Goal: Task Accomplishment & Management: Manage account settings

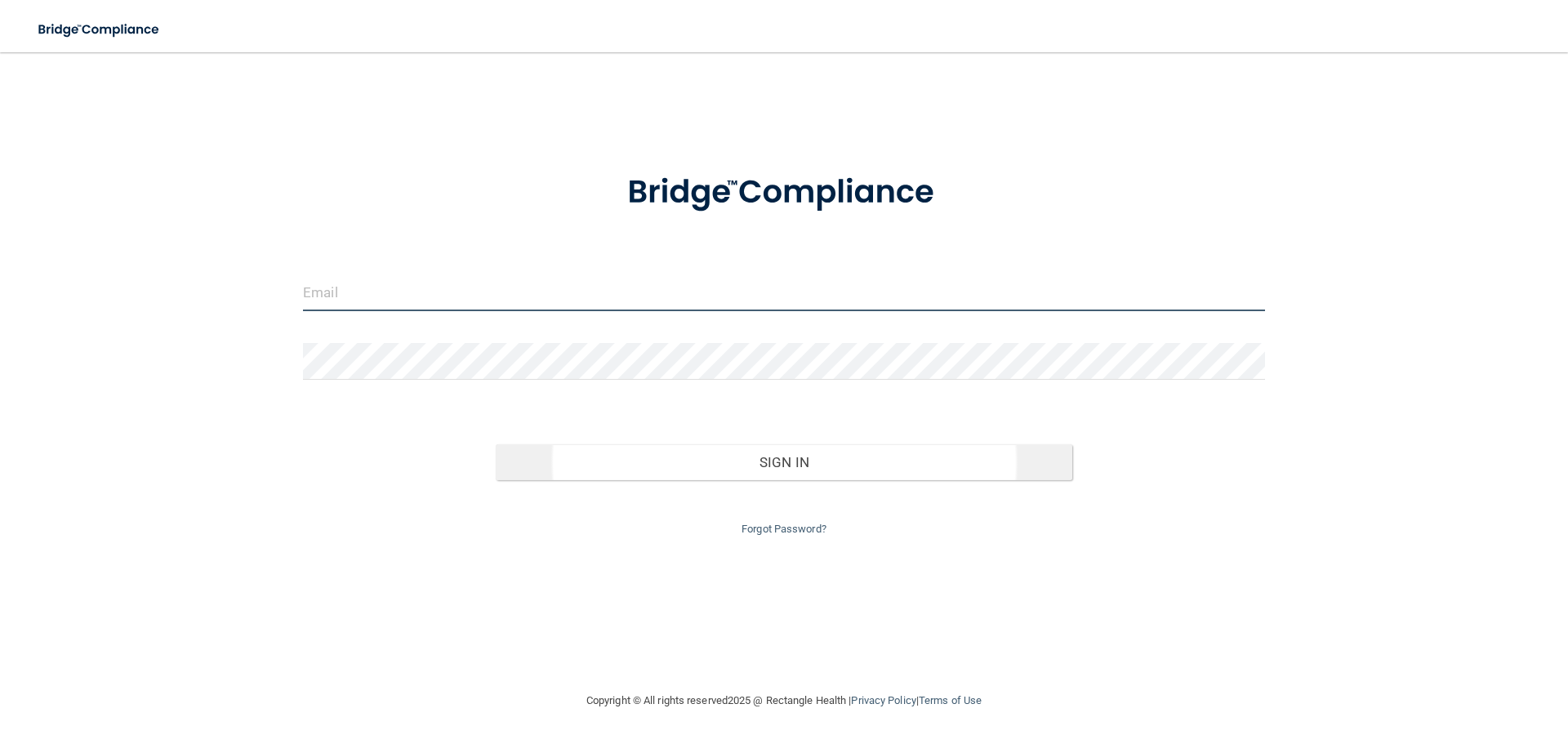
type input "[PERSON_NAME][EMAIL_ADDRESS][DOMAIN_NAME]"
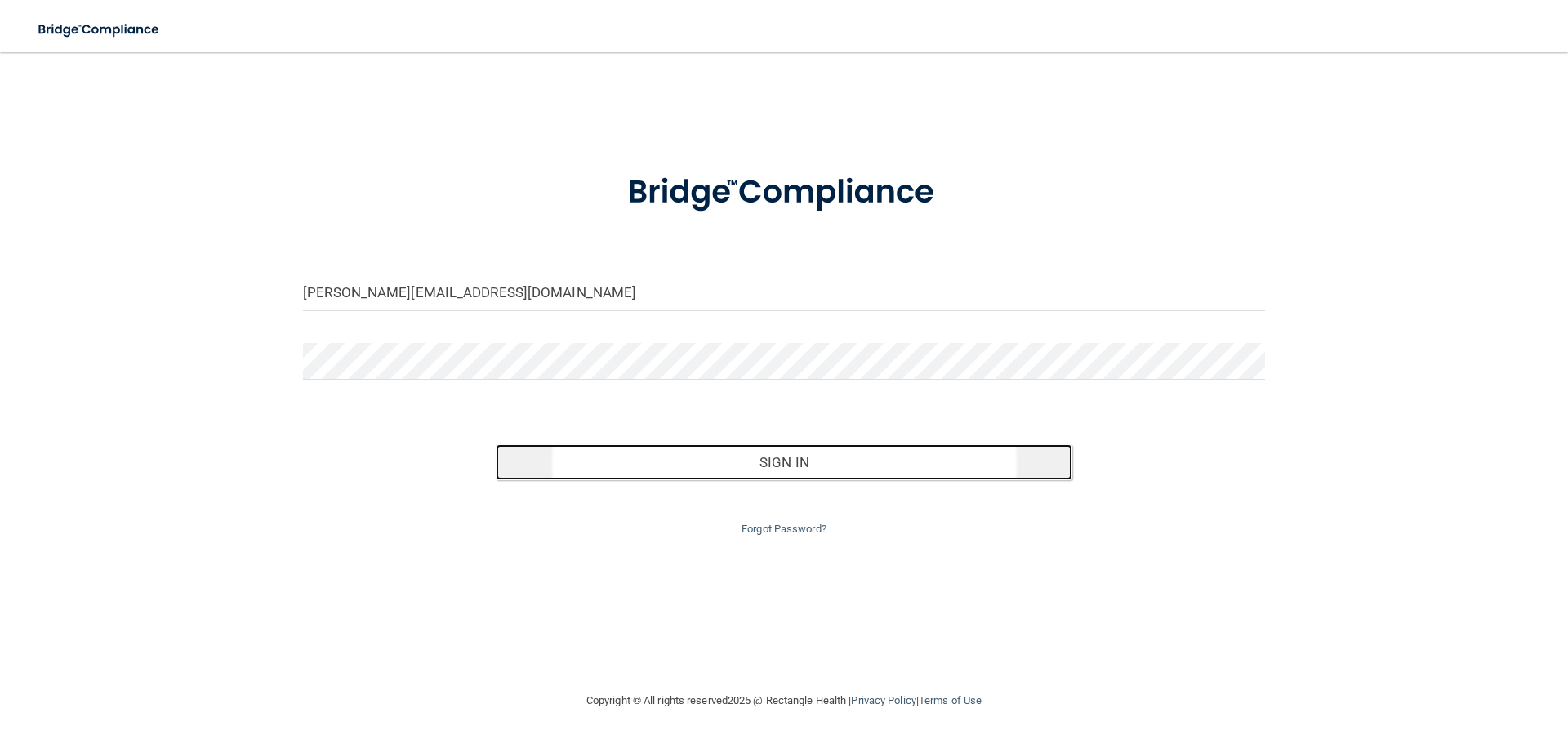
click at [768, 469] on button "Sign In" at bounding box center [784, 462] width 577 height 36
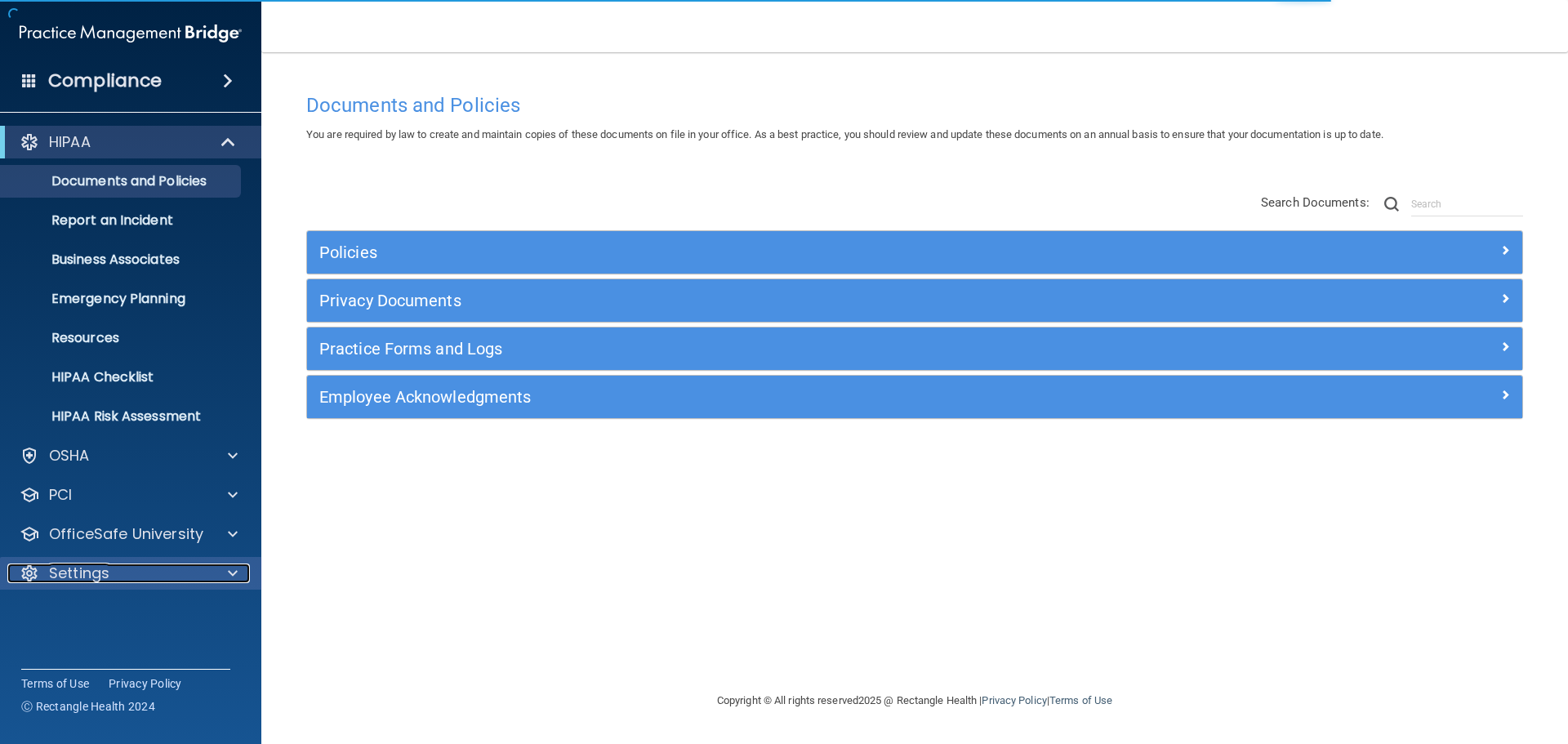
click at [137, 571] on div "Settings" at bounding box center [108, 573] width 203 height 20
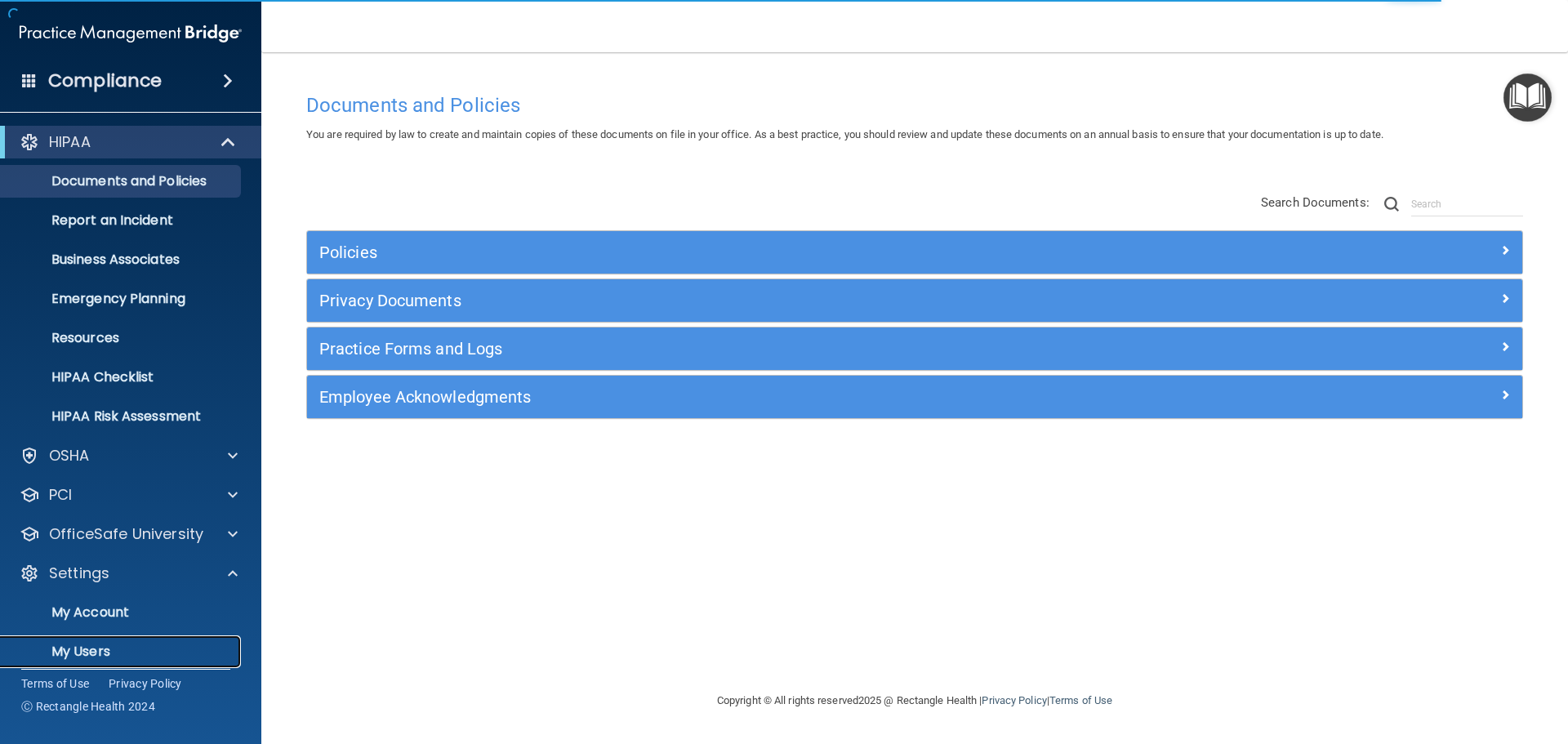
click at [105, 649] on p "My Users" at bounding box center [122, 652] width 223 height 17
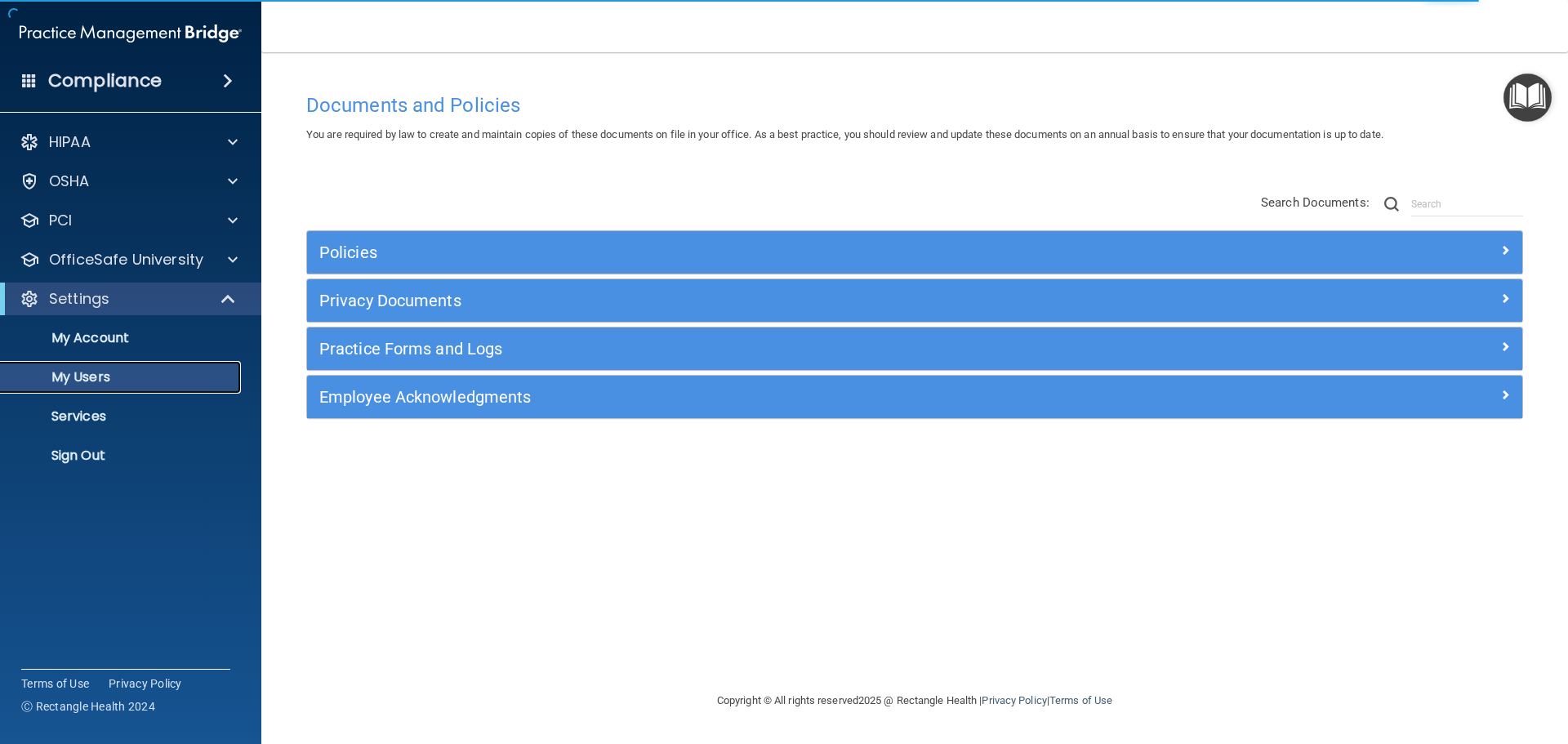
select select "20"
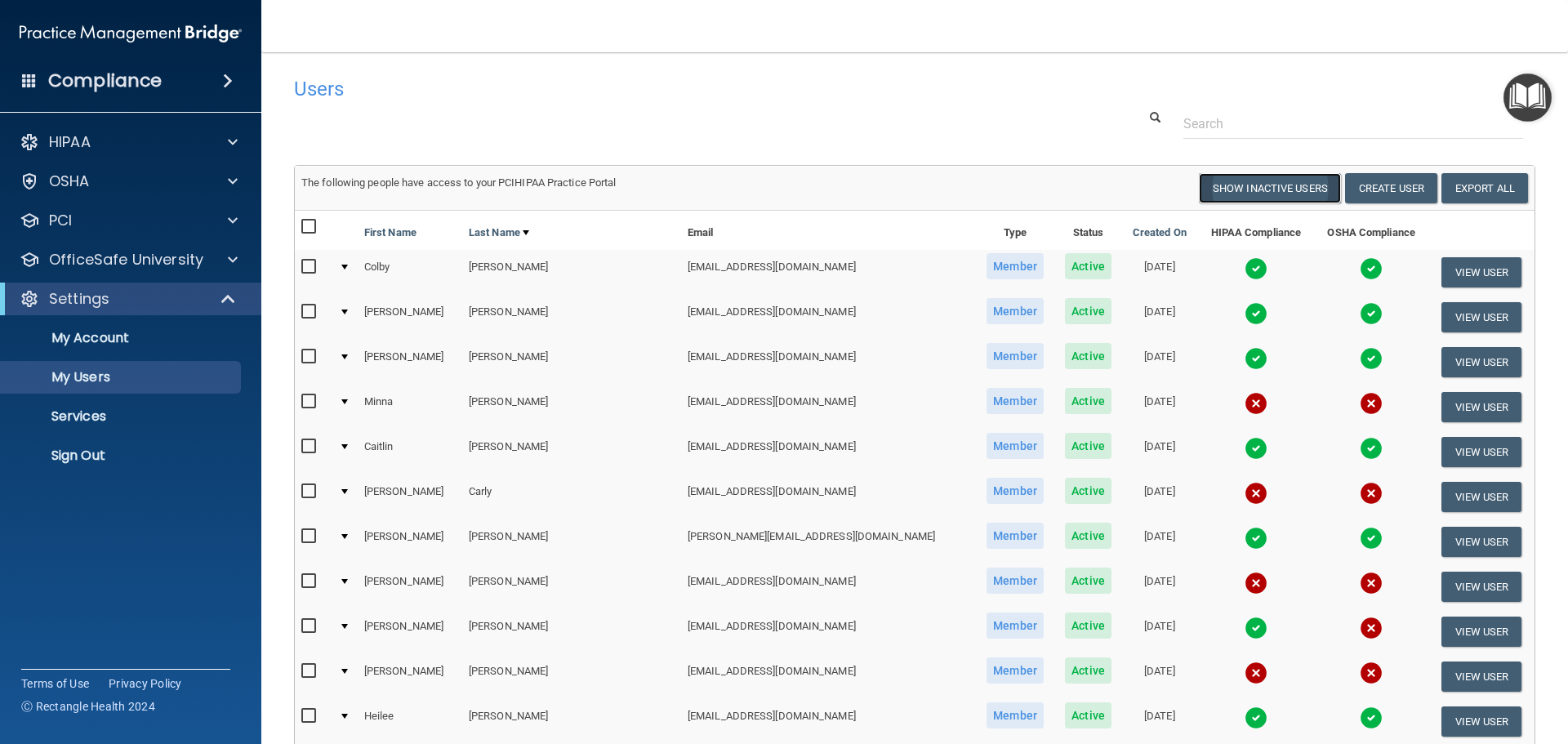
click at [1263, 195] on button "Show Inactive Users" at bounding box center [1269, 188] width 143 height 30
select select "20"
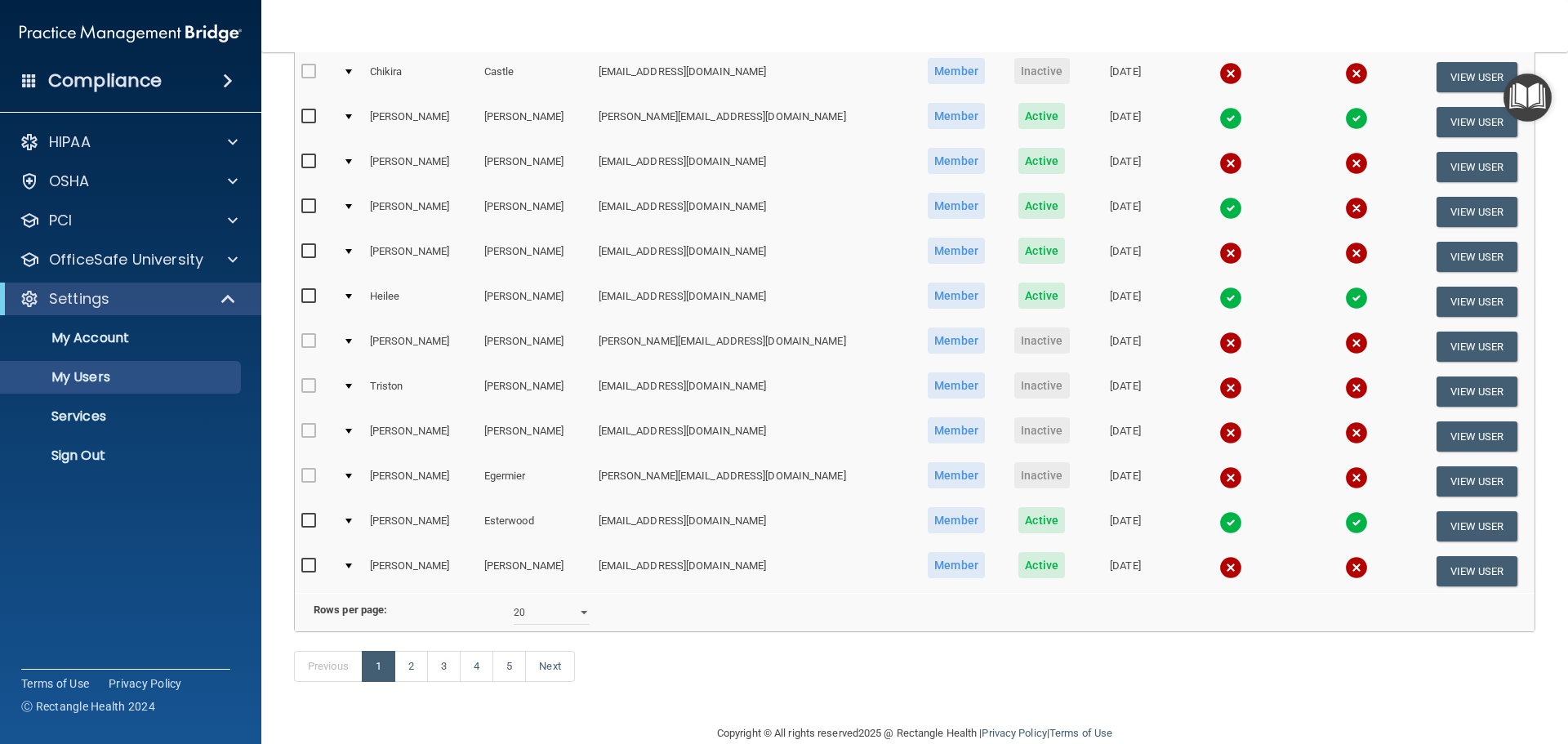
scroll to position [607, 0]
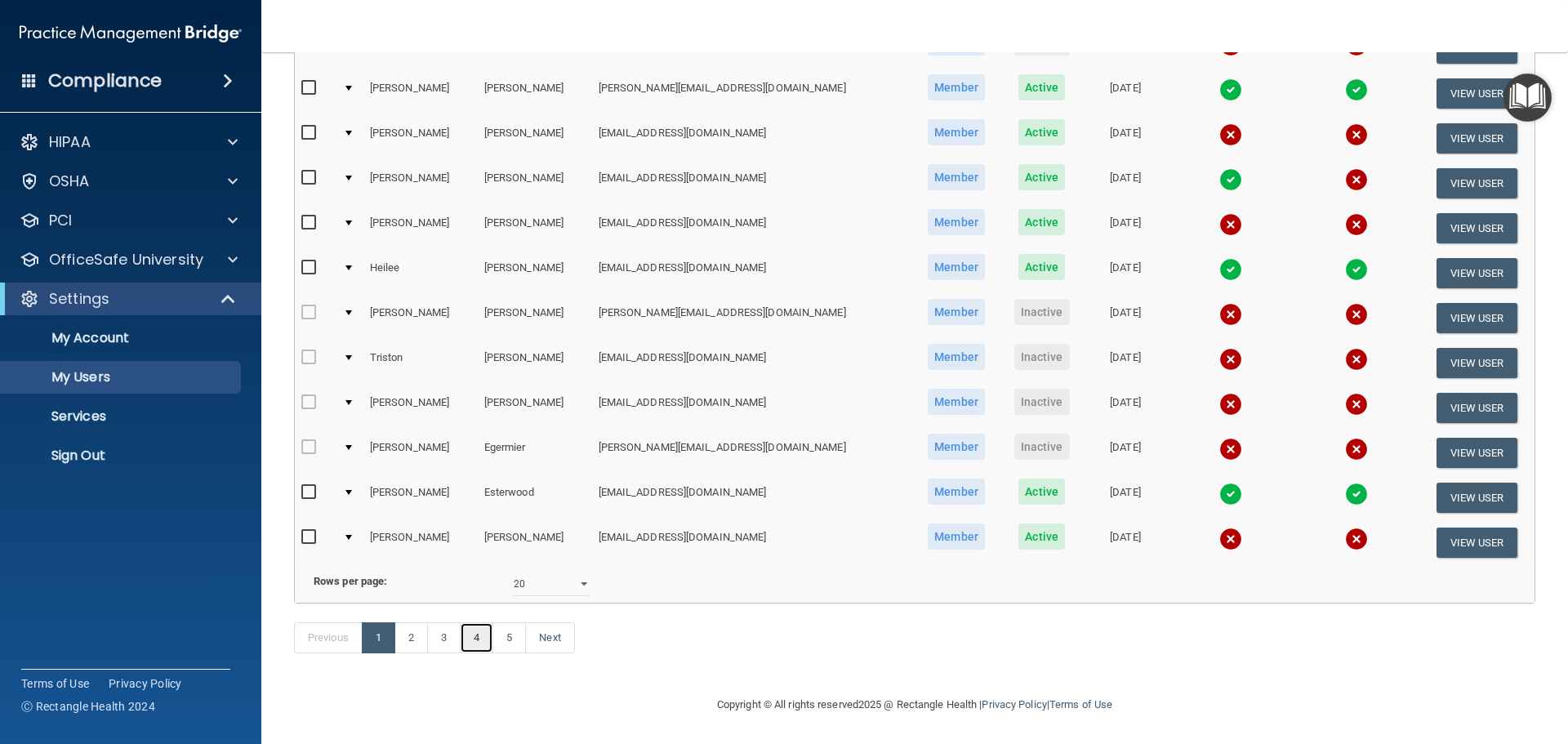
click at [479, 639] on link "4" at bounding box center [477, 638] width 33 height 31
select select "20"
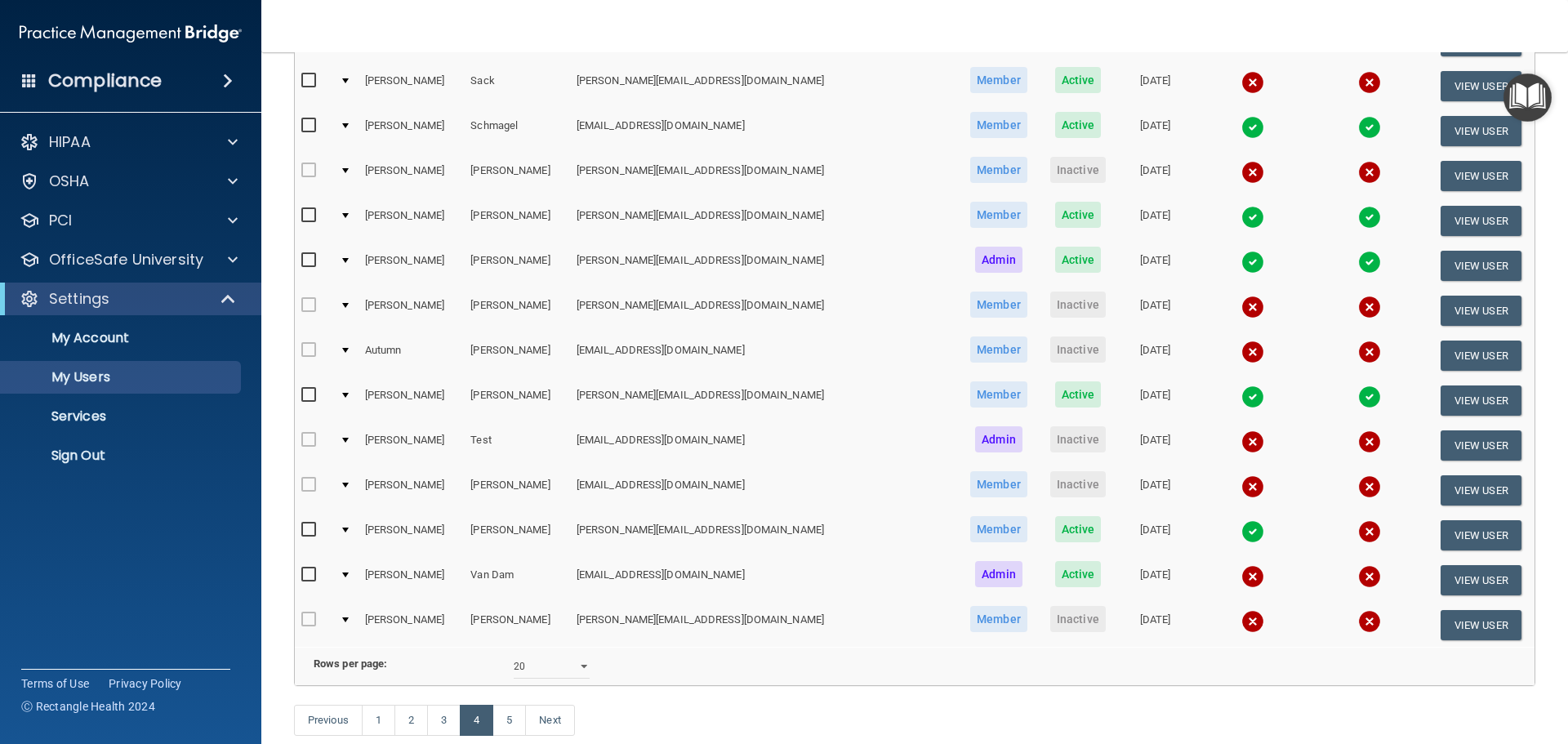
scroll to position [607, 0]
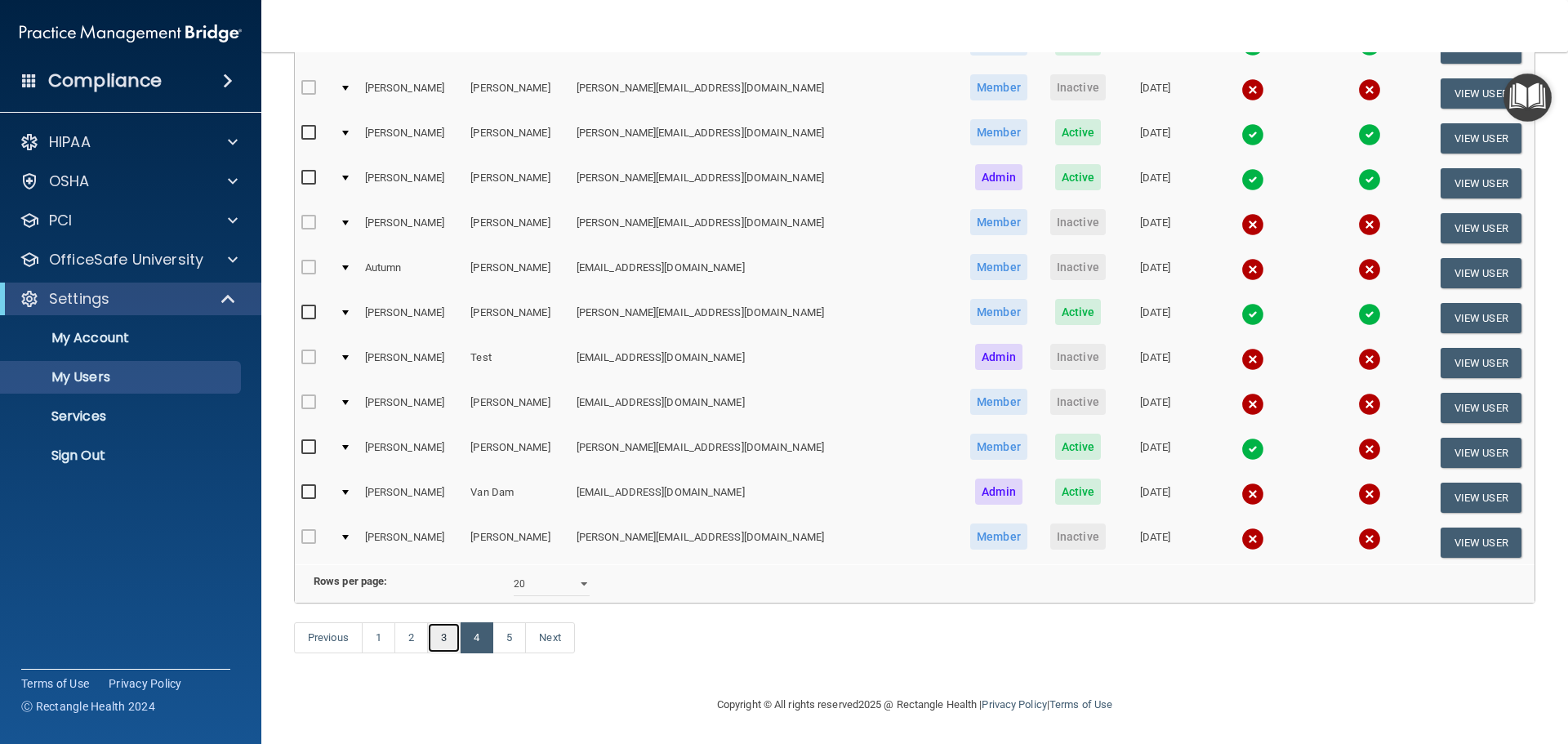
click at [442, 643] on link "3" at bounding box center [443, 638] width 33 height 31
select select "20"
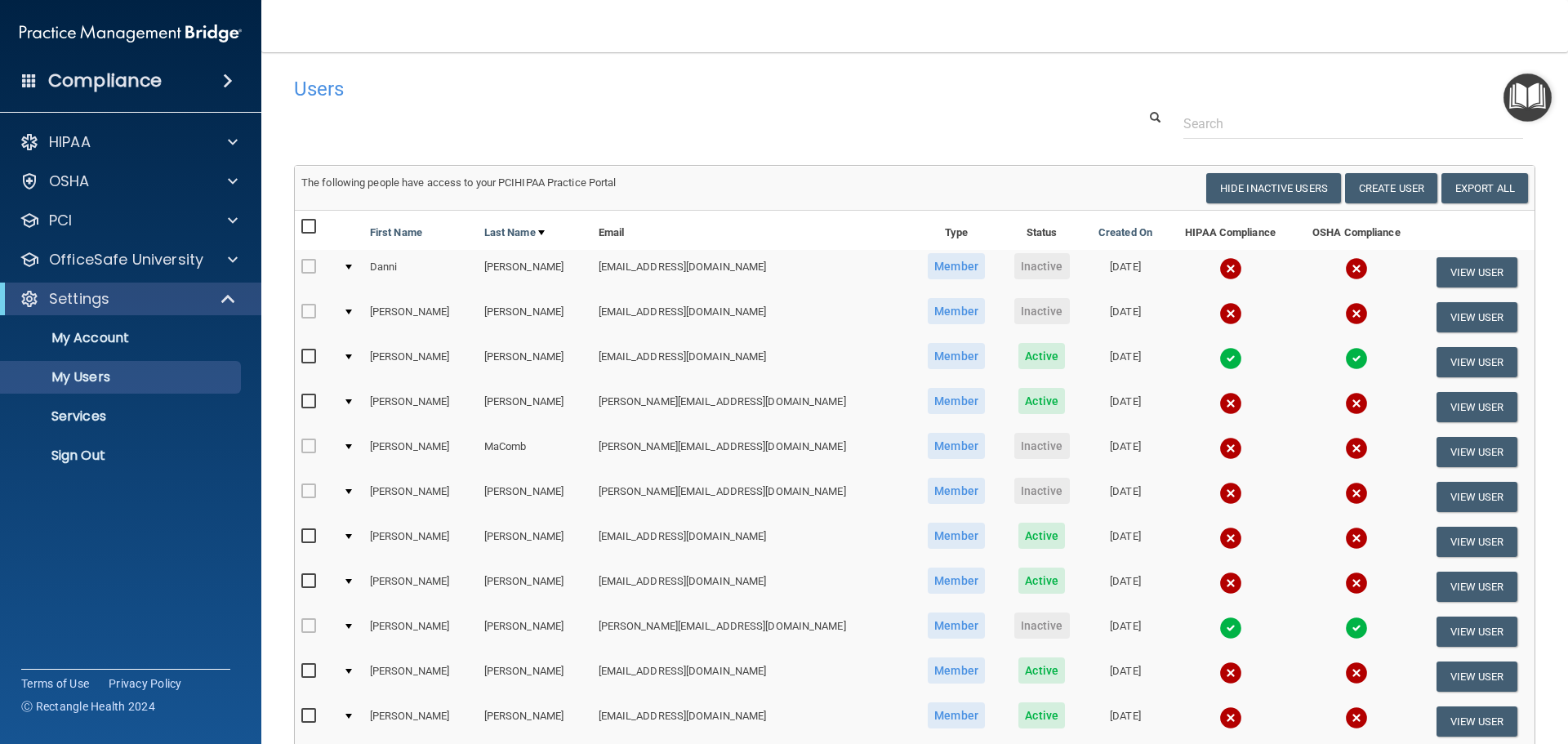
click at [1281, 172] on td "The following people have access to your PCIHIPAA Practice Portal Resend Invite…" at bounding box center [914, 188] width 1240 height 44
click at [1281, 181] on button "Hide Inactive Users" at bounding box center [1273, 188] width 135 height 30
select select "20"
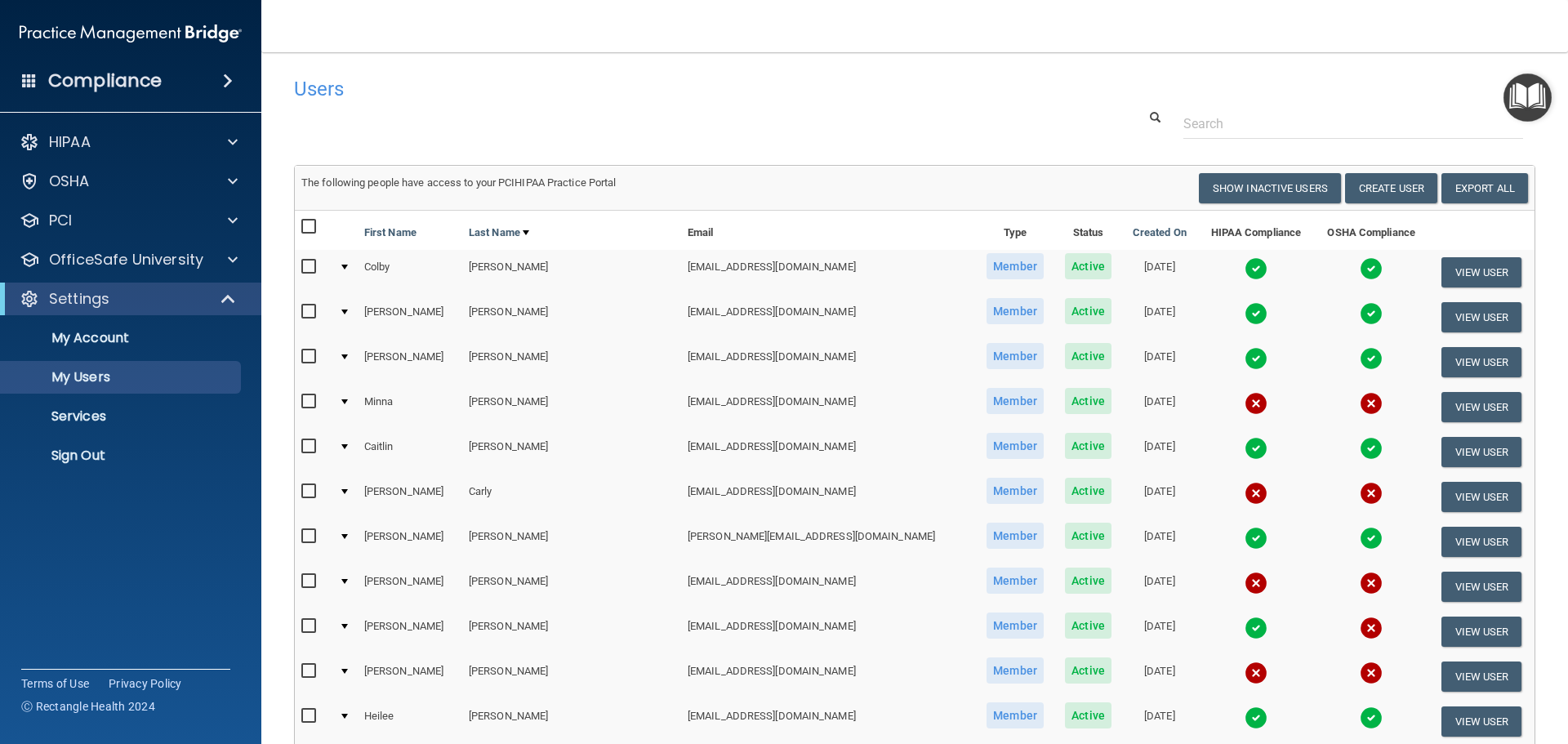
click at [308, 399] on input "checkbox" at bounding box center [311, 401] width 19 height 13
checkbox input "true"
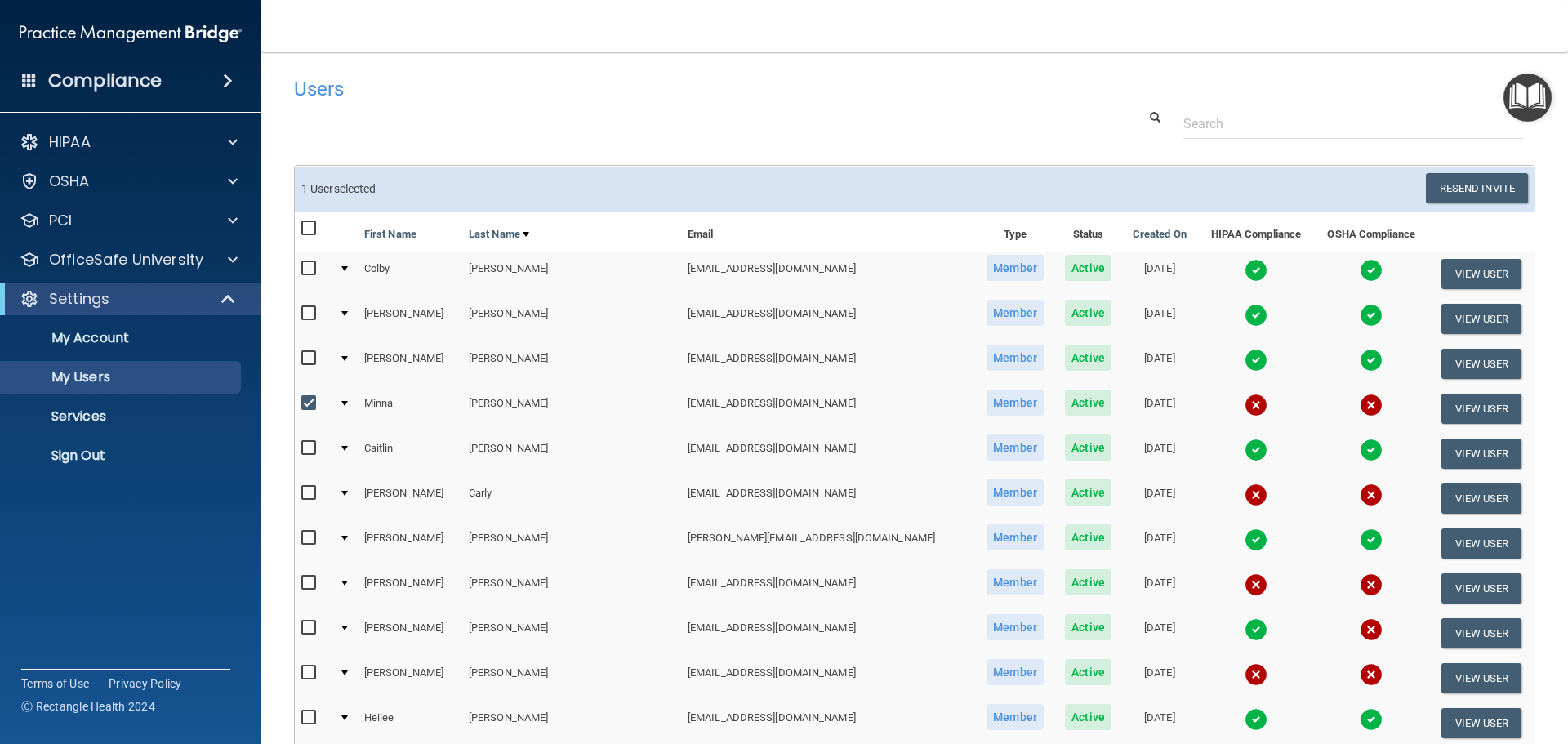
click at [306, 496] on input "checkbox" at bounding box center [311, 492] width 19 height 13
checkbox input "true"
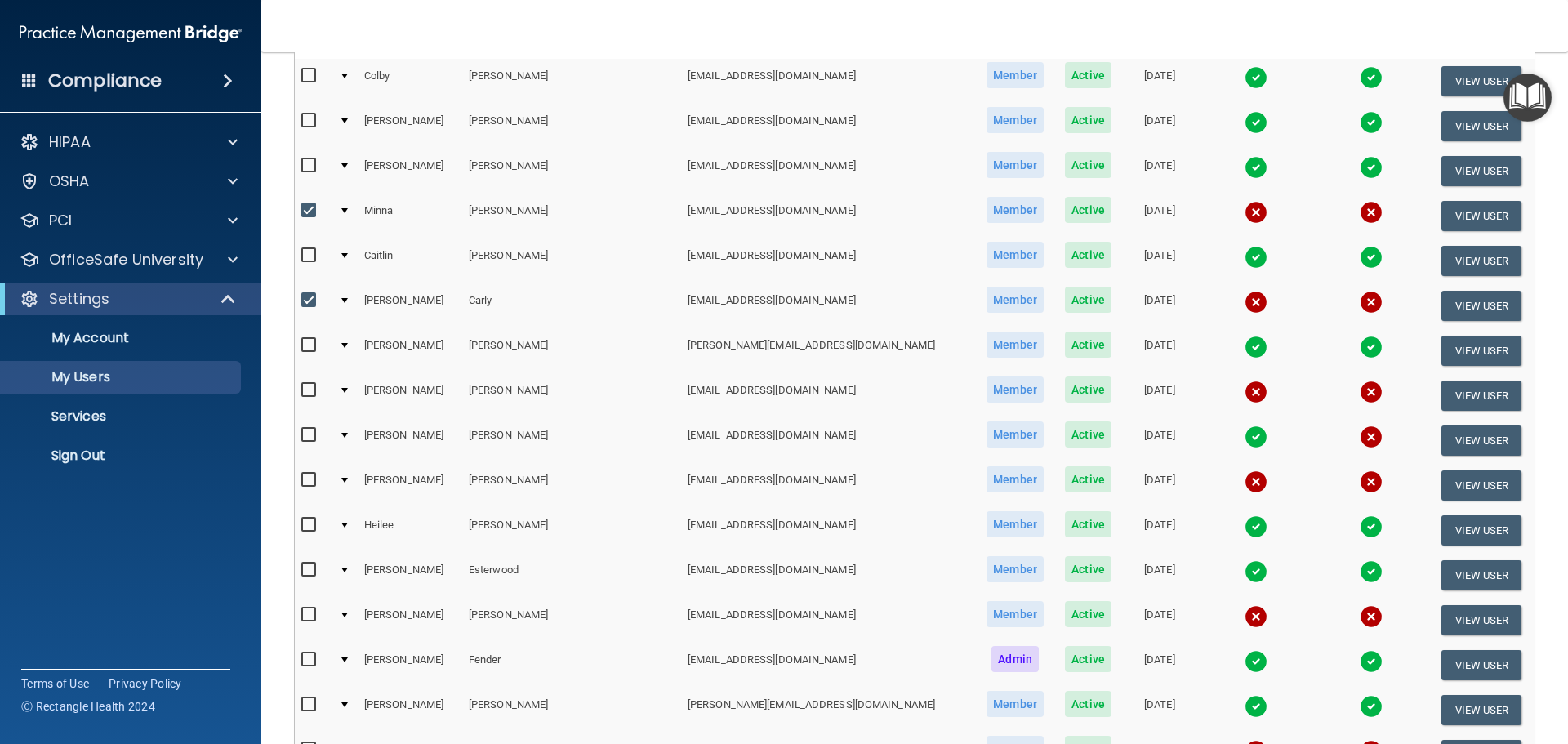
scroll to position [245, 0]
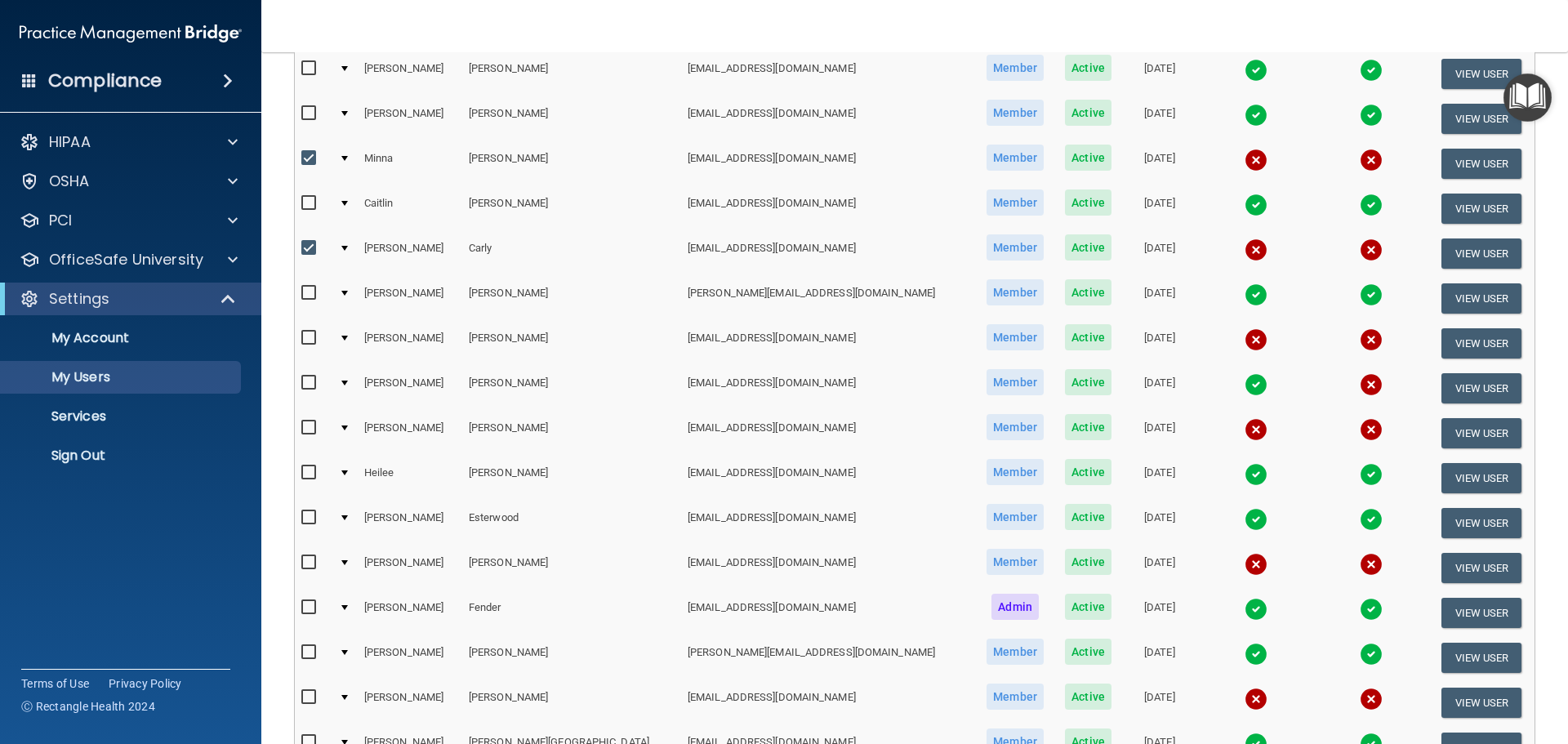
click at [311, 562] on input "checkbox" at bounding box center [311, 562] width 19 height 13
checkbox input "true"
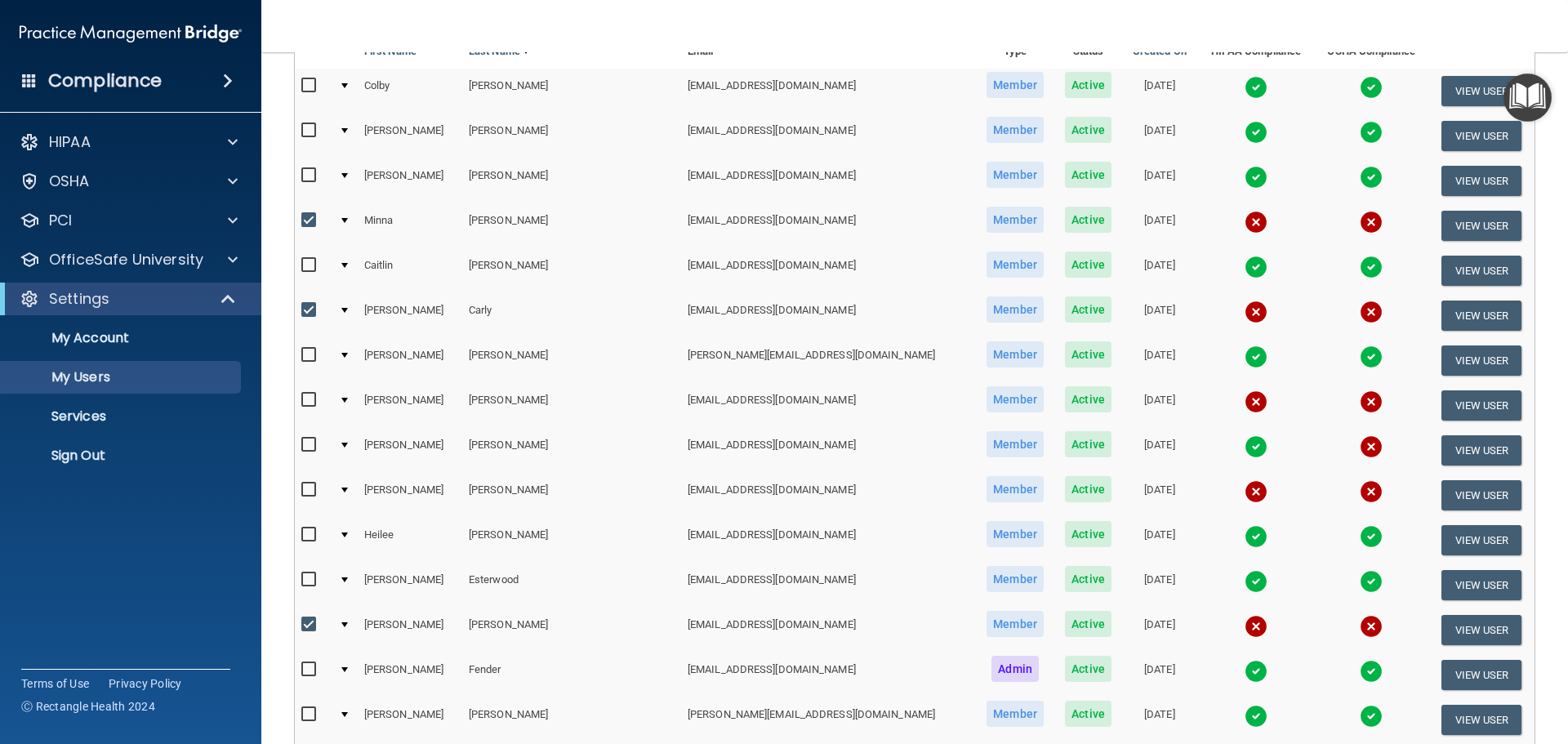
scroll to position [0, 0]
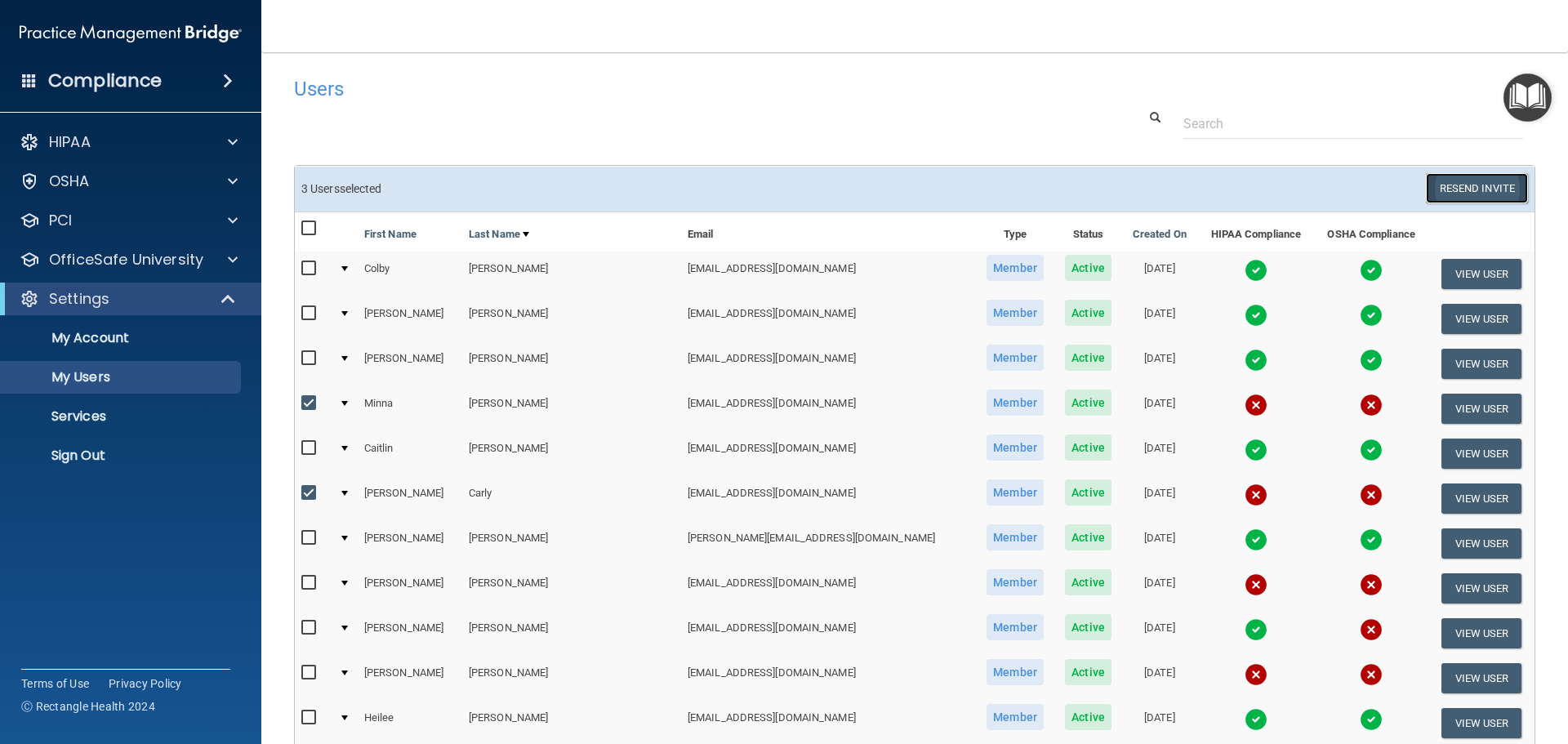
click at [1436, 191] on button "Resend Invite" at bounding box center [1477, 188] width 102 height 30
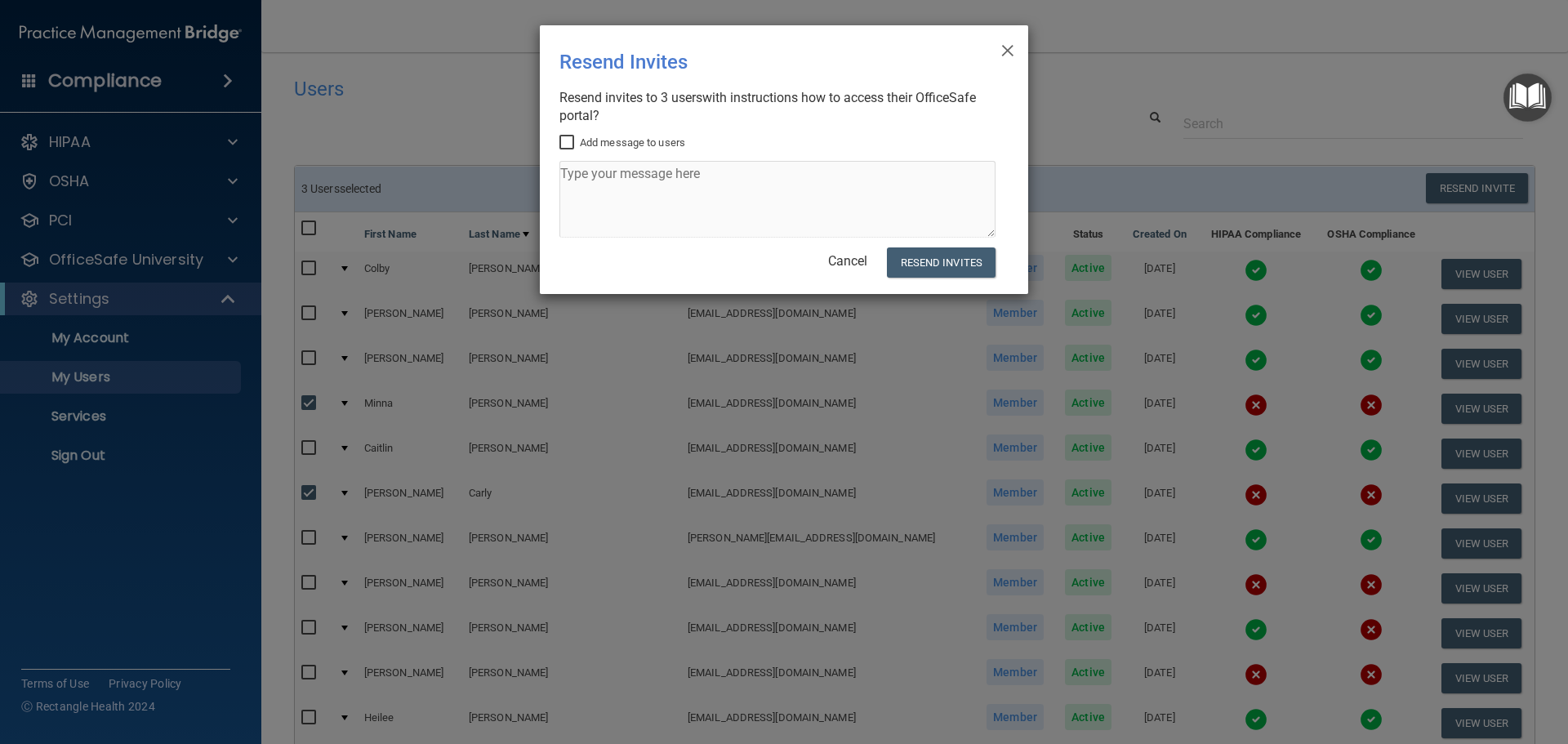
click at [568, 138] on input "Add message to users" at bounding box center [568, 143] width 19 height 13
checkbox input "true"
click at [585, 181] on textarea at bounding box center [778, 200] width 436 height 77
click at [869, 169] on textarea "Please complete the required Hipaa and OSHA trainign to be compliance." at bounding box center [778, 200] width 436 height 77
click at [987, 177] on textarea "Please complete the required Hipaa and OSHA training to be compliance." at bounding box center [778, 200] width 436 height 77
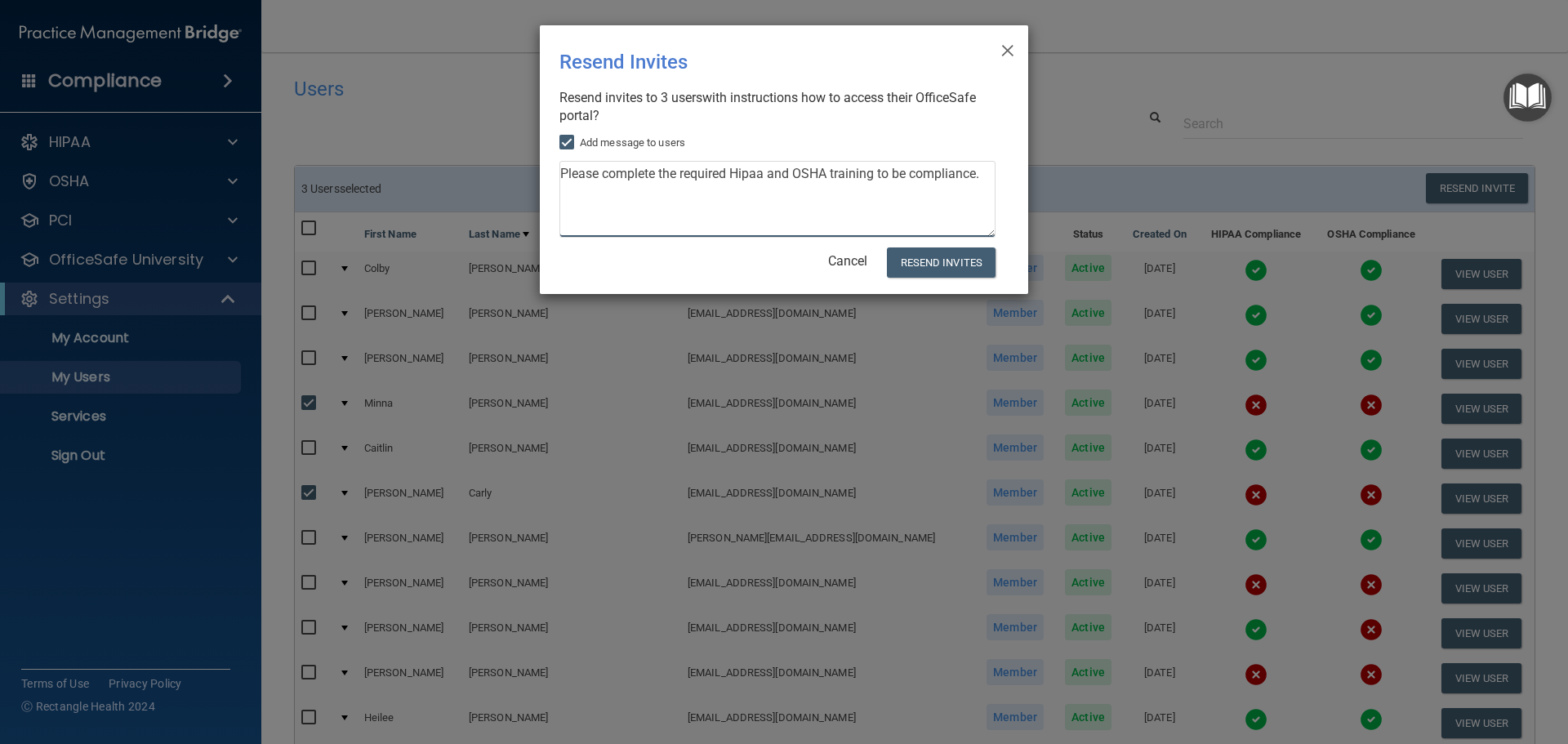
click at [603, 171] on textarea "Please complete the required Hipaa and OSHA training to be compliance." at bounding box center [778, 200] width 436 height 77
click at [654, 196] on textarea "Please log in and complete the required Hipaa and OSHA training to be complianc…" at bounding box center [778, 200] width 436 height 77
click at [690, 197] on textarea "Please log in and complete the required Hipaa and OSHA training to be complianc…" at bounding box center [778, 200] width 436 height 77
click at [979, 171] on textarea "Please log in and complete the required Hipaa and OSHA training to be complianc…" at bounding box center [778, 200] width 436 height 77
click at [793, 202] on textarea "Please log in and complete the required Hipaa and OSHA training to be in compli…" at bounding box center [778, 200] width 436 height 77
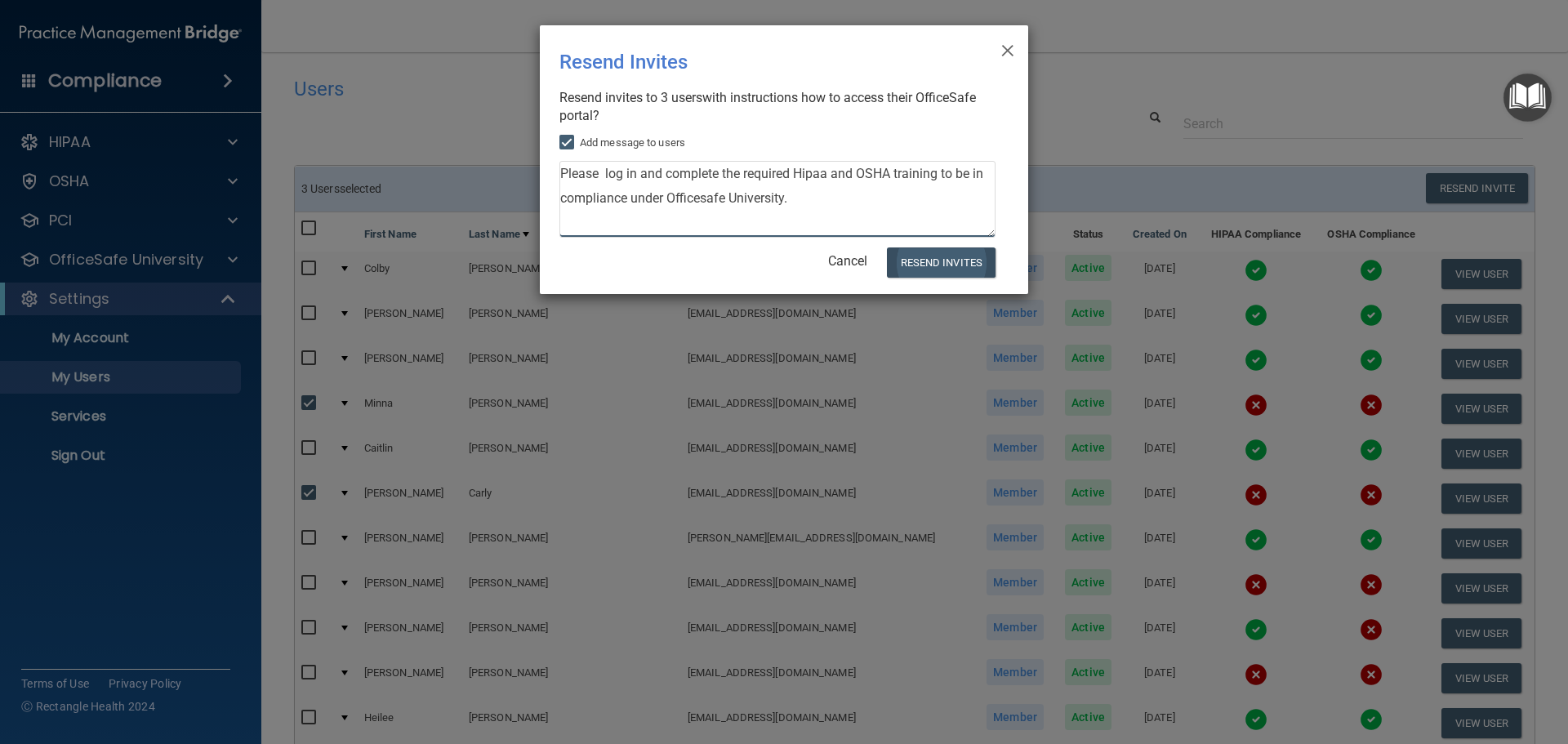
type textarea "Please log in and complete the required Hipaa and OSHA training to be in compli…"
click at [923, 260] on button "Resend Invites" at bounding box center [941, 262] width 108 height 30
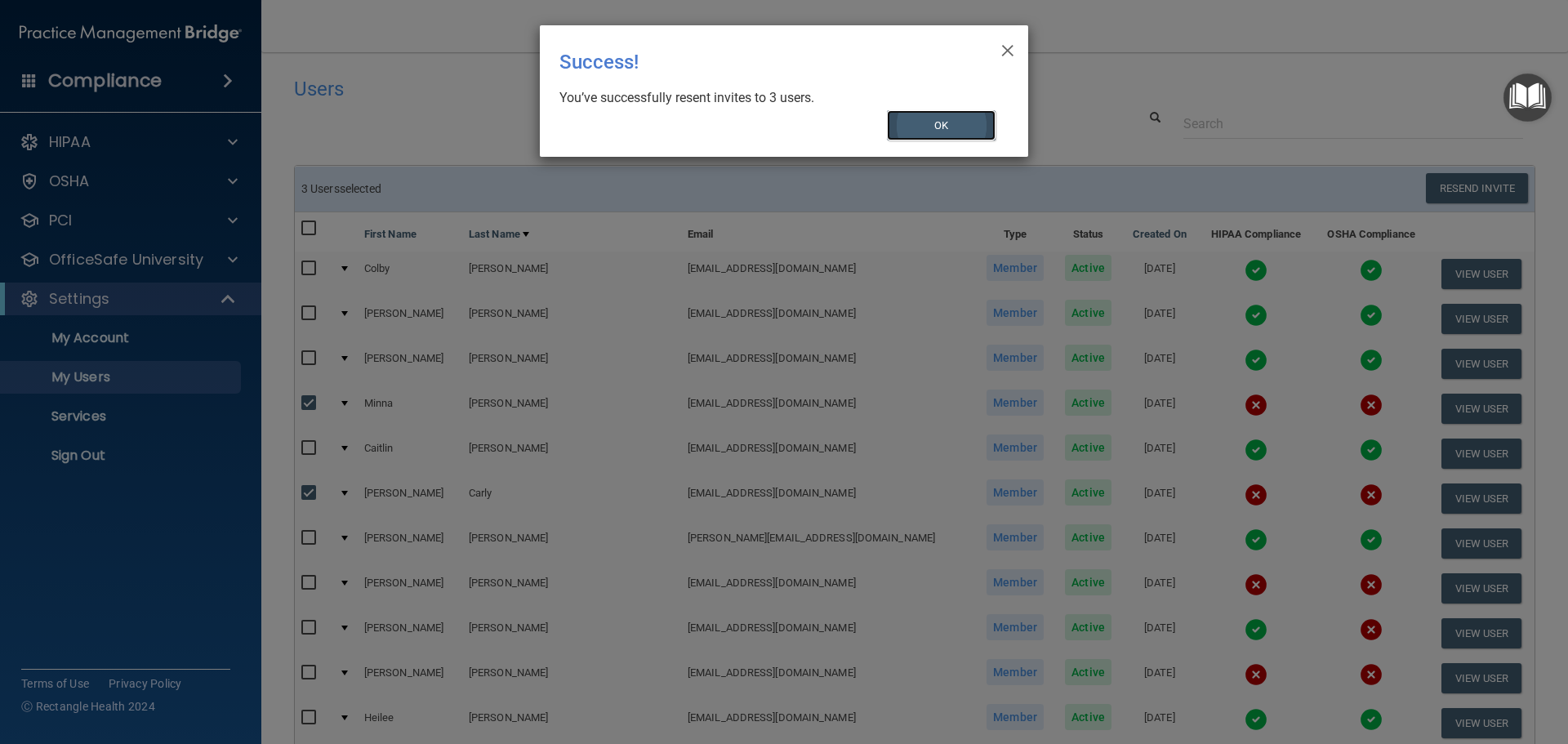
click at [930, 128] on button "OK" at bounding box center [941, 125] width 109 height 30
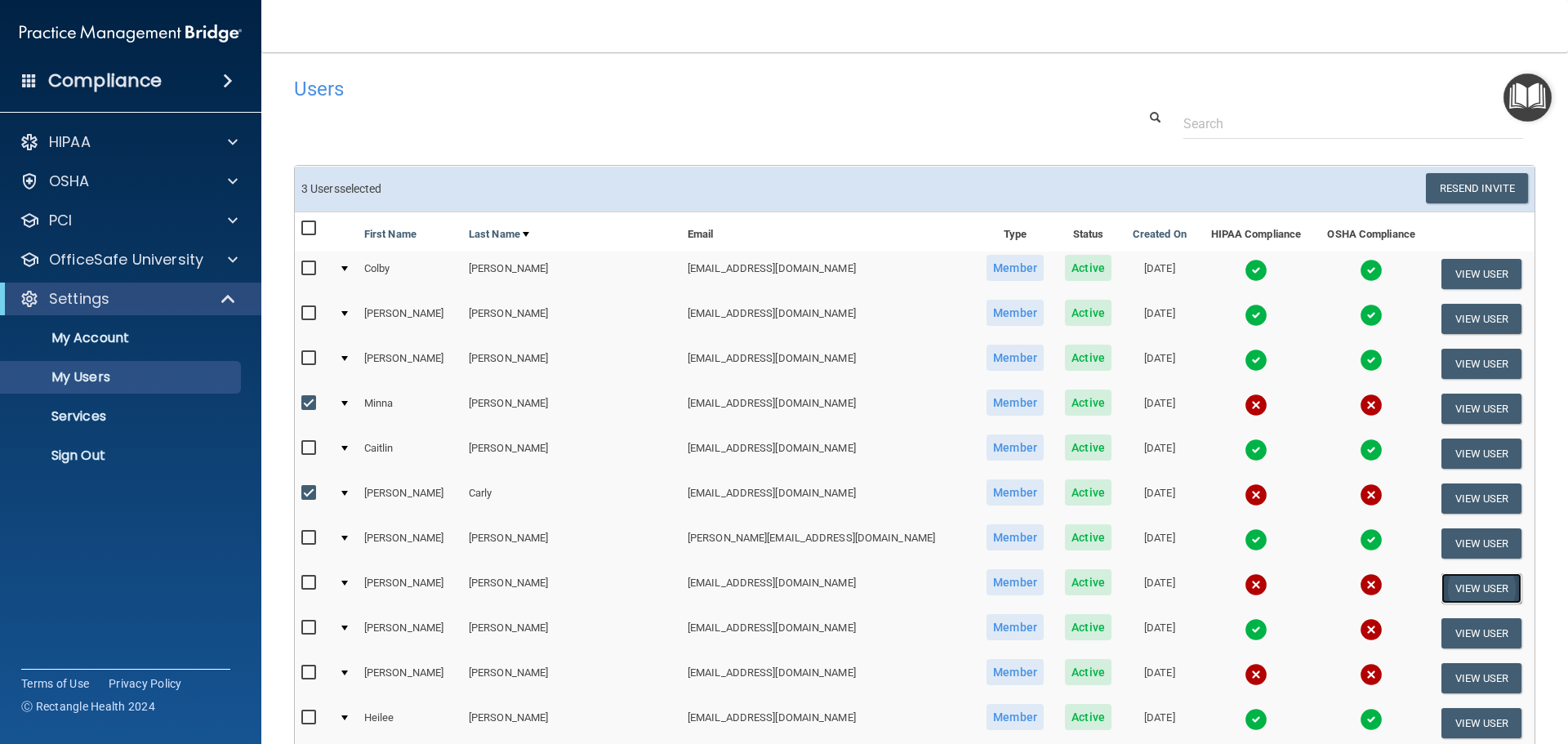
click at [1441, 589] on button "View User" at bounding box center [1481, 588] width 81 height 30
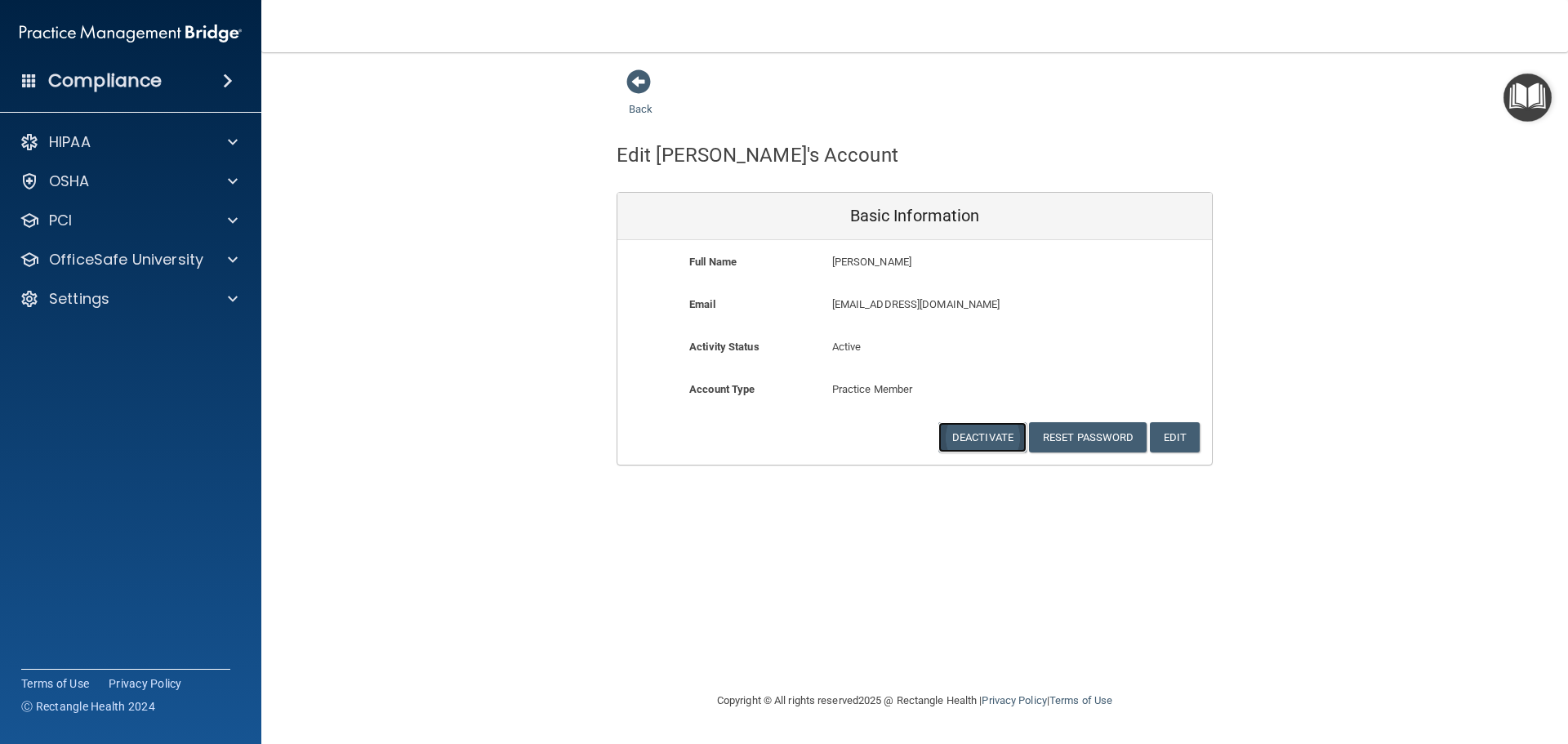
click at [990, 435] on button "Deactivate" at bounding box center [982, 436] width 88 height 30
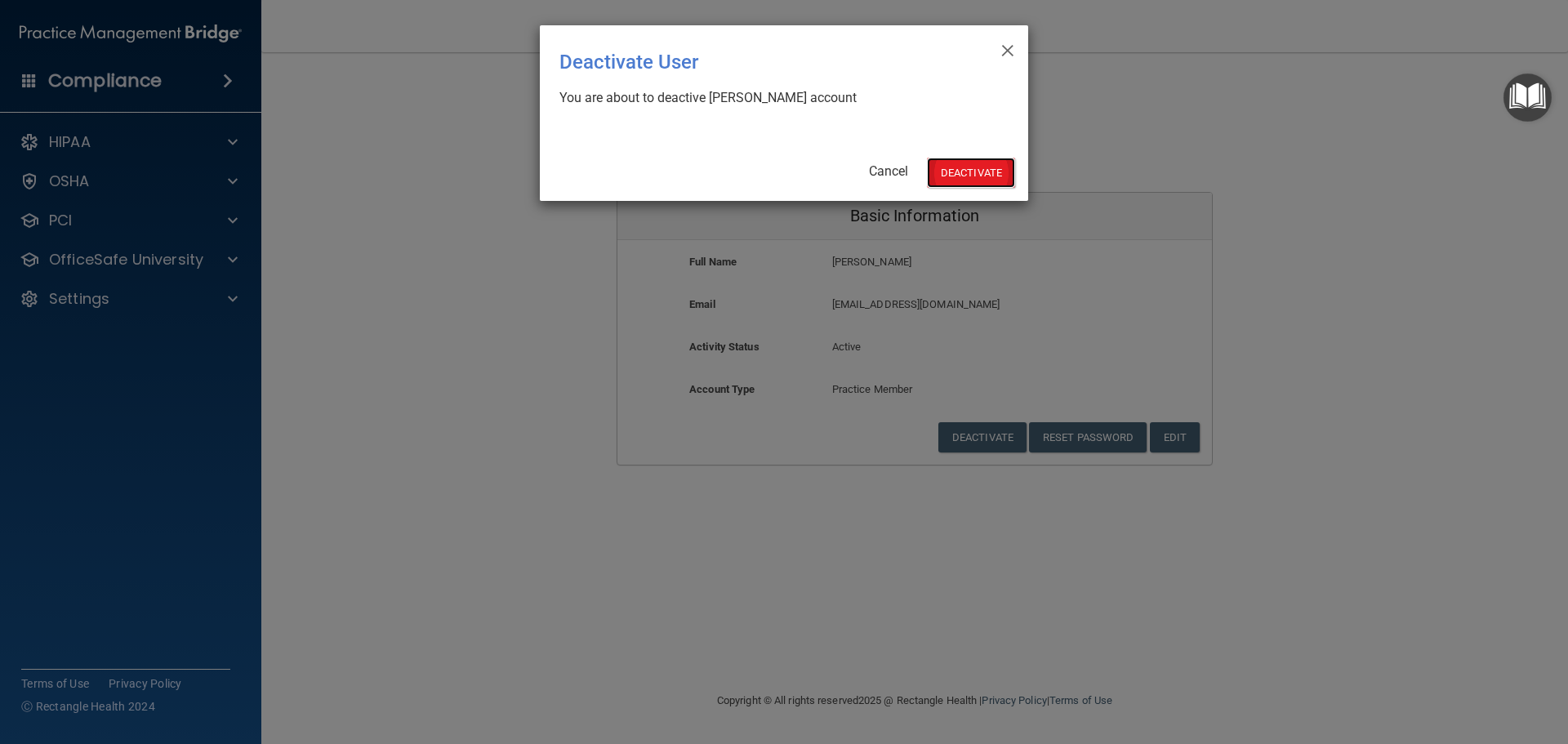
click at [986, 173] on button "Deactivate" at bounding box center [971, 172] width 88 height 30
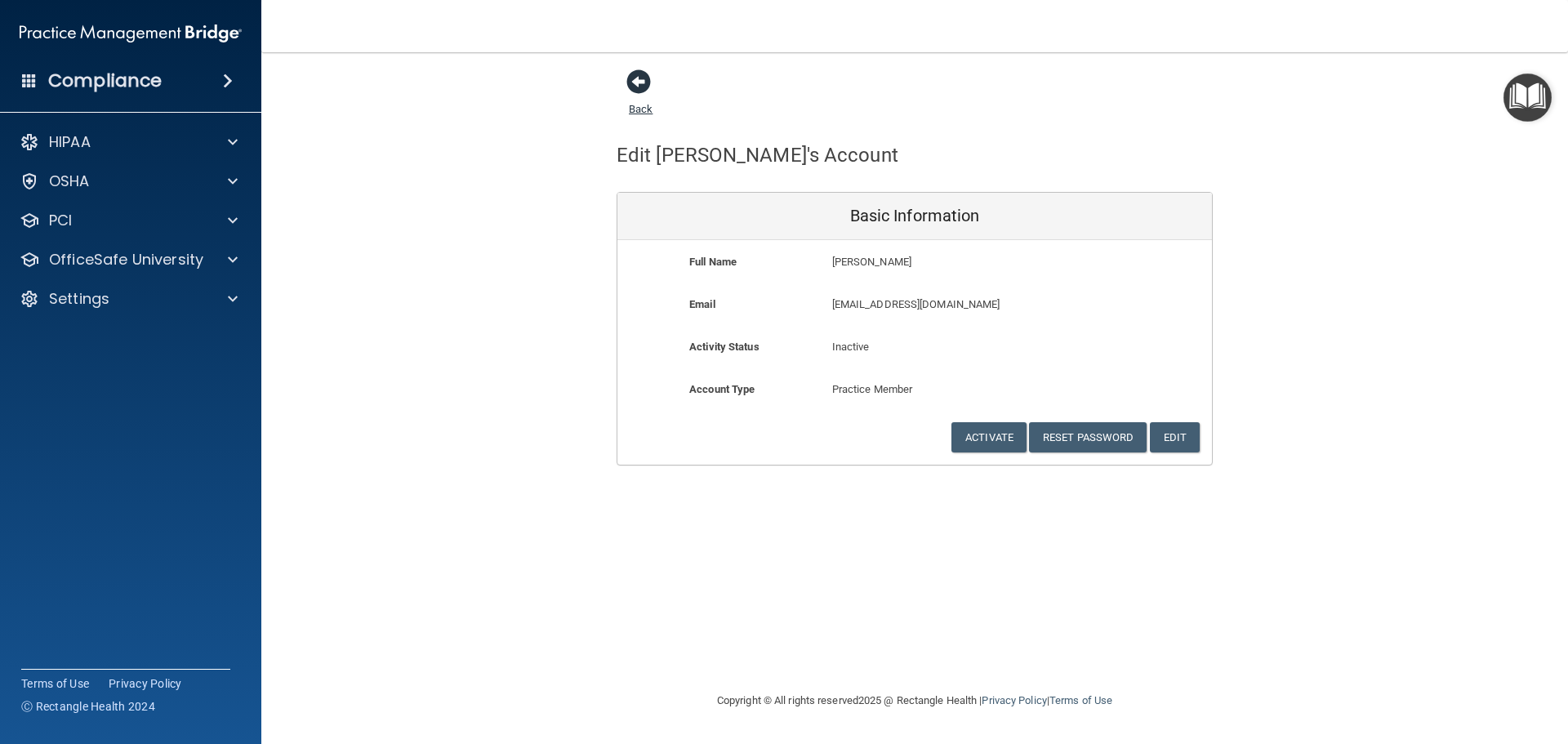
click at [643, 75] on span at bounding box center [638, 82] width 25 height 25
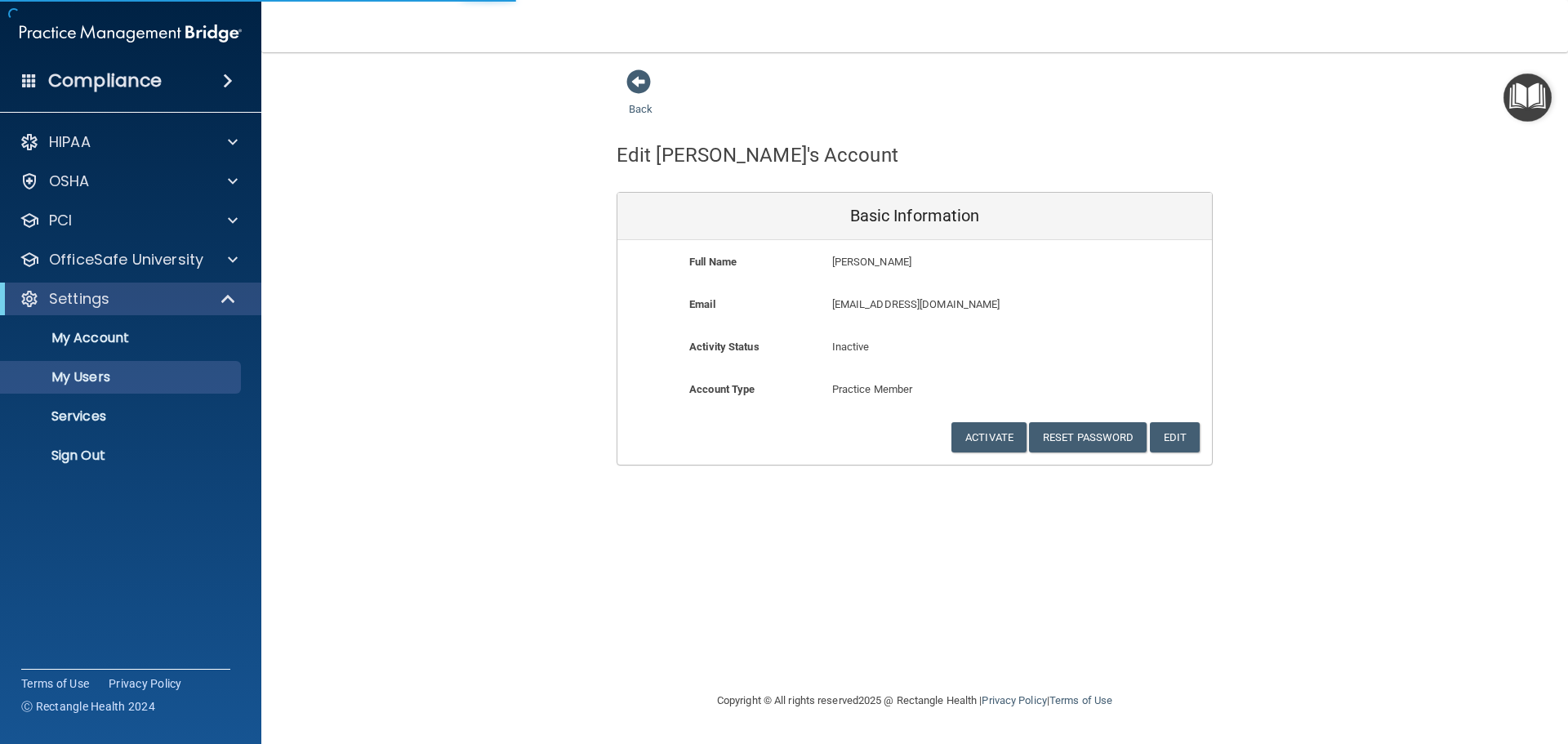
select select "20"
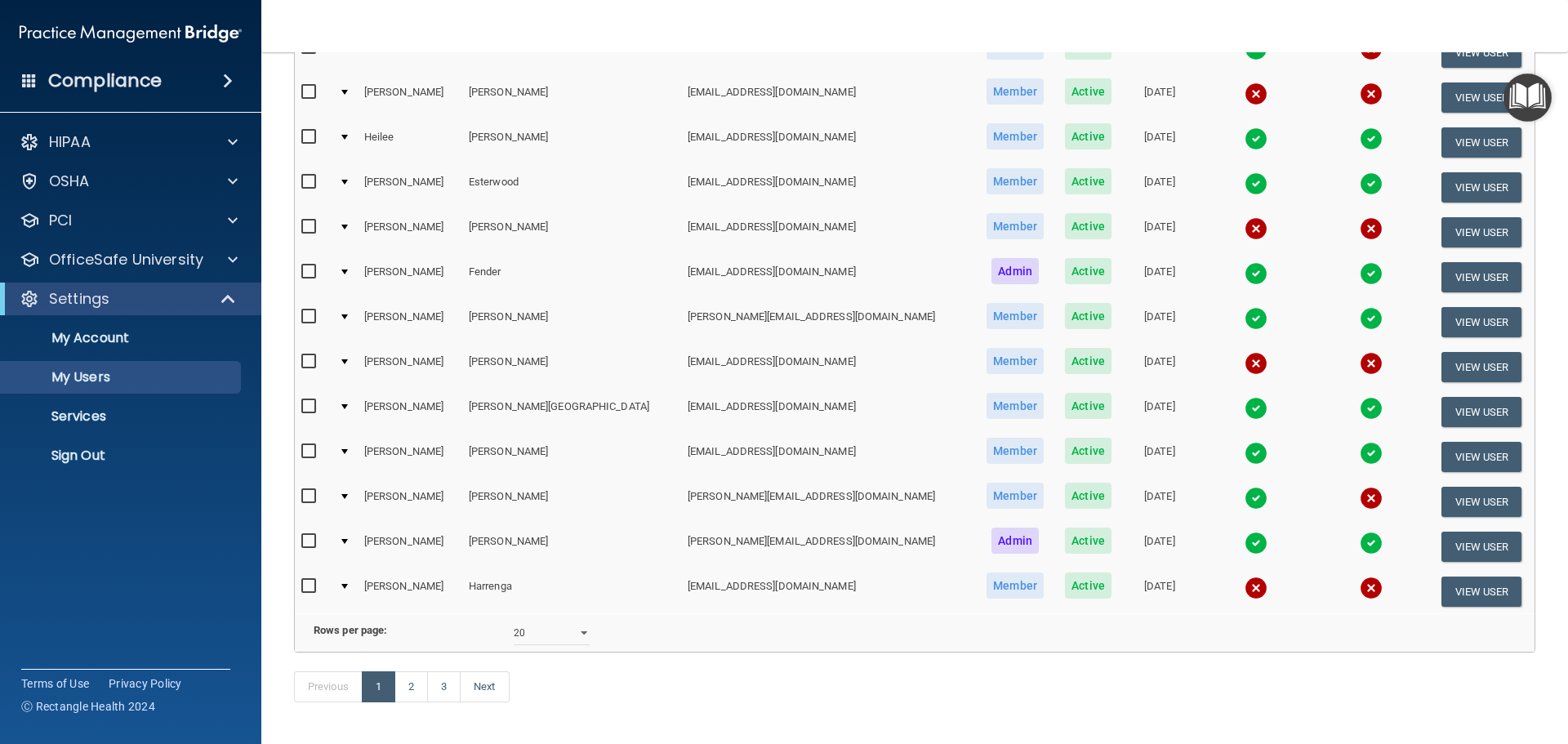
scroll to position [571, 0]
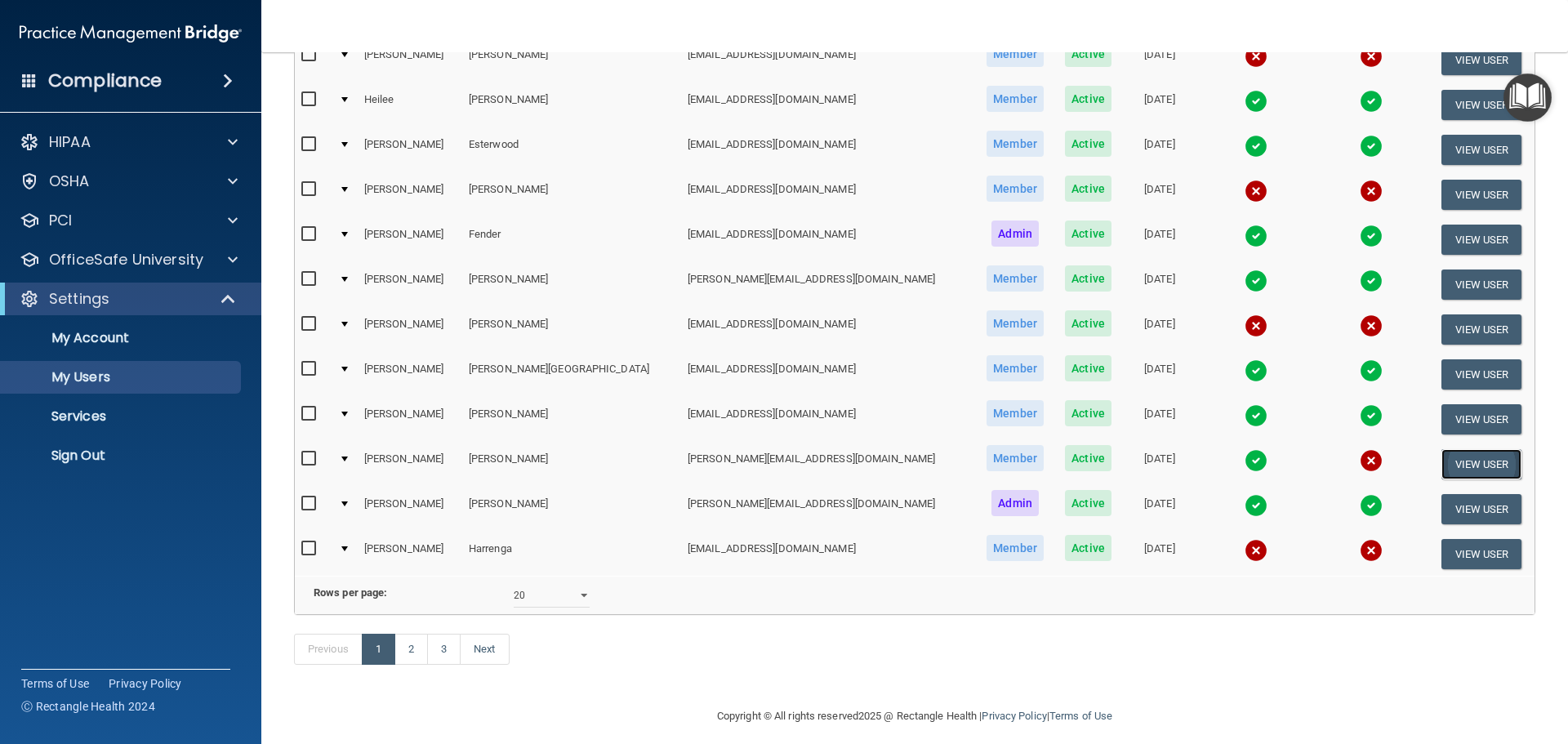
click at [1449, 460] on button "View User" at bounding box center [1481, 464] width 81 height 30
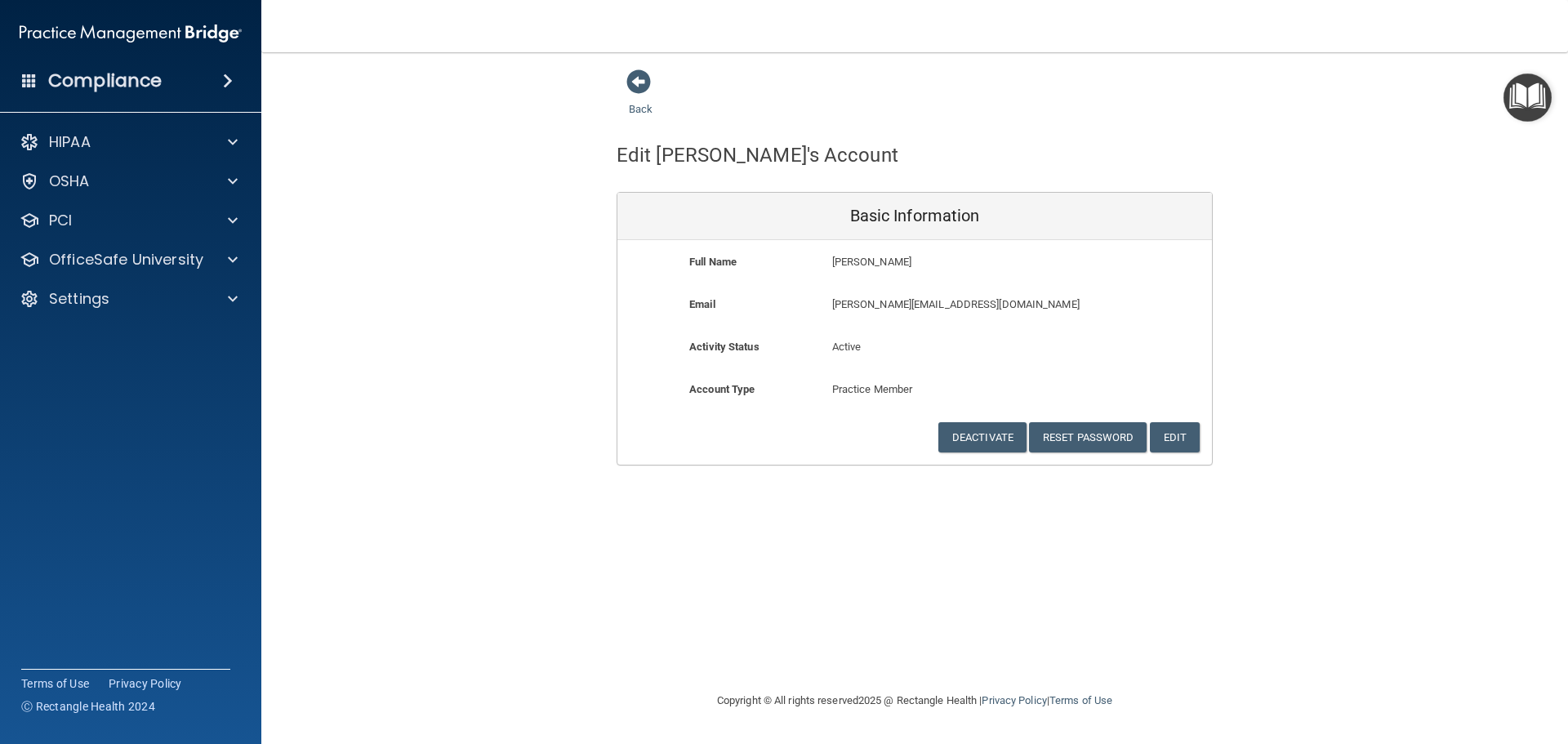
click at [647, 96] on div "Back" at bounding box center [666, 94] width 99 height 51
click at [646, 108] on link "Back" at bounding box center [641, 99] width 24 height 31
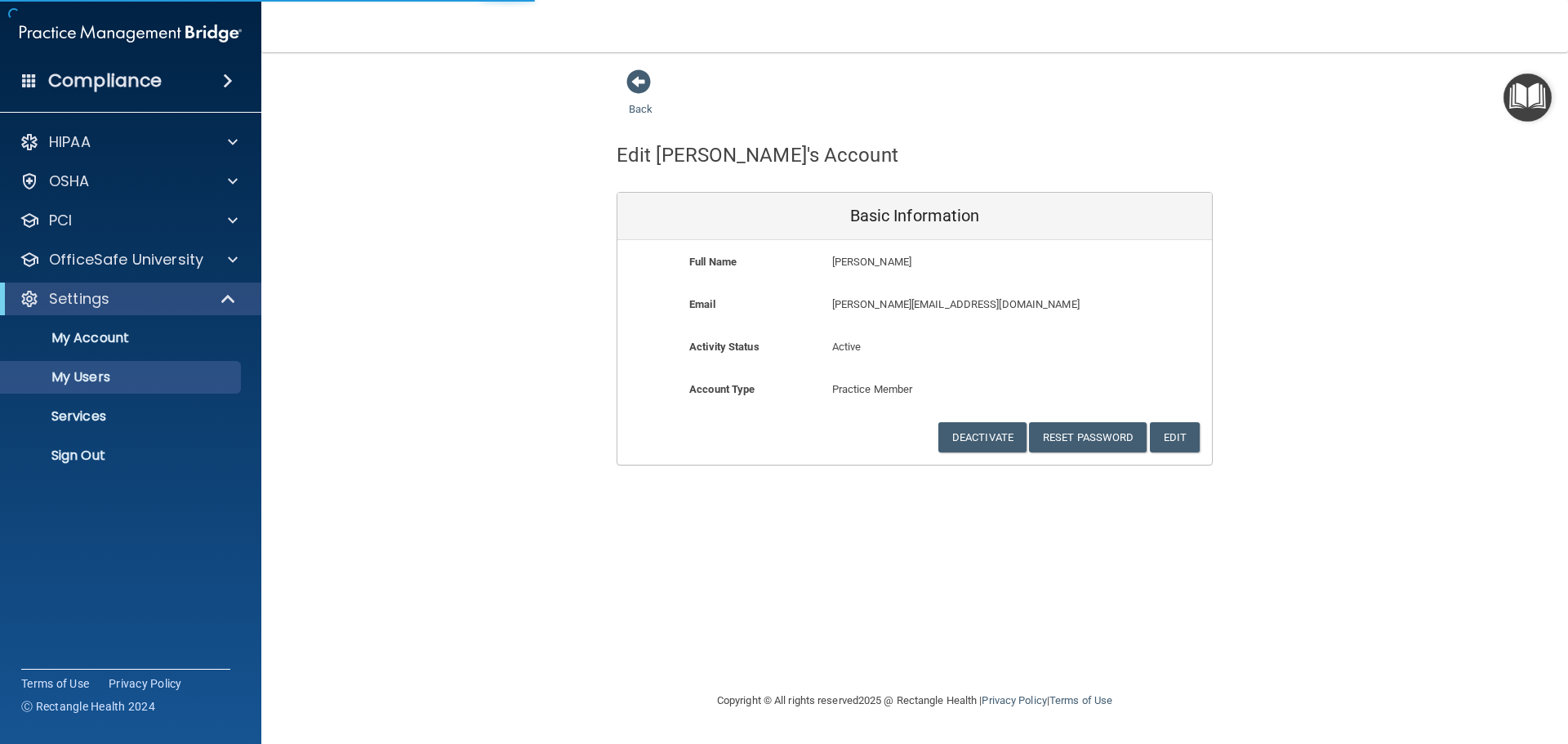
select select "20"
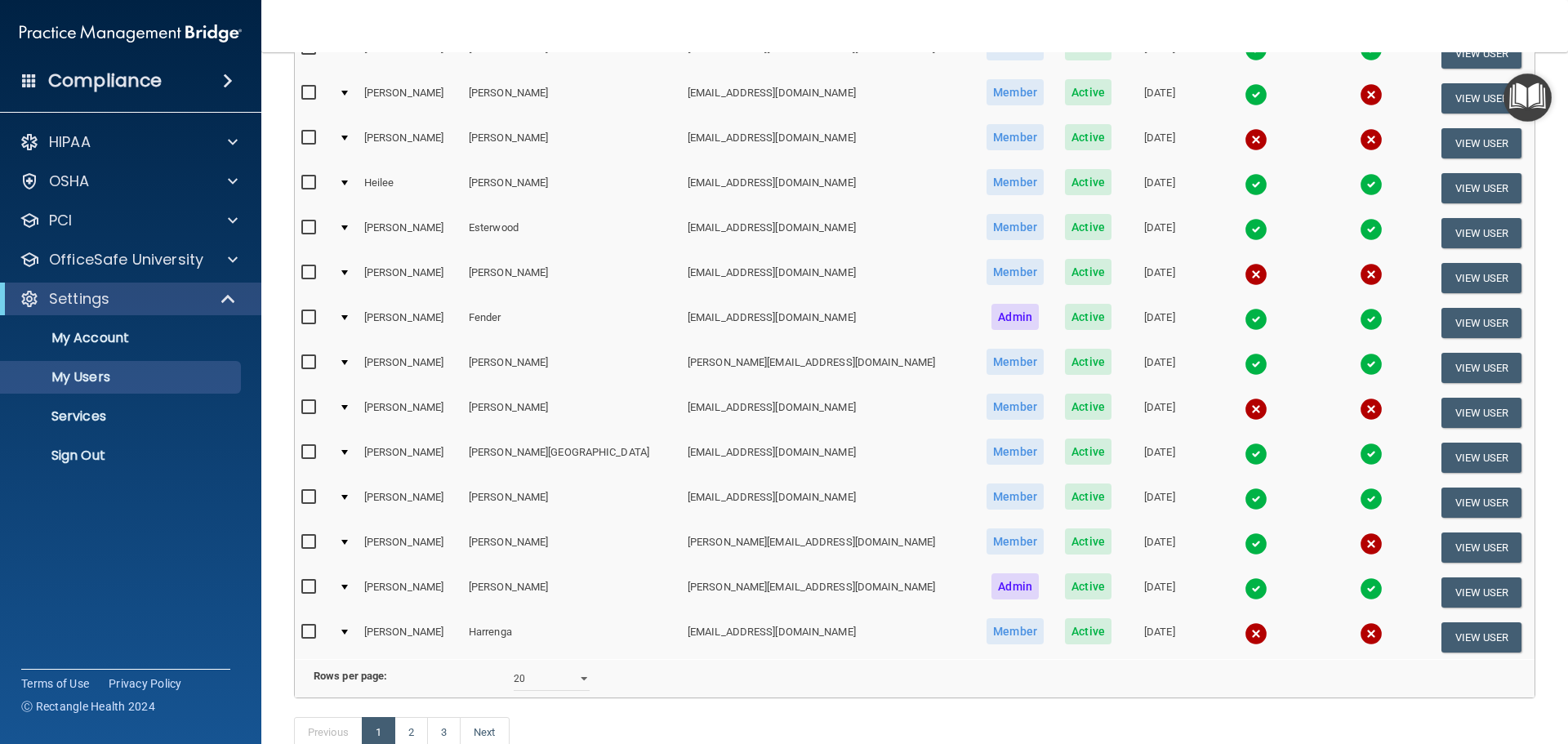
scroll to position [489, 0]
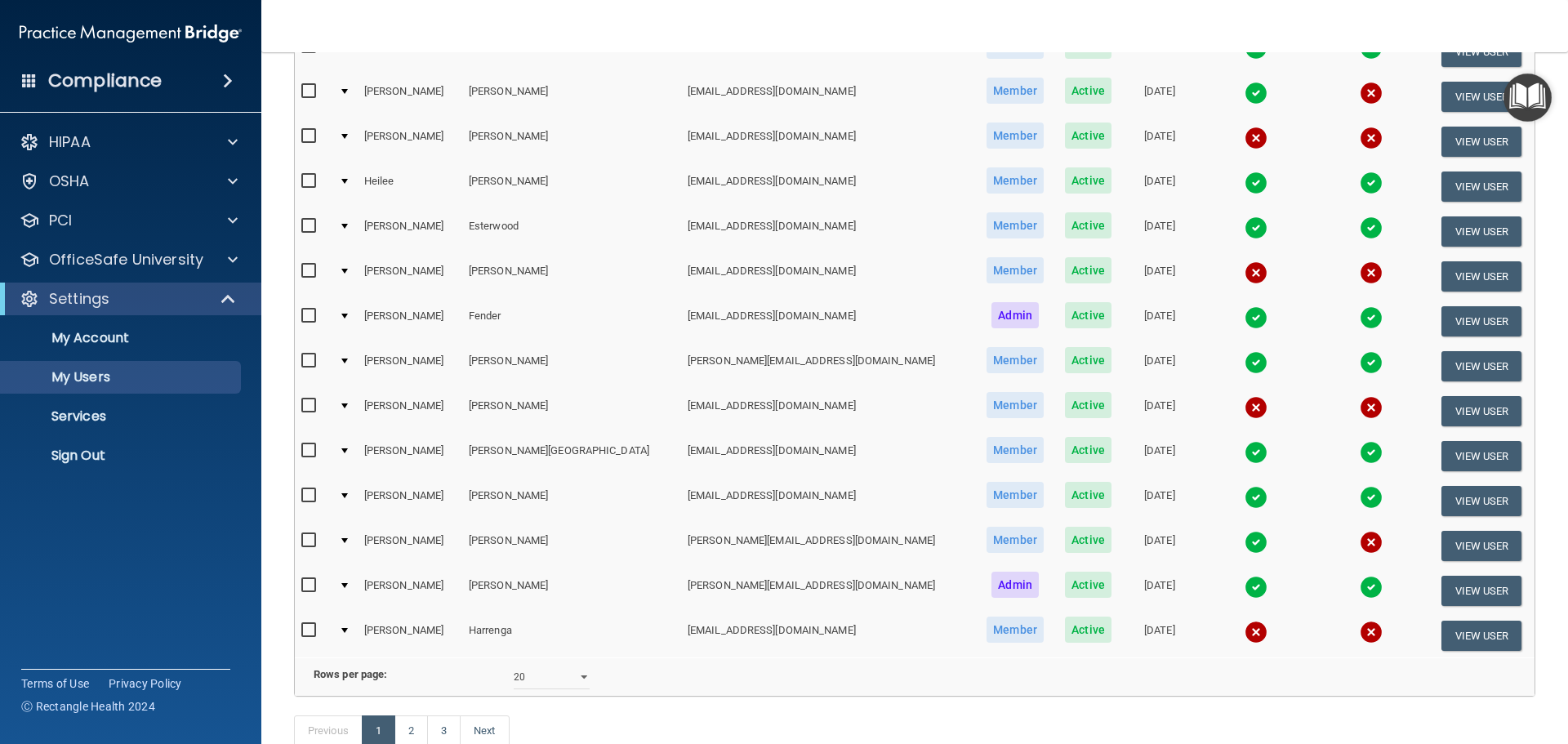
click at [351, 537] on td at bounding box center [345, 545] width 26 height 45
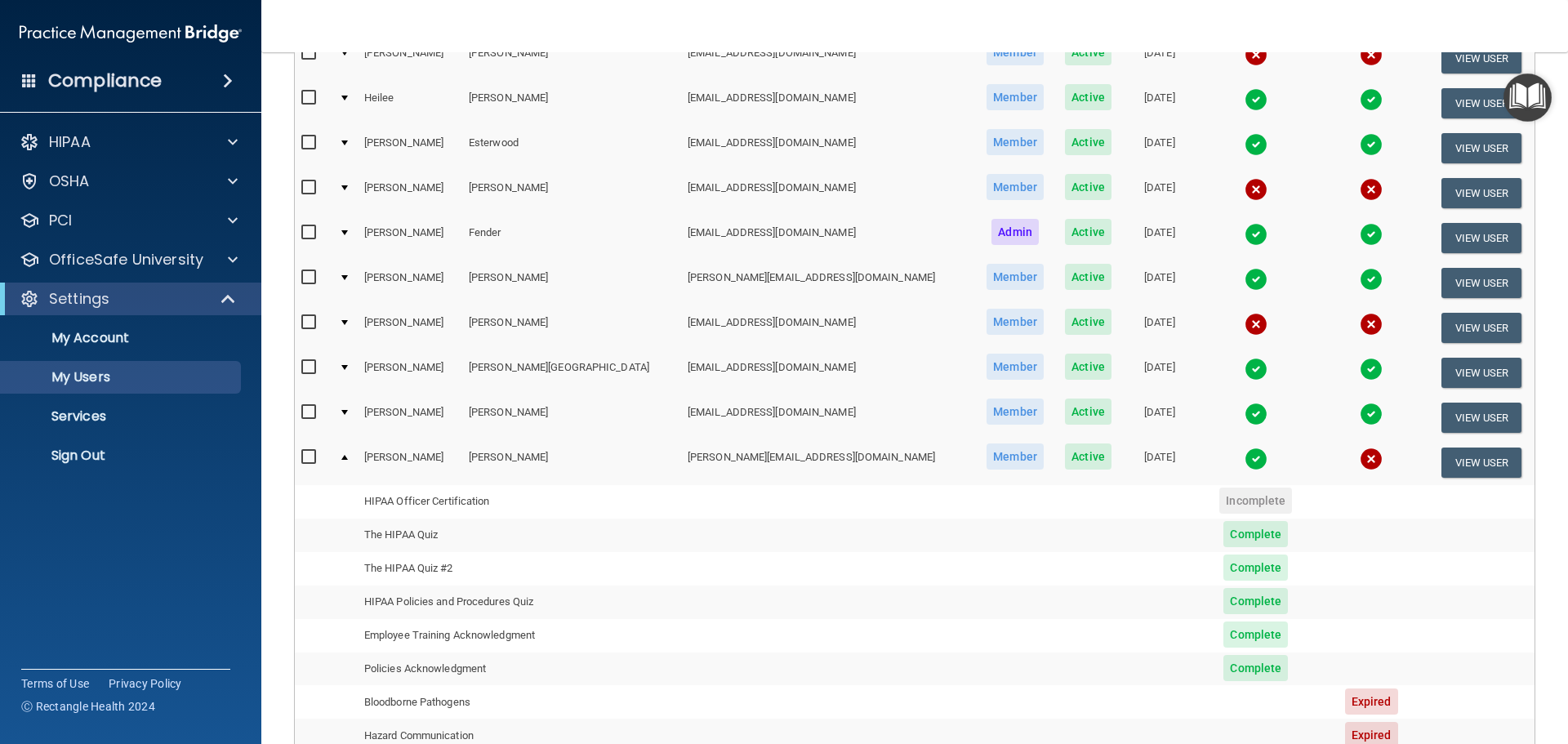
scroll to position [571, 0]
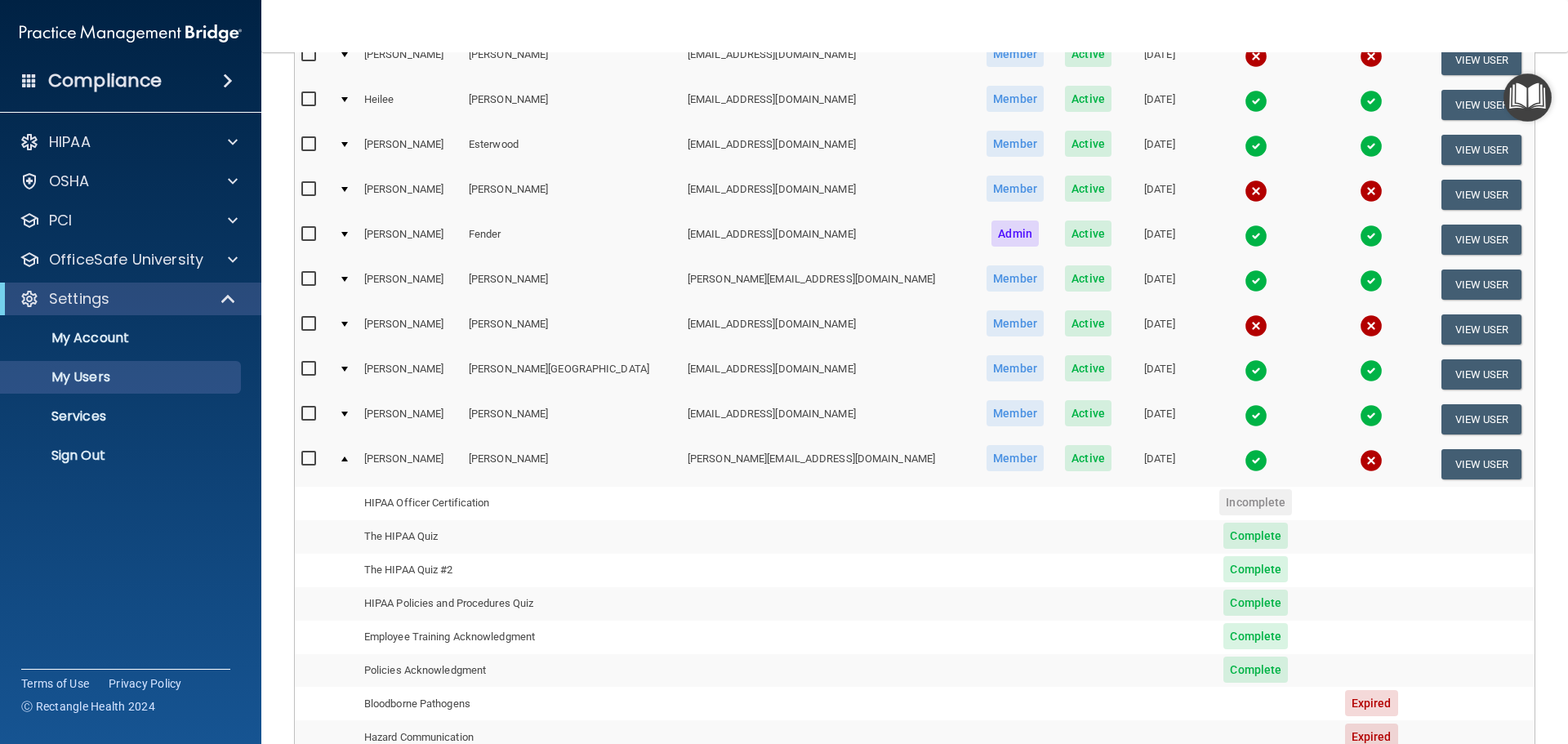
click at [313, 456] on input "checkbox" at bounding box center [311, 458] width 19 height 13
checkbox input "true"
click at [348, 460] on div at bounding box center [344, 458] width 7 height 5
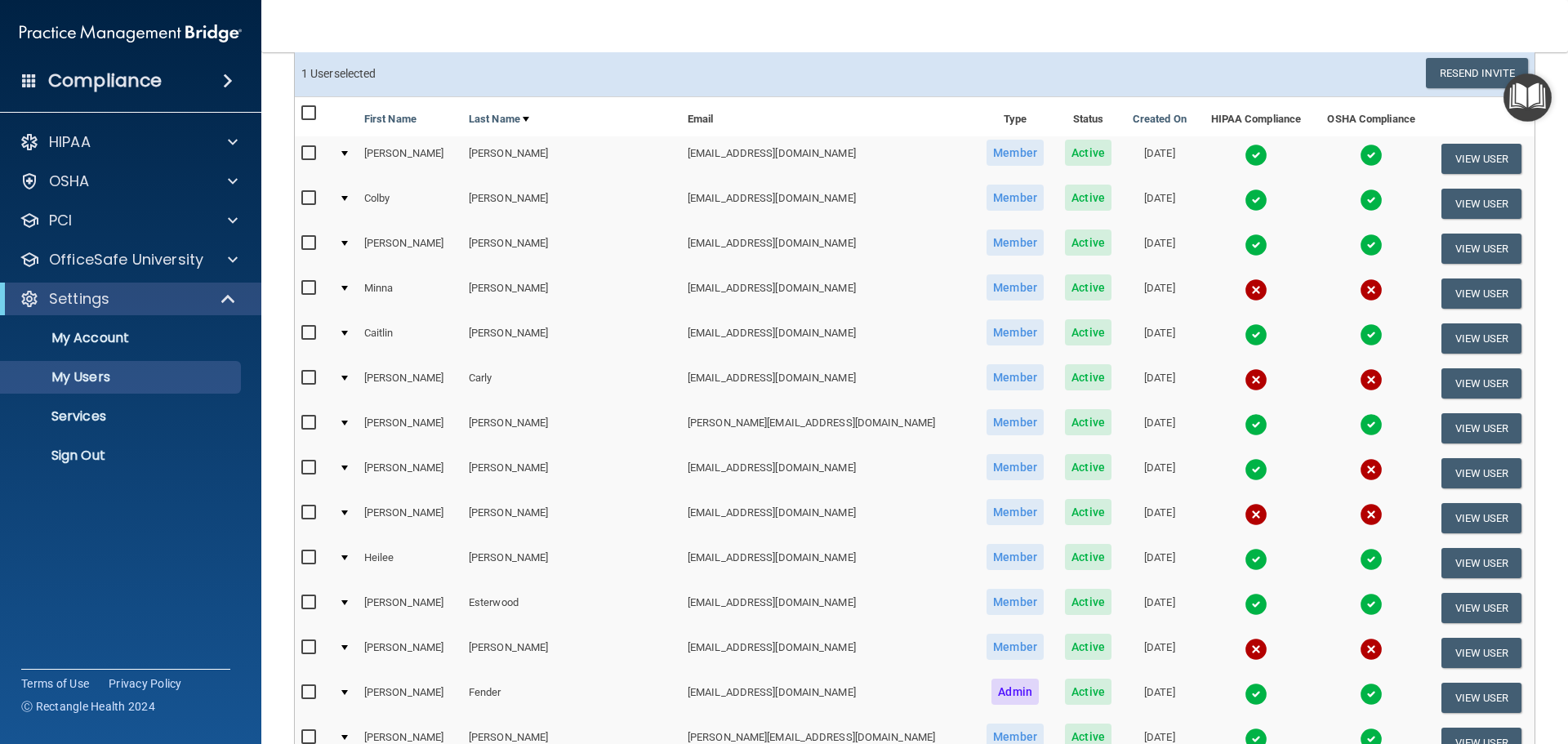
scroll to position [2, 0]
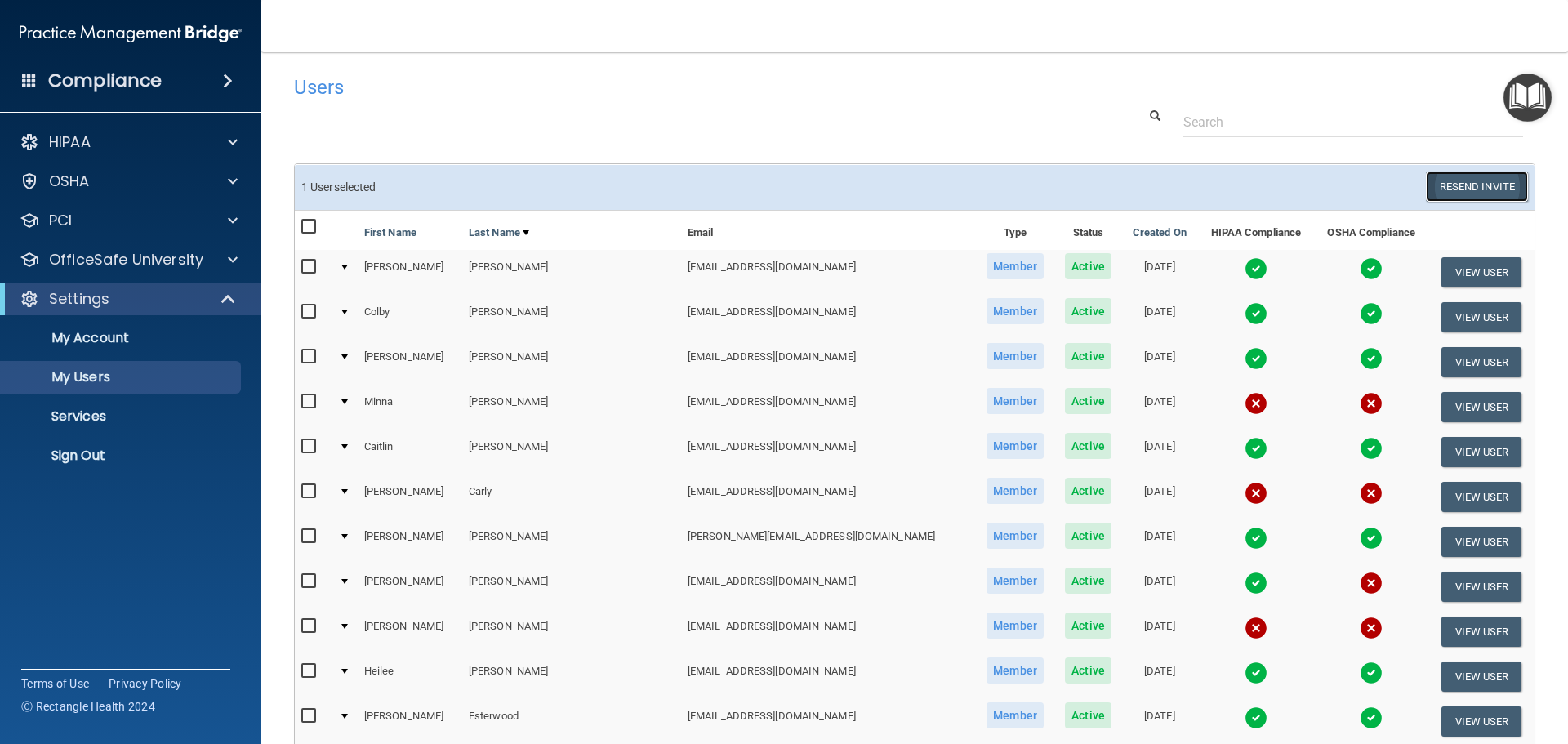
click at [1437, 185] on button "Resend Invite" at bounding box center [1477, 186] width 102 height 30
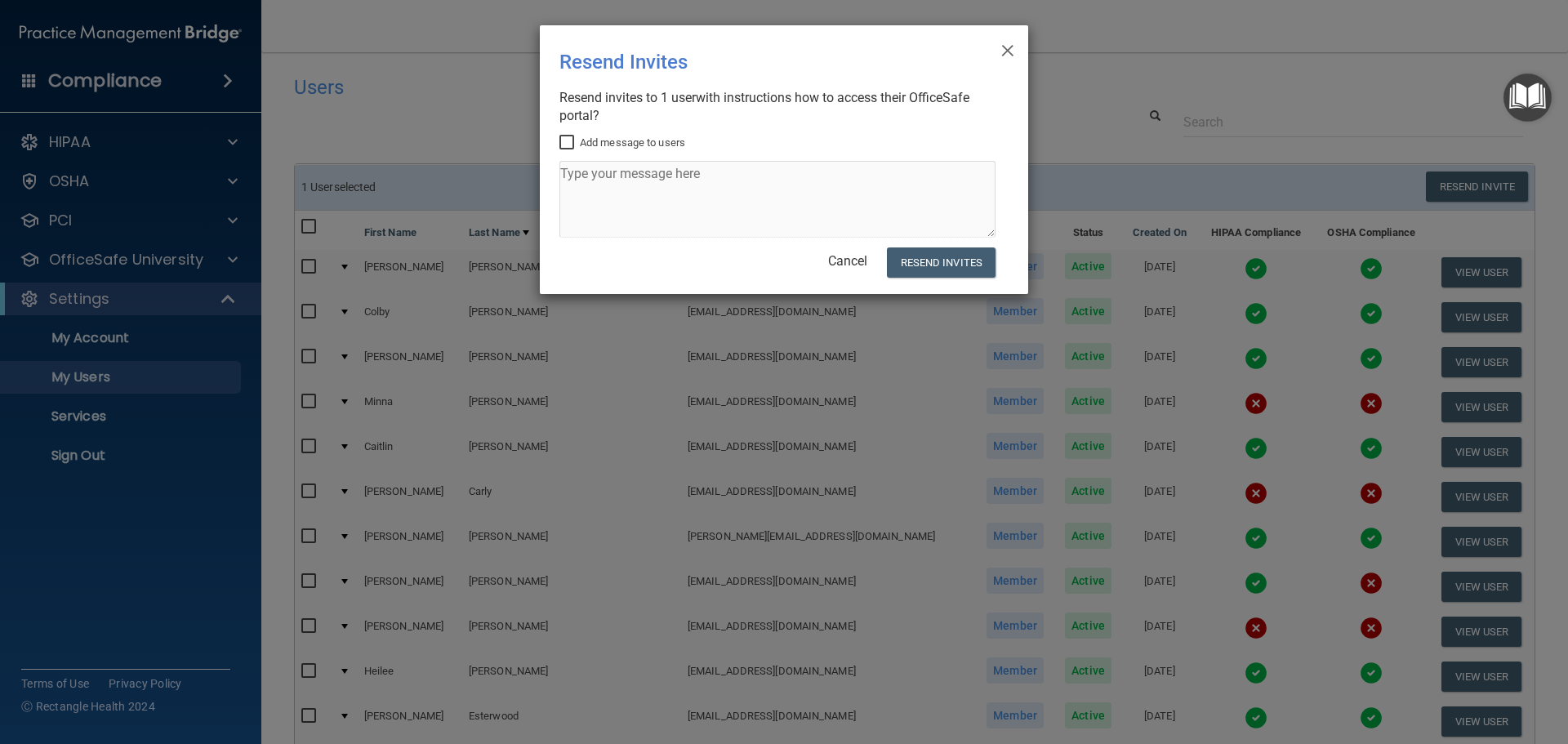
click at [572, 137] on input "Add message to users" at bounding box center [568, 143] width 19 height 13
checkbox input "true"
click at [580, 167] on textarea at bounding box center [778, 200] width 436 height 77
type textarea "Please complete the require OSHA training that have expired. Thank you."
click at [957, 258] on button "Resend Invites" at bounding box center [941, 262] width 108 height 30
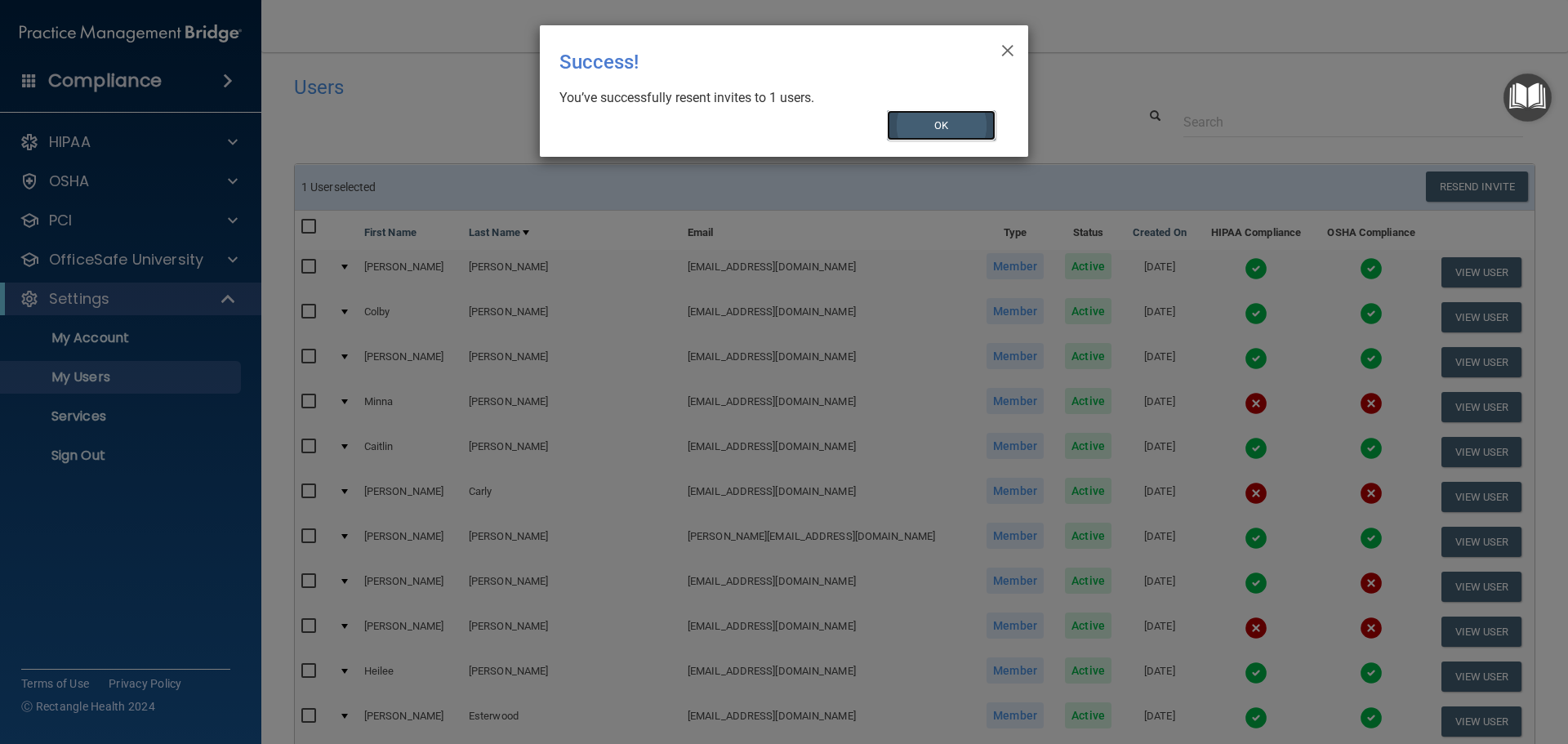
click at [932, 130] on button "OK" at bounding box center [941, 125] width 109 height 30
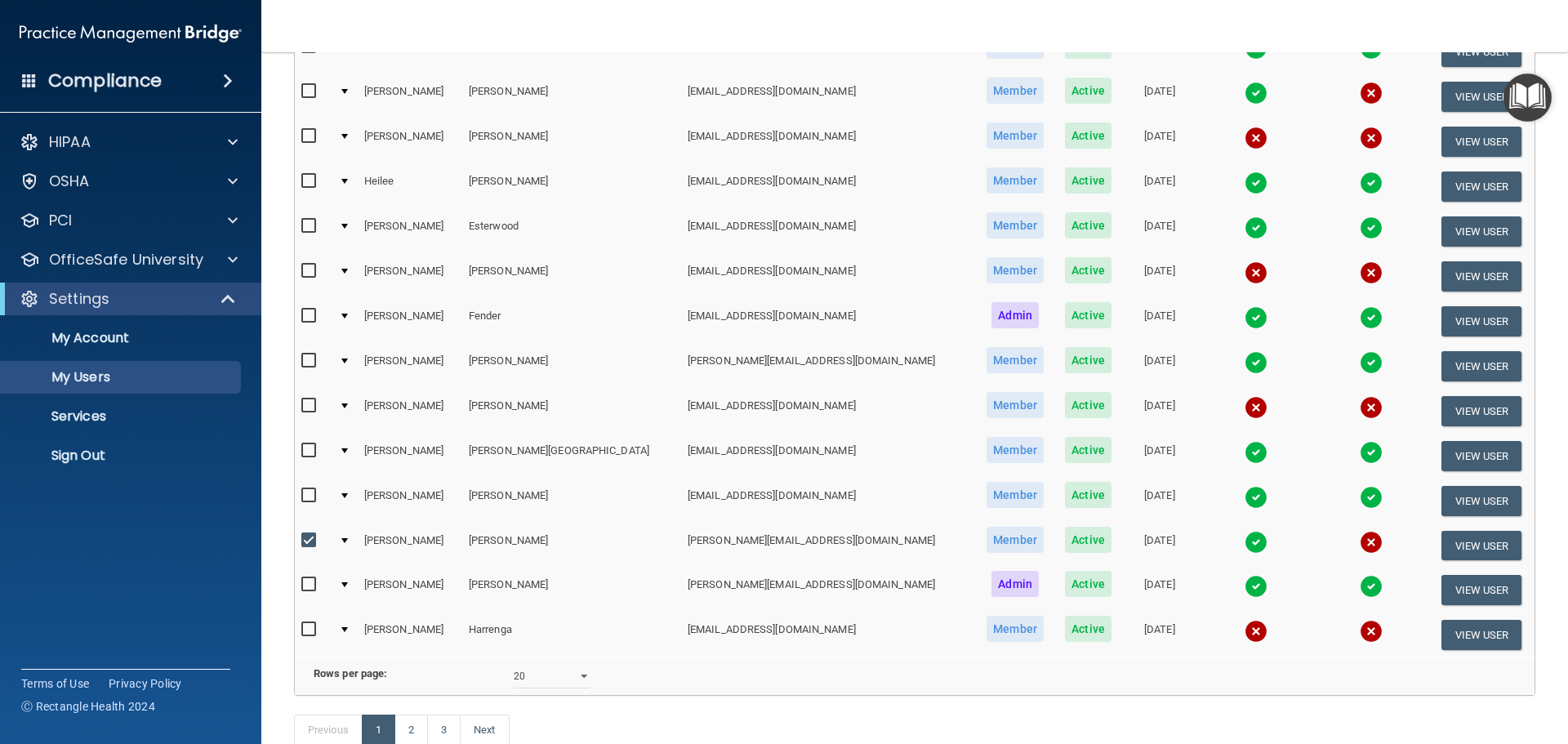
scroll to position [573, 0]
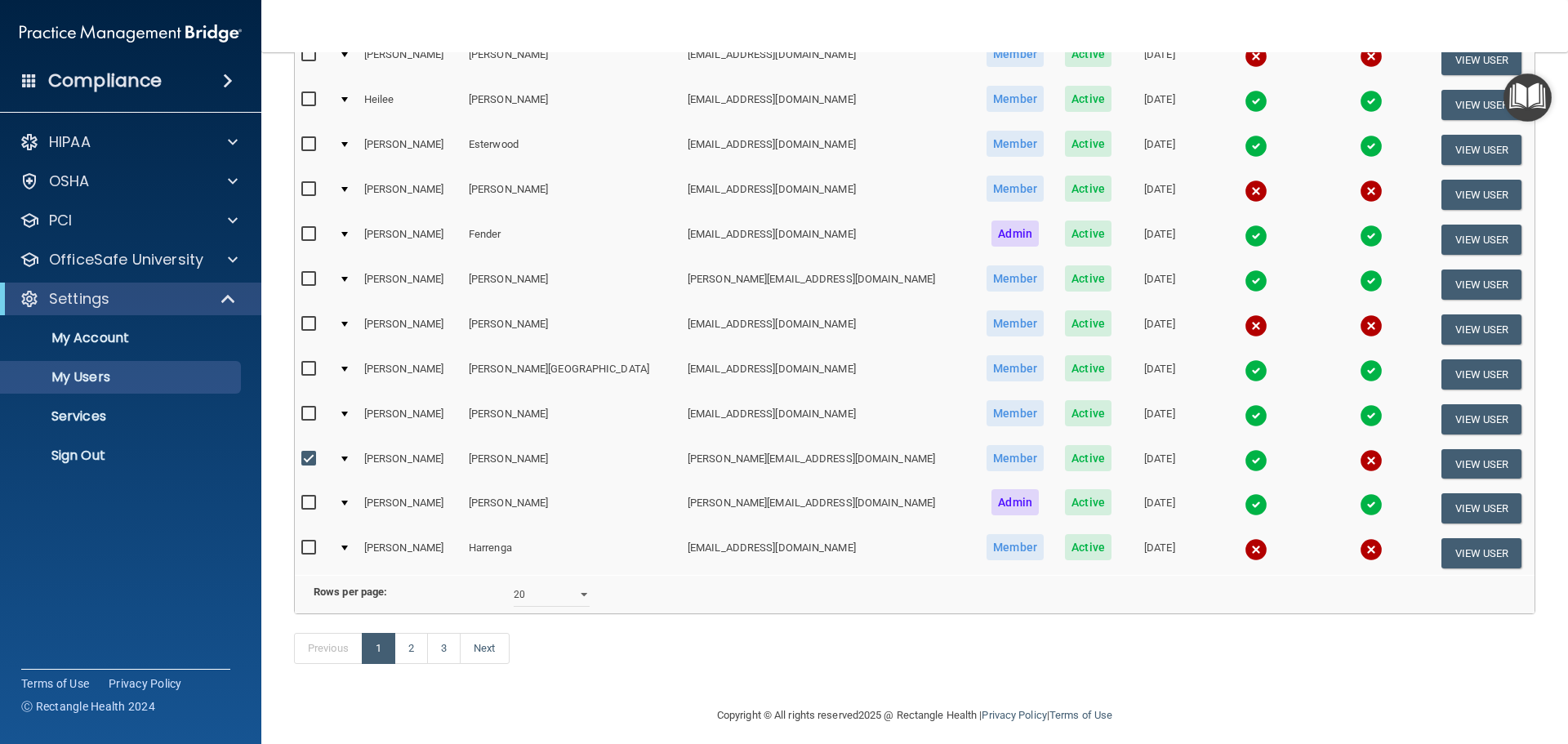
click at [305, 456] on input "checkbox" at bounding box center [311, 458] width 19 height 13
checkbox input "false"
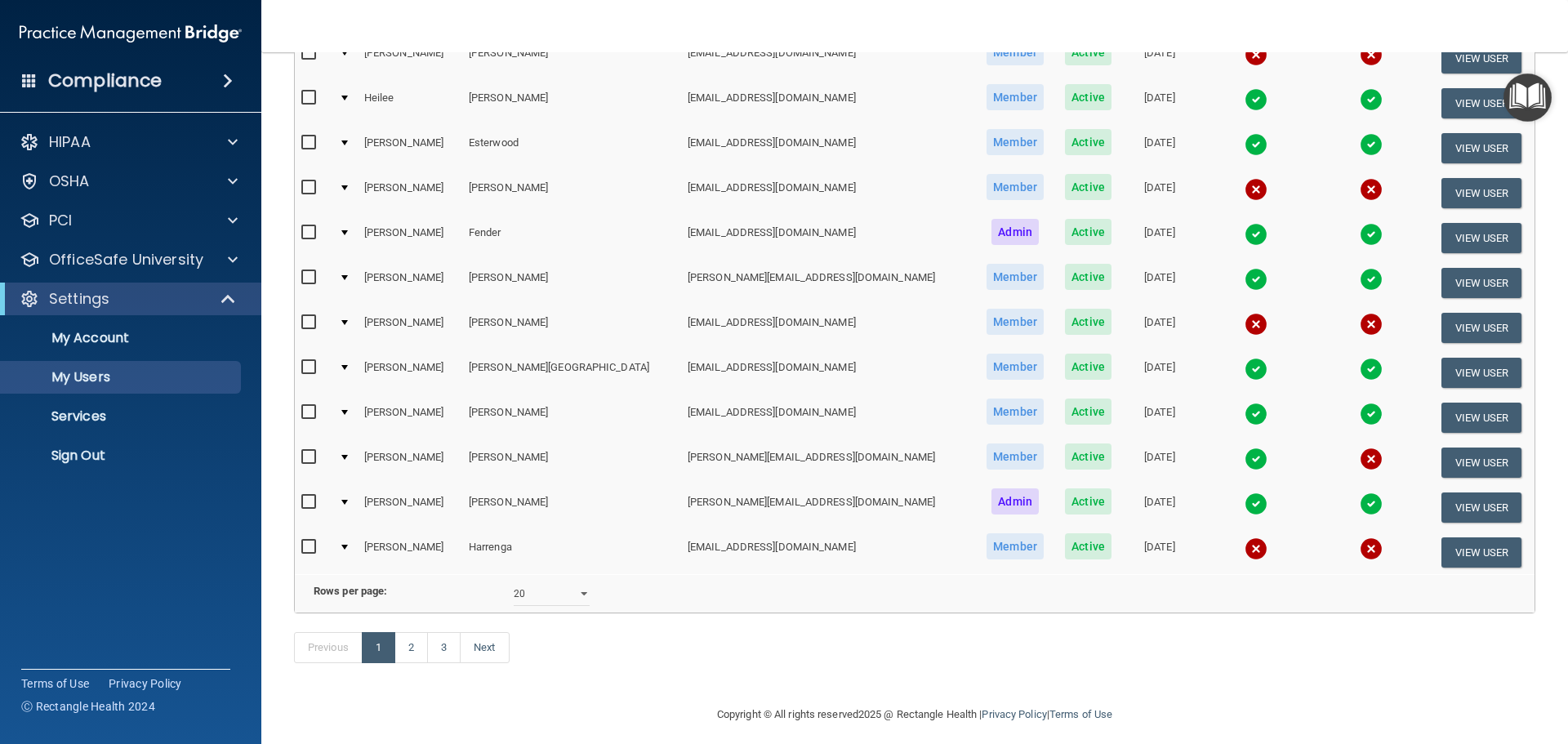
scroll to position [571, 0]
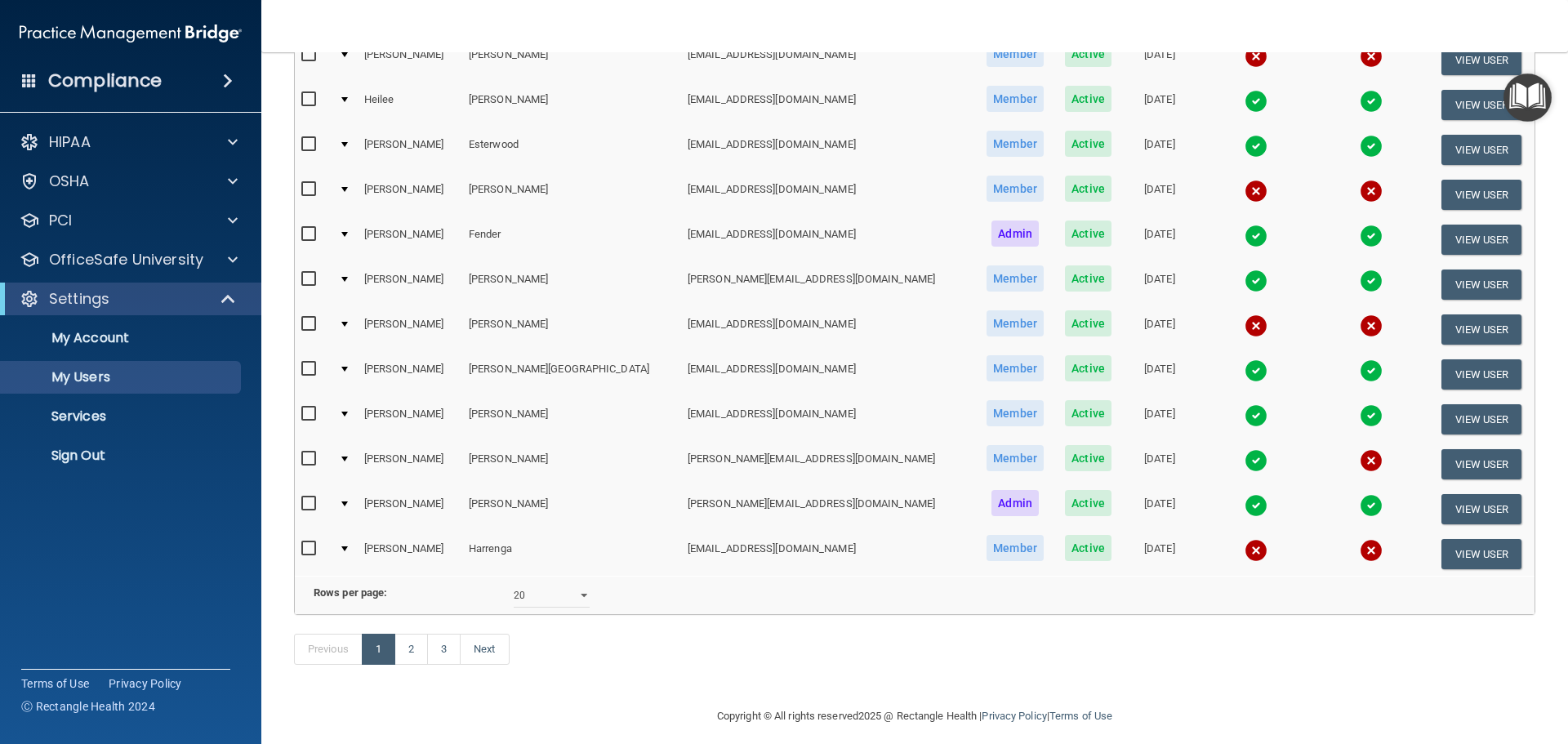
click at [307, 544] on input "checkbox" at bounding box center [311, 548] width 19 height 13
checkbox input "true"
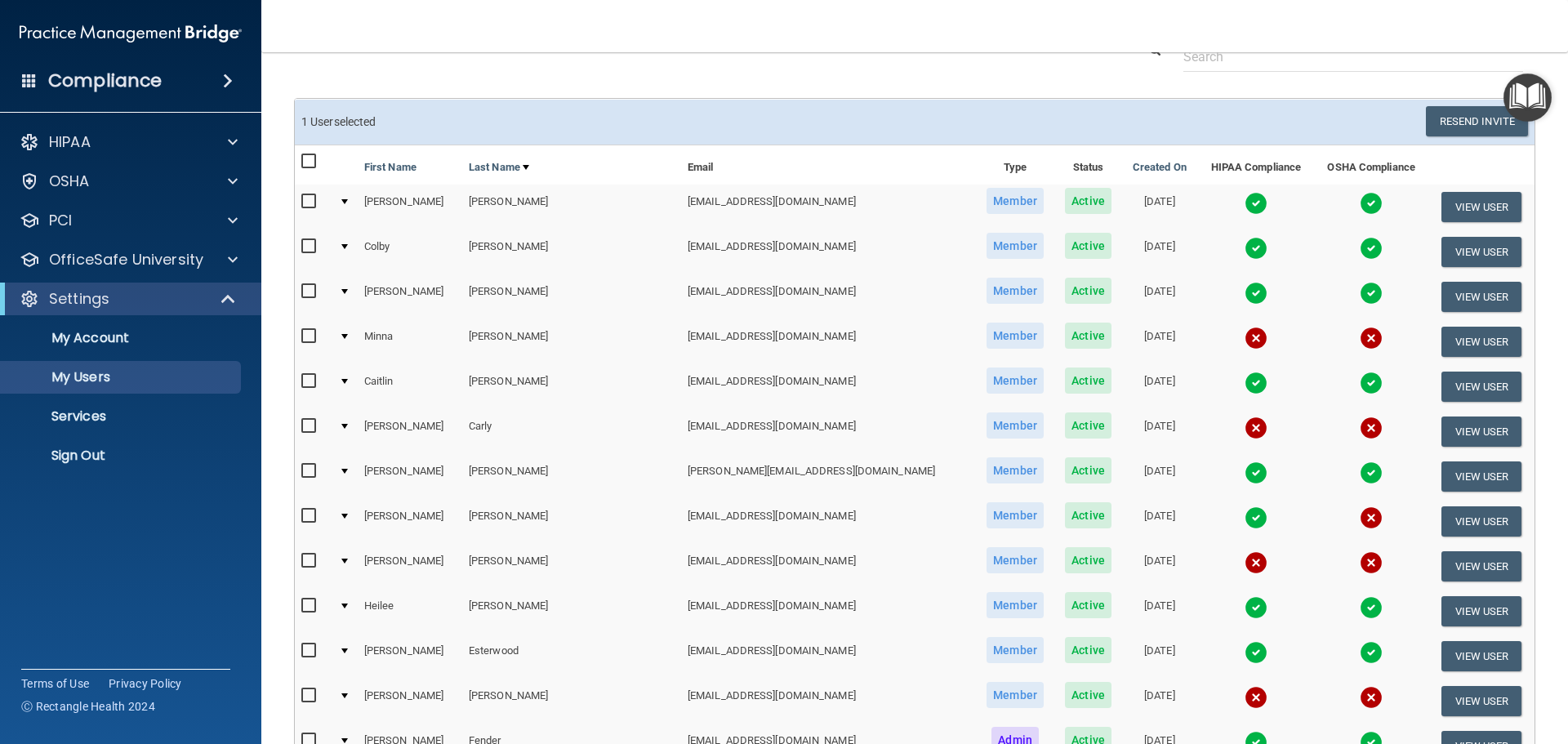
scroll to position [2, 0]
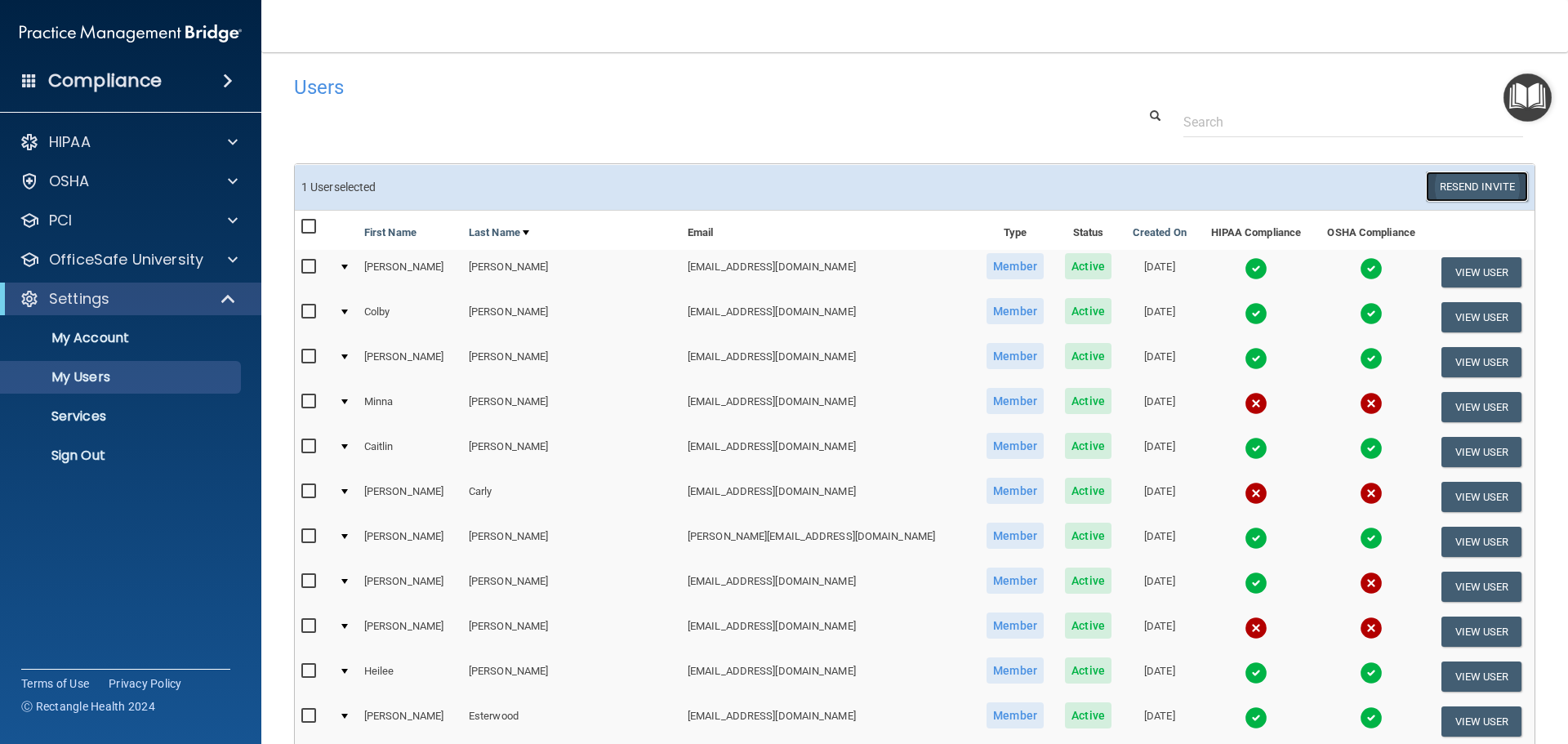
click at [1436, 186] on button "Resend Invite" at bounding box center [1477, 186] width 102 height 30
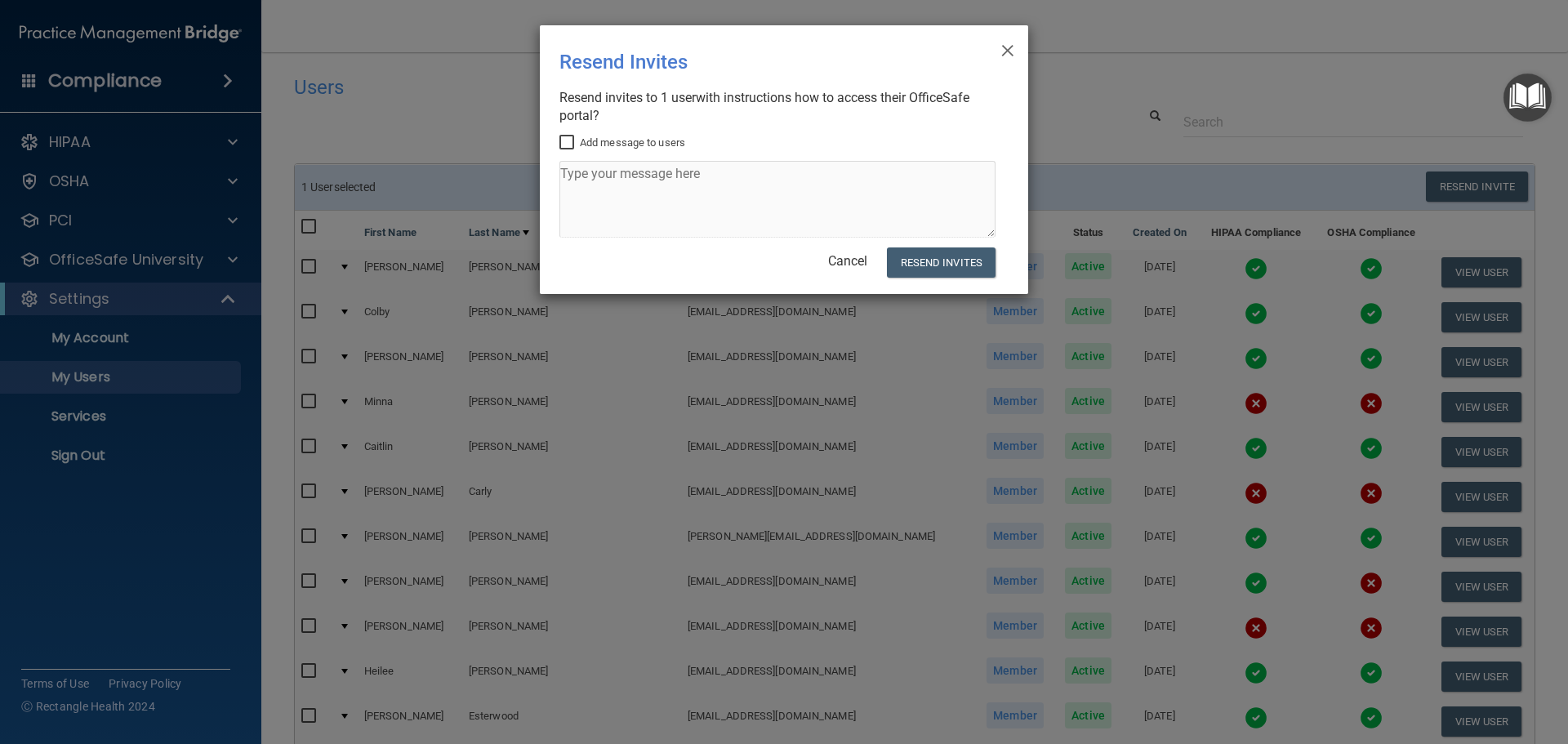
click at [570, 138] on input "Add message to users" at bounding box center [568, 143] width 19 height 13
checkbox input "true"
click at [587, 183] on textarea at bounding box center [778, 200] width 436 height 77
type textarea "Please log in and complete the required Hipaa and OSHA trainings to remain in c…"
click at [911, 268] on button "Resend Invites" at bounding box center [941, 262] width 108 height 30
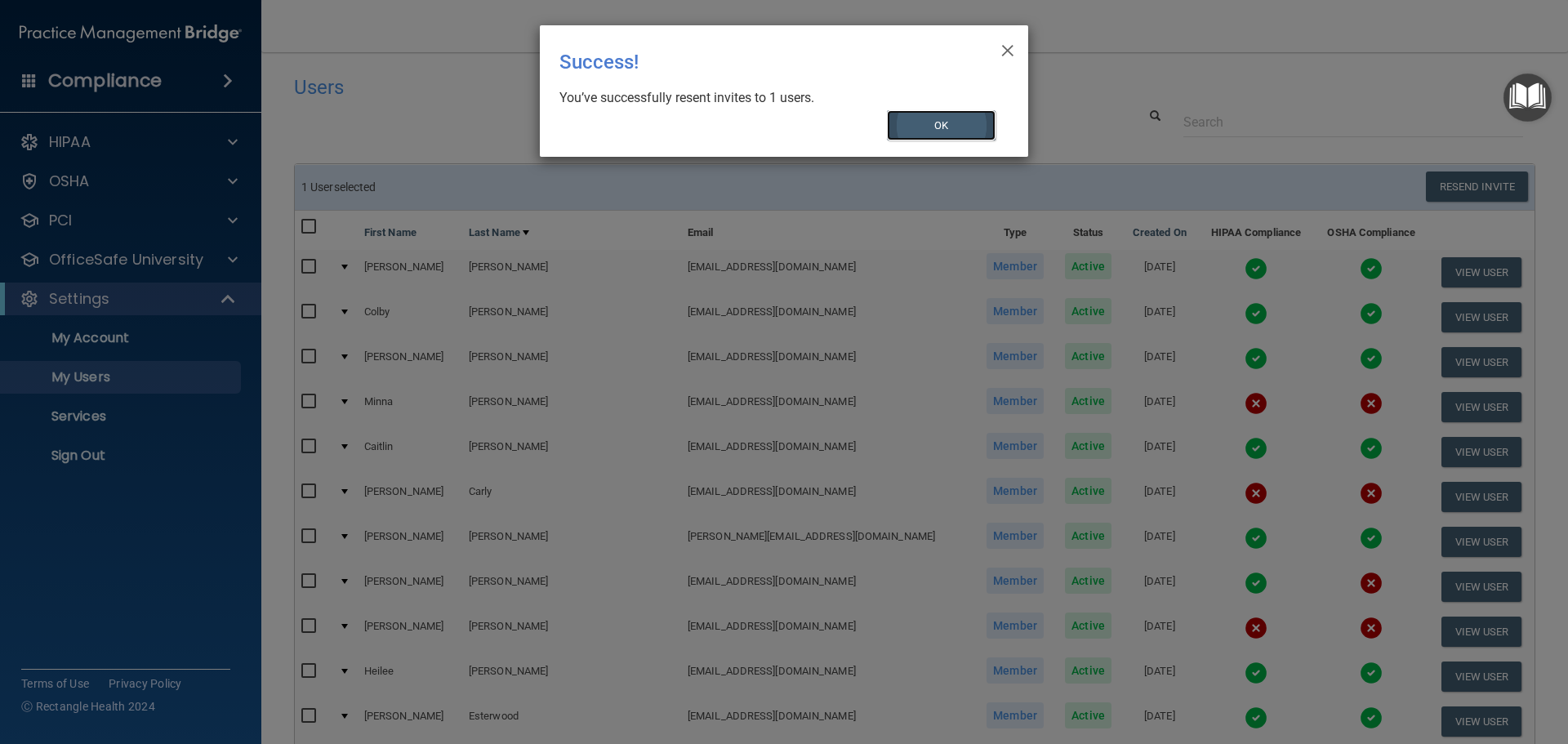
click at [928, 129] on button "OK" at bounding box center [941, 125] width 109 height 30
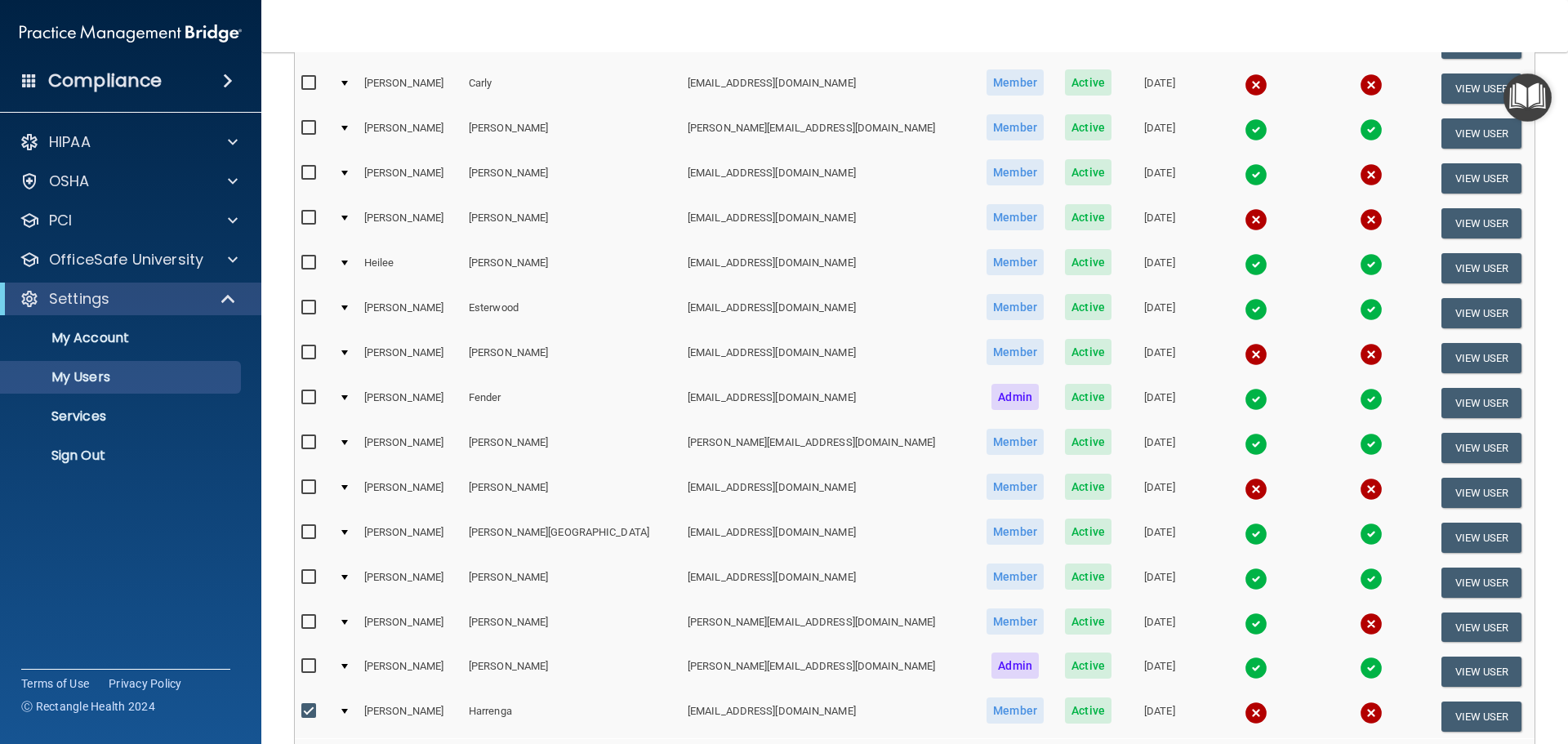
scroll to position [608, 0]
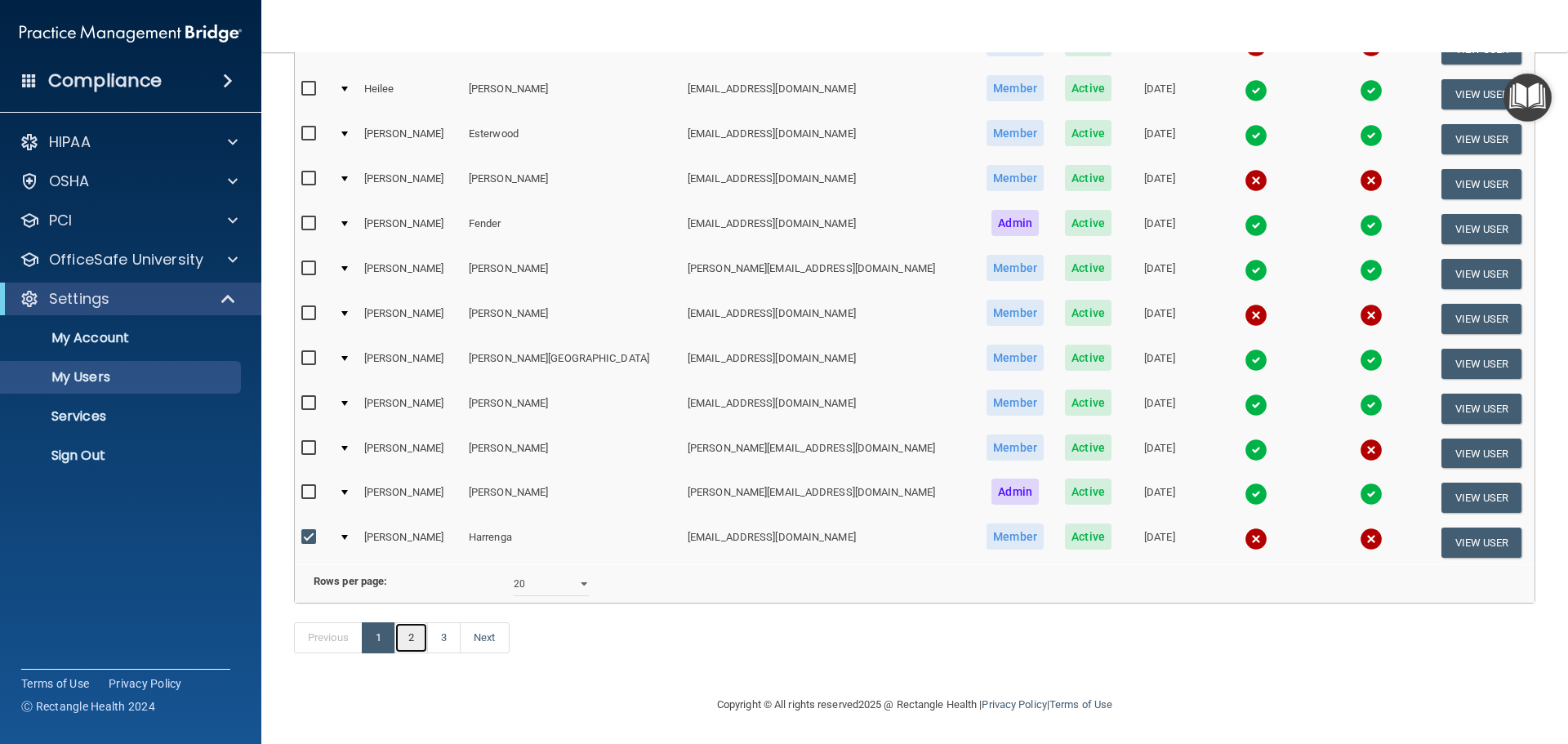
click at [414, 637] on link "2" at bounding box center [411, 638] width 33 height 31
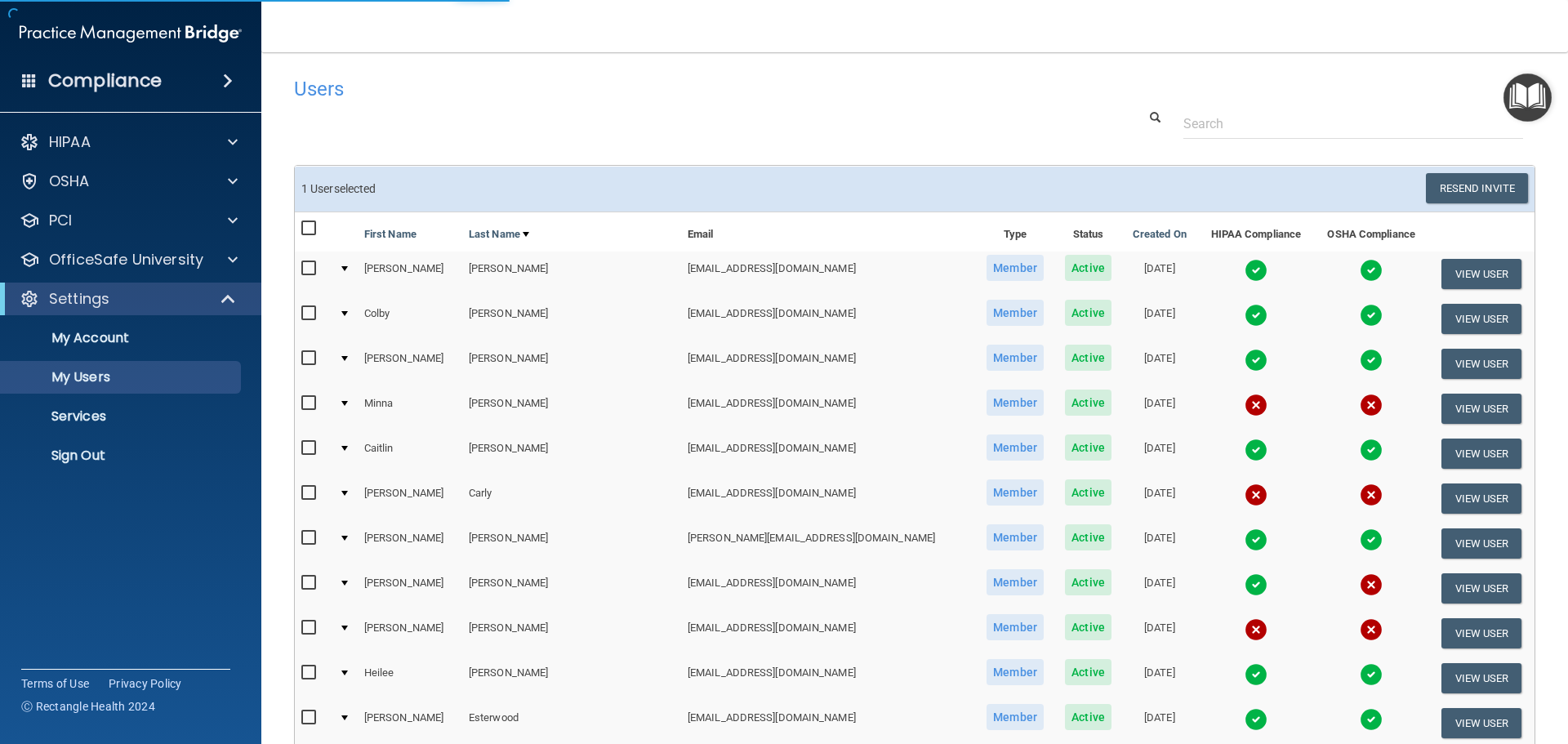
select select "20"
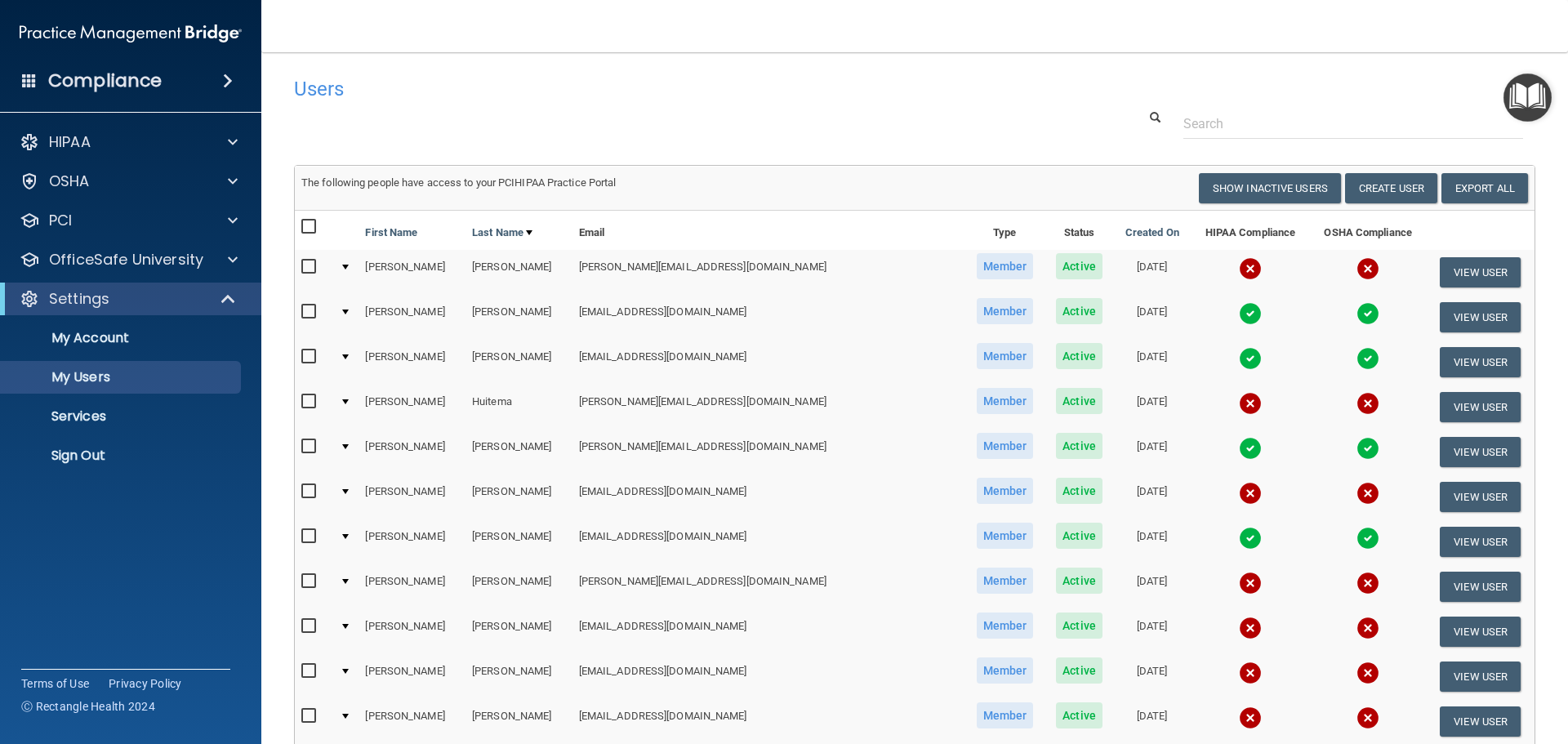
click at [307, 266] on input "checkbox" at bounding box center [311, 266] width 19 height 13
checkbox input "true"
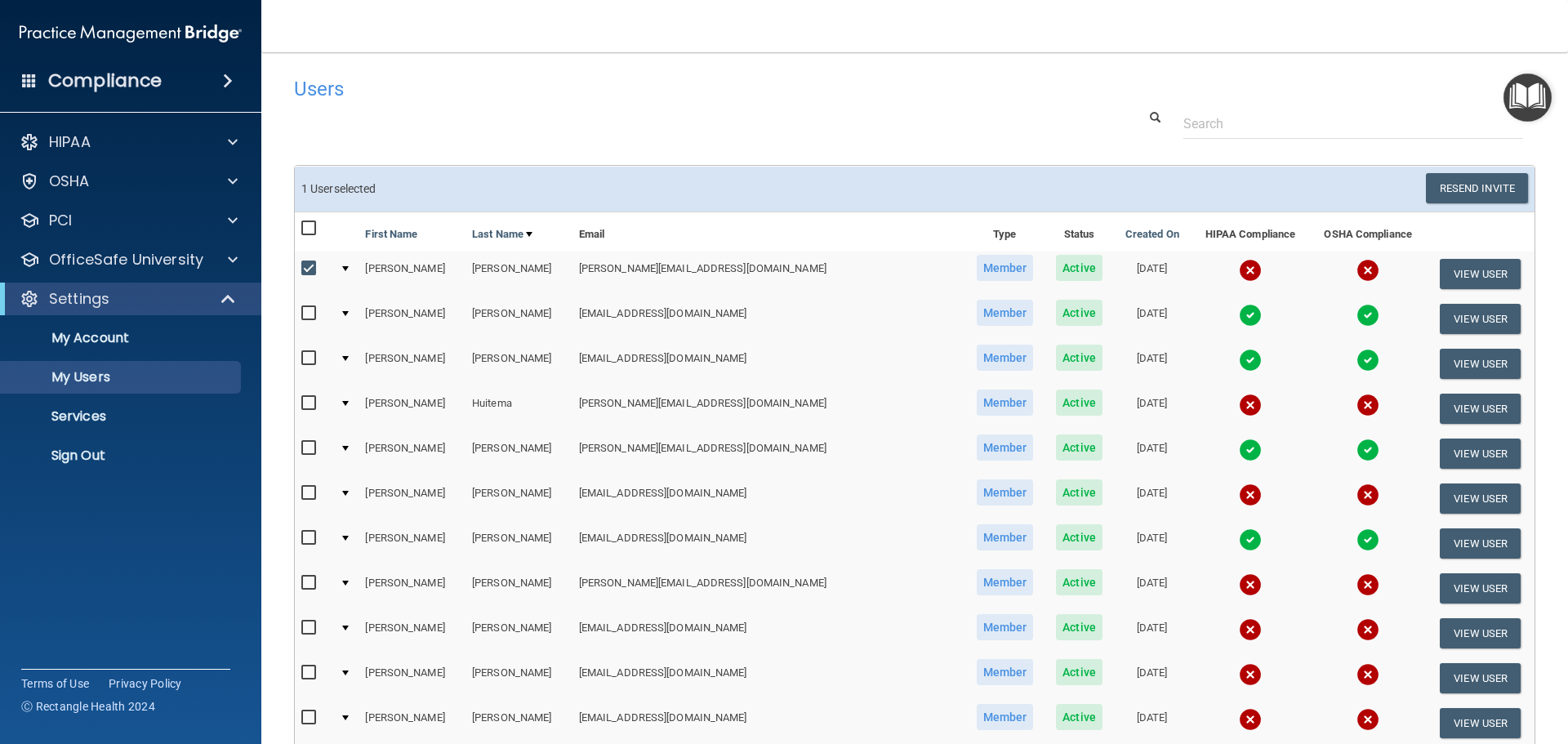
click at [311, 406] on input "checkbox" at bounding box center [311, 403] width 19 height 13
checkbox input "true"
click at [312, 493] on input "checkbox" at bounding box center [311, 492] width 19 height 13
checkbox input "true"
click at [310, 581] on input "checkbox" at bounding box center [311, 582] width 19 height 13
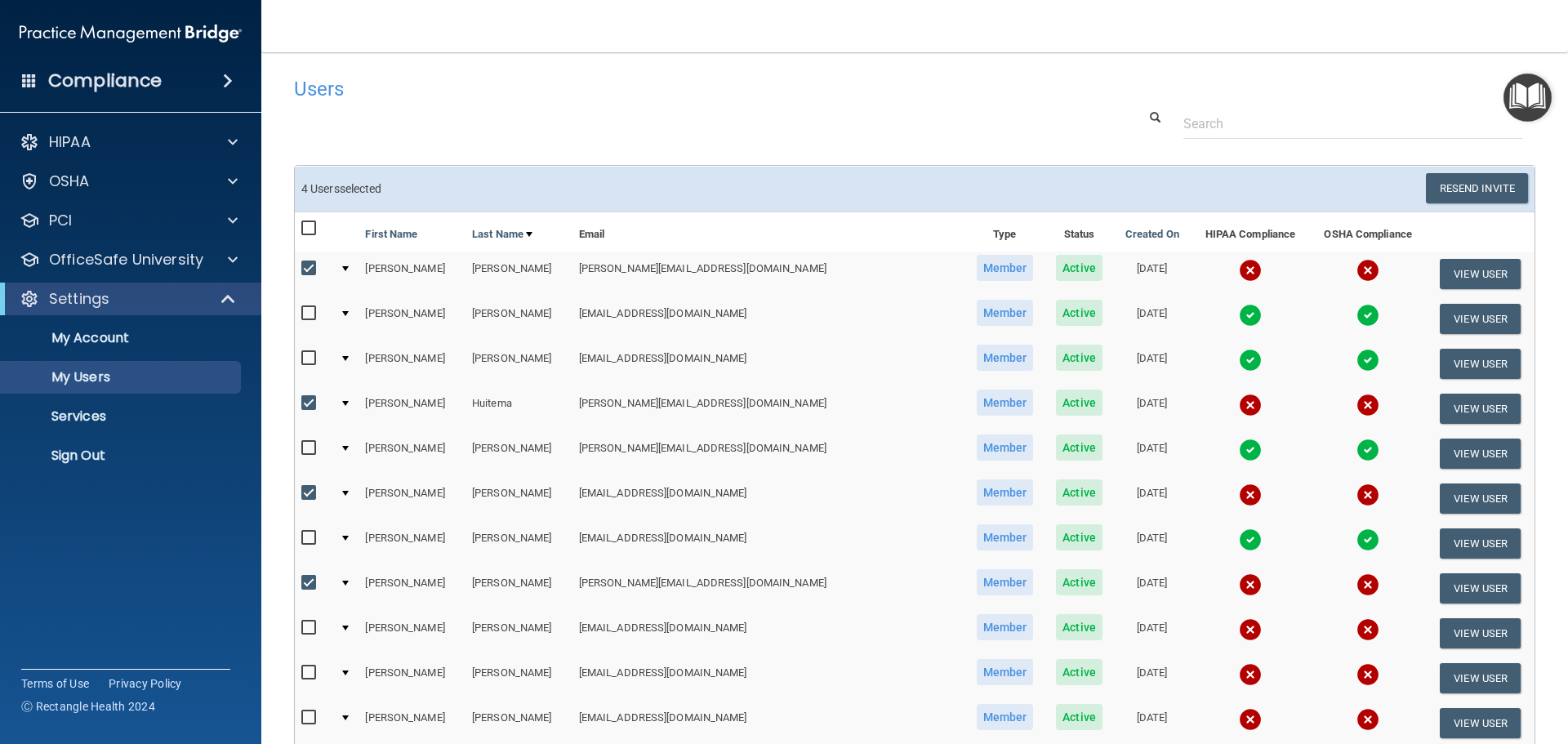
click at [310, 581] on input "checkbox" at bounding box center [311, 582] width 19 height 13
checkbox input "false"
click at [311, 624] on input "checkbox" at bounding box center [311, 627] width 19 height 13
checkbox input "true"
click at [304, 672] on input "checkbox" at bounding box center [311, 672] width 19 height 13
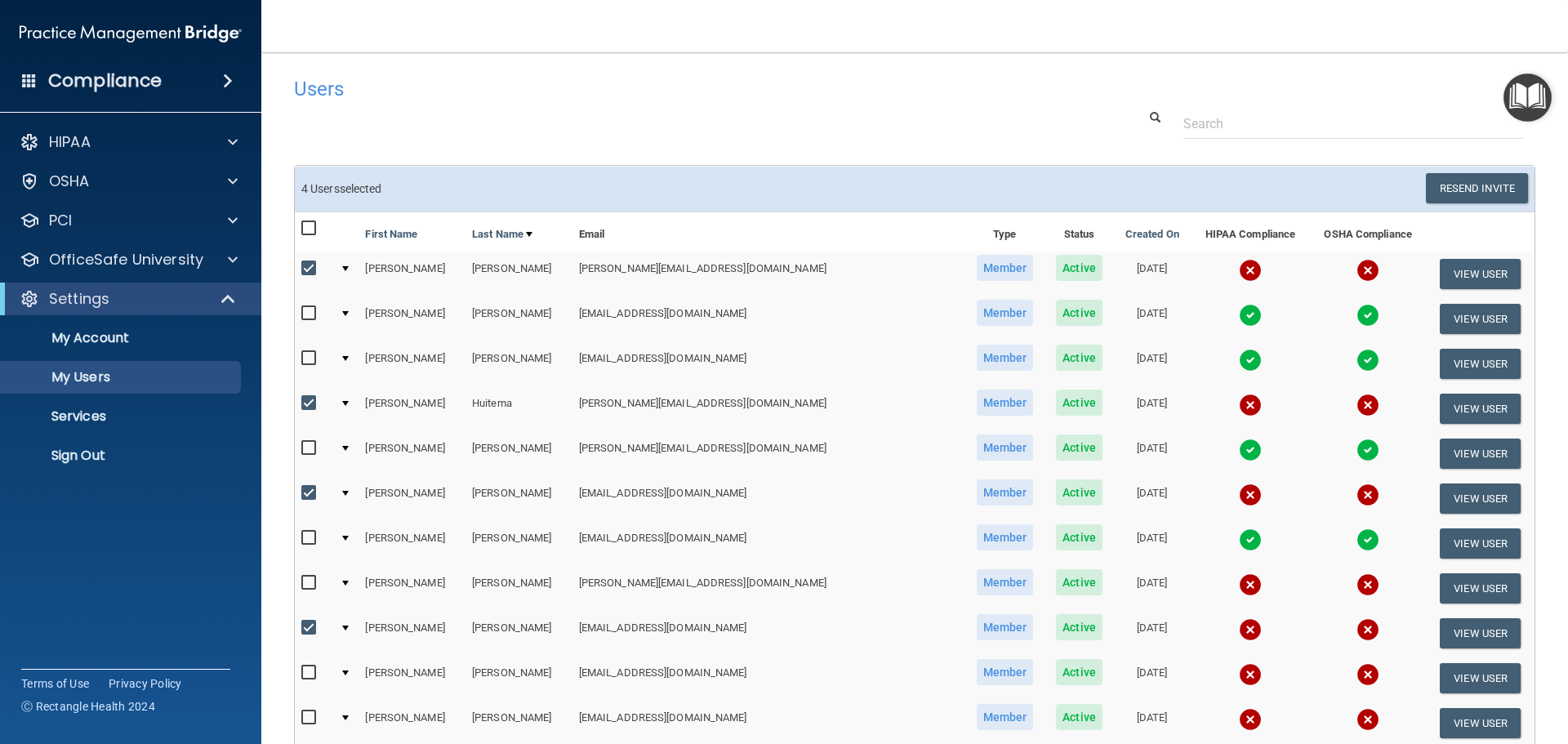
checkbox input "true"
click at [307, 722] on input "checkbox" at bounding box center [311, 717] width 19 height 13
checkbox input "true"
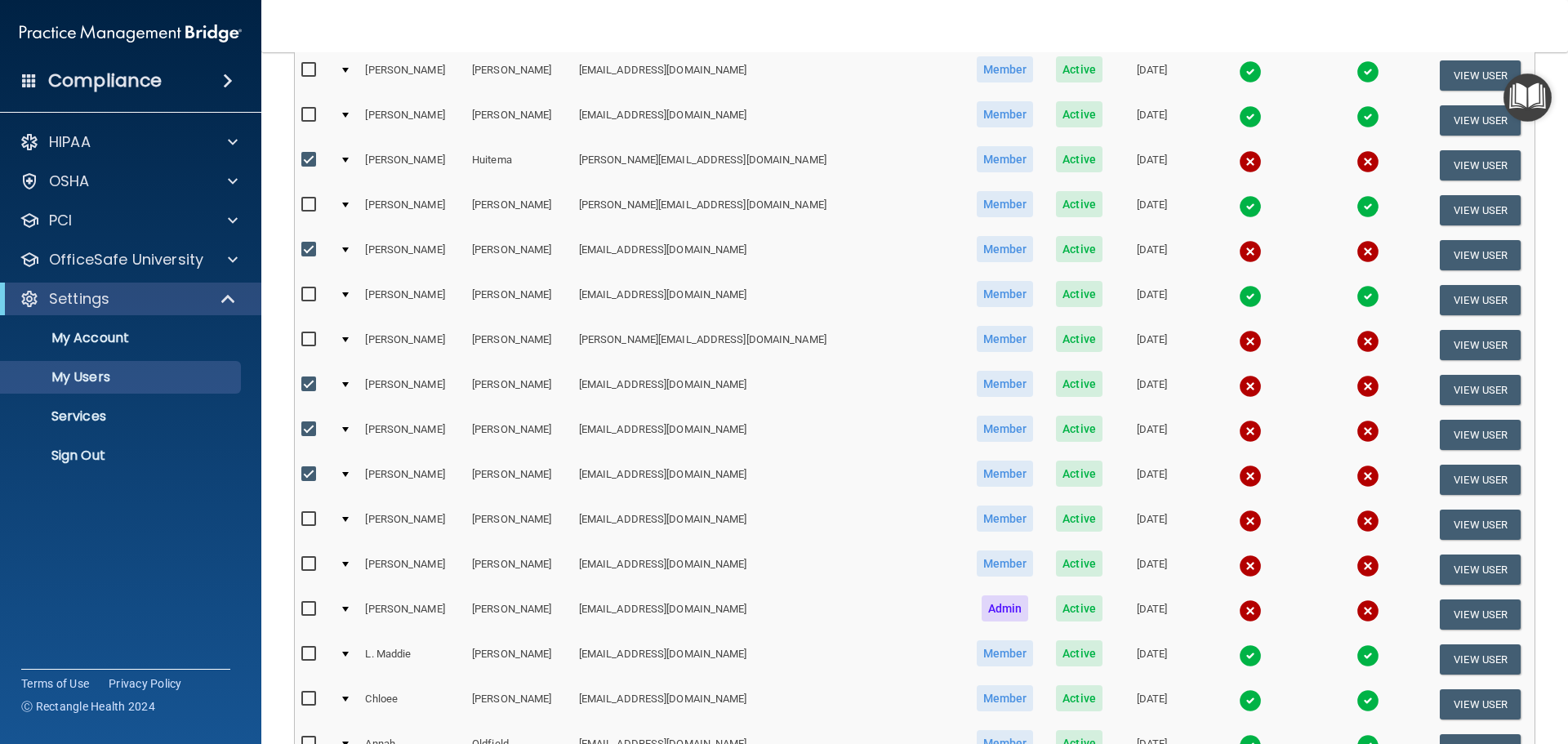
scroll to position [245, 0]
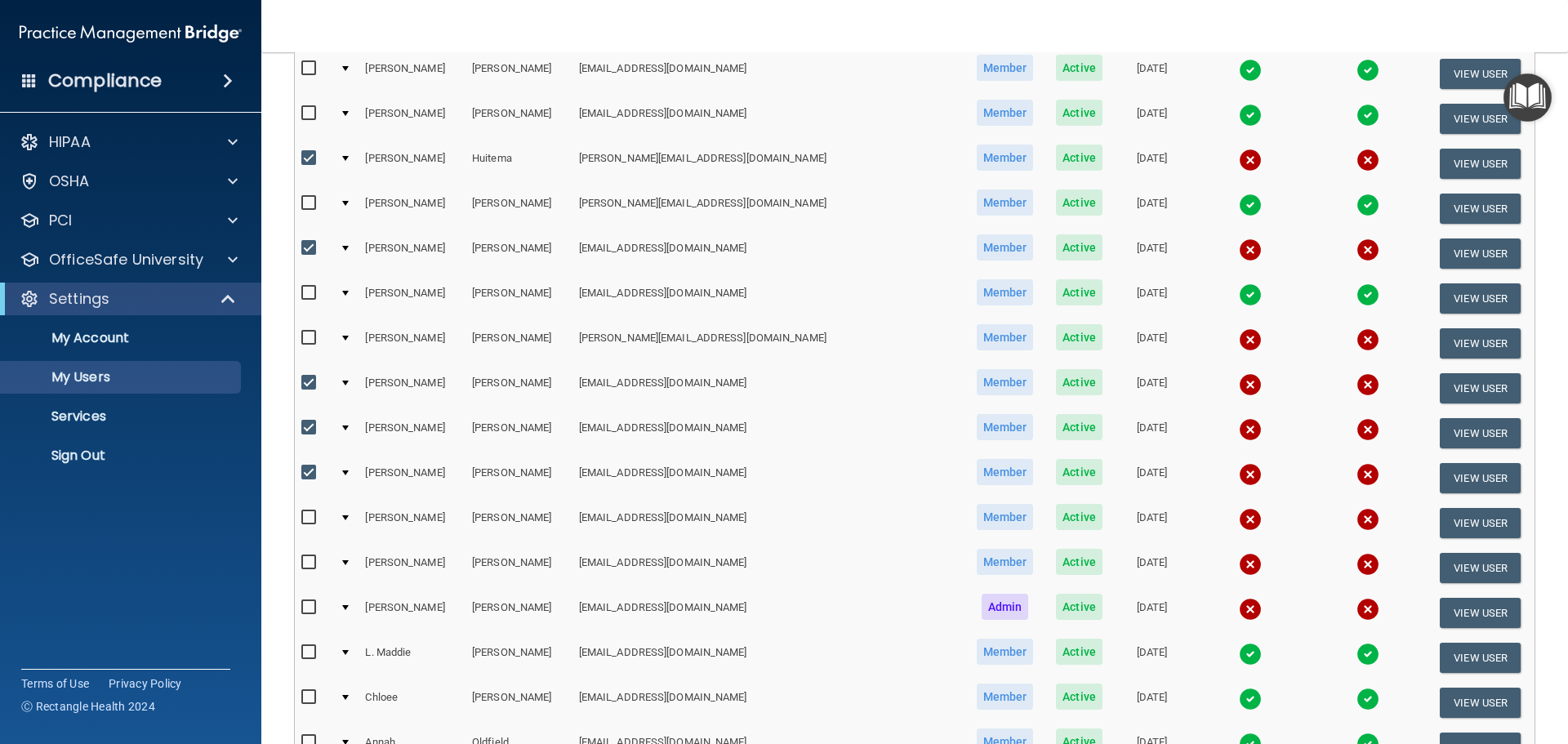
click at [311, 516] on input "checkbox" at bounding box center [311, 517] width 19 height 13
checkbox input "true"
click at [303, 561] on input "checkbox" at bounding box center [311, 562] width 19 height 13
checkbox input "true"
click at [311, 607] on input "checkbox" at bounding box center [311, 606] width 19 height 13
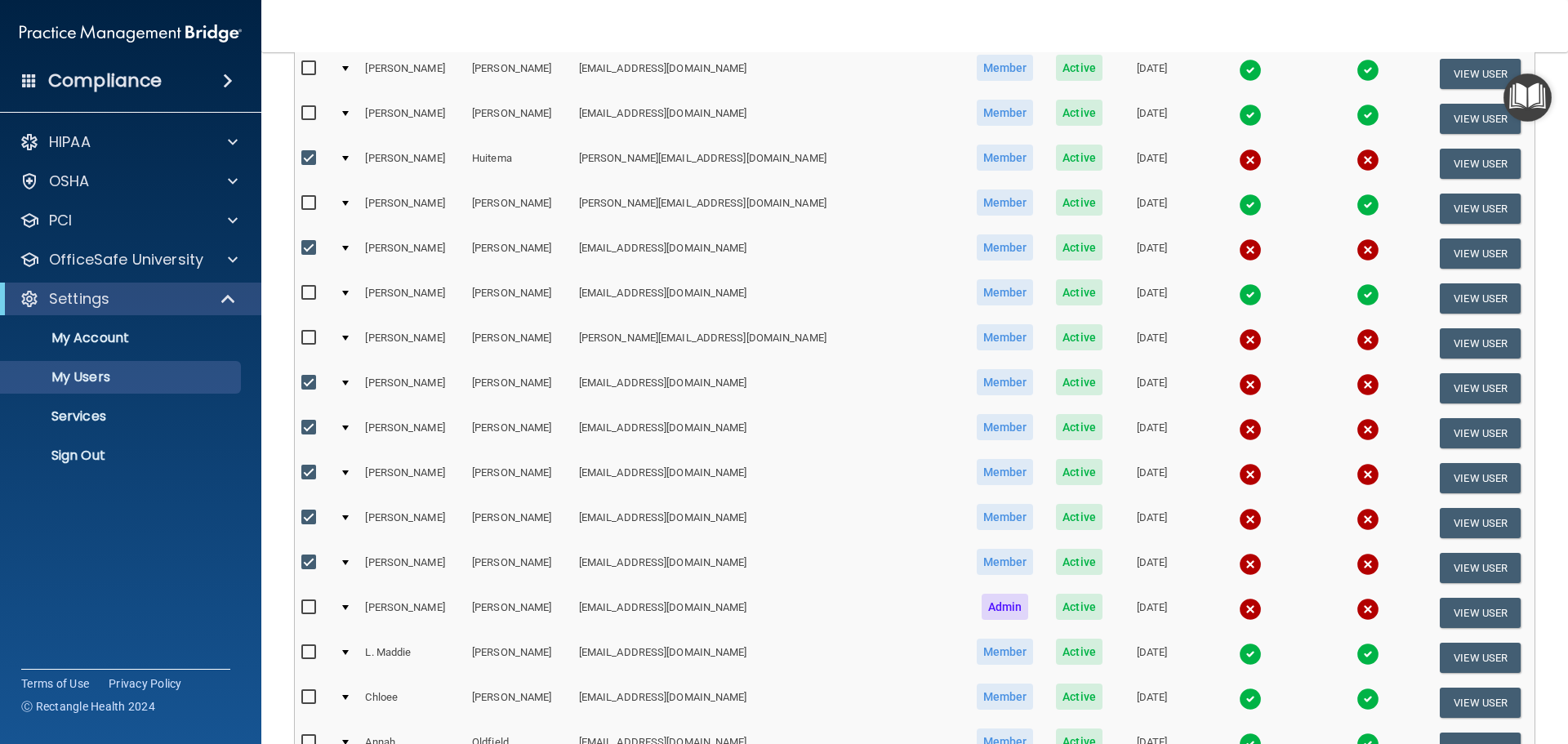
checkbox input "true"
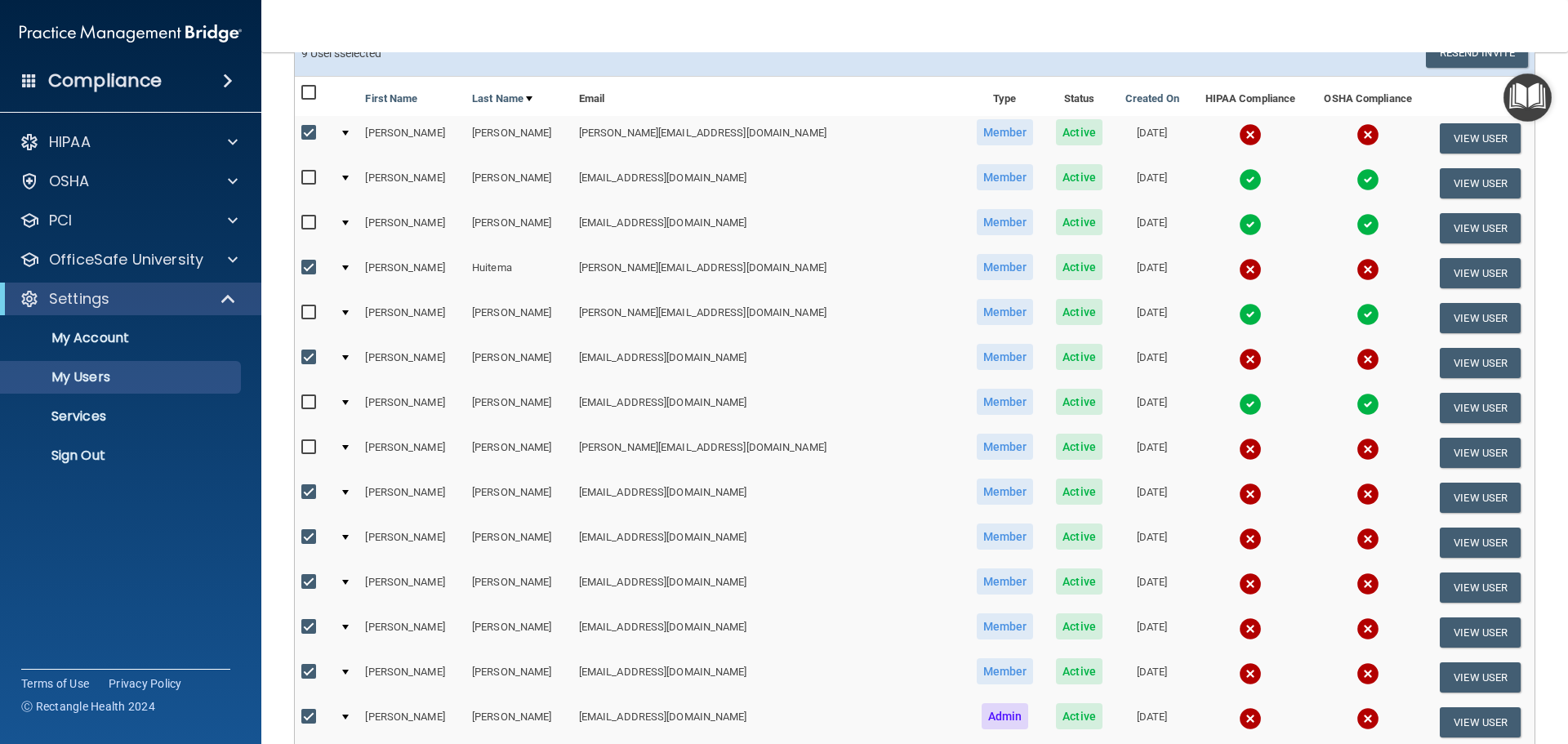
scroll to position [0, 0]
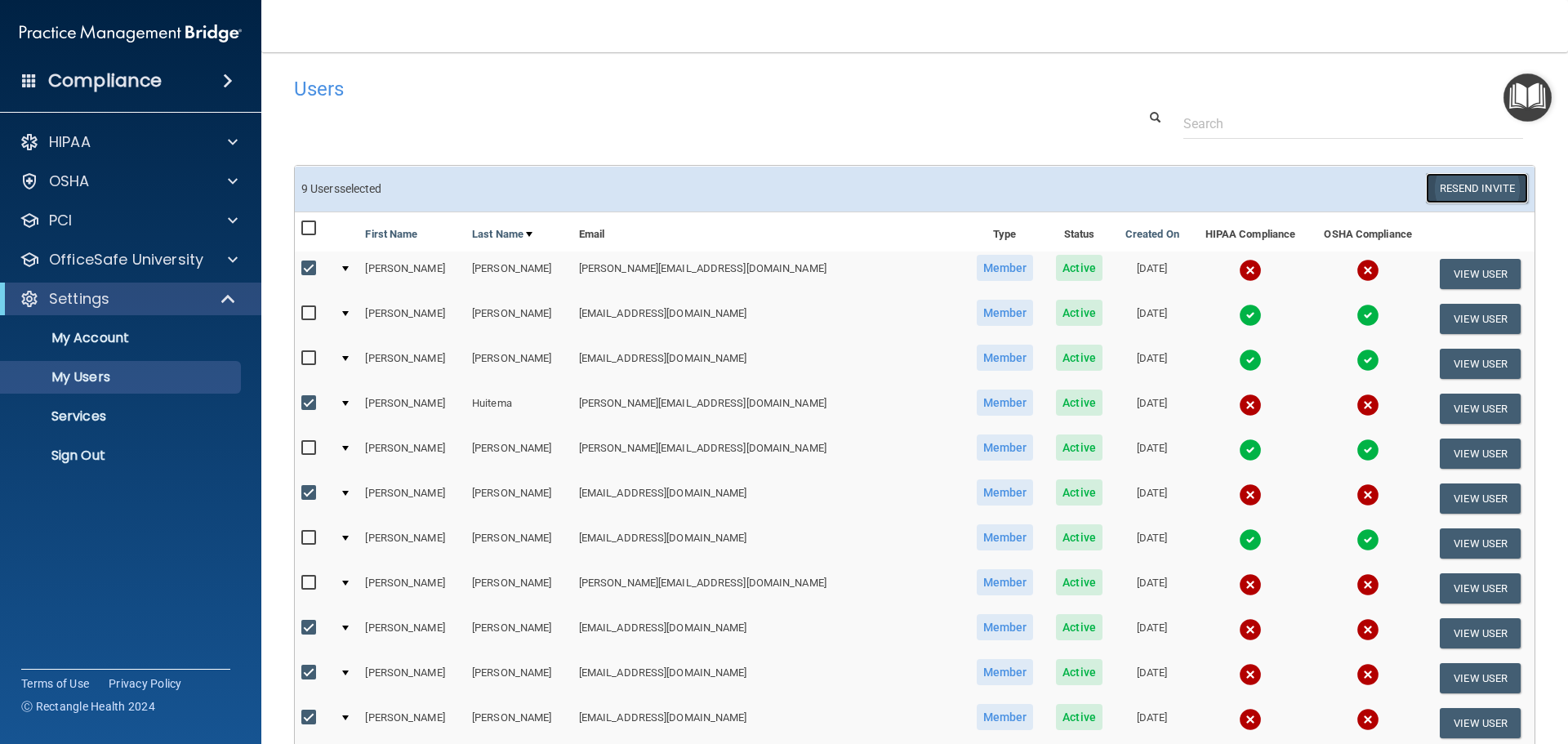
click at [1442, 186] on button "Resend Invite" at bounding box center [1477, 188] width 102 height 30
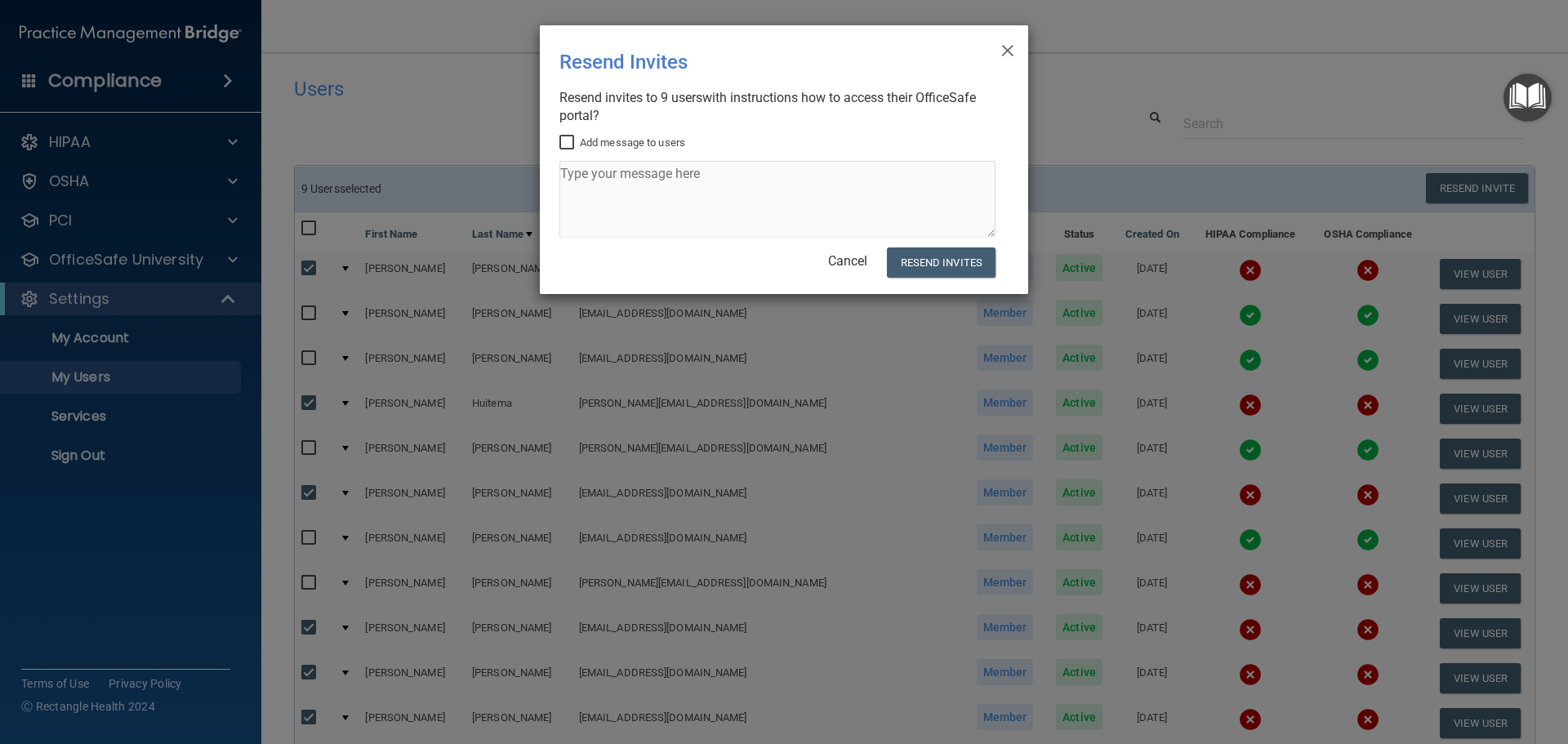
click at [562, 137] on input "Add message to users" at bounding box center [568, 143] width 19 height 13
checkbox input "true"
click at [577, 171] on textarea at bounding box center [778, 200] width 436 height 77
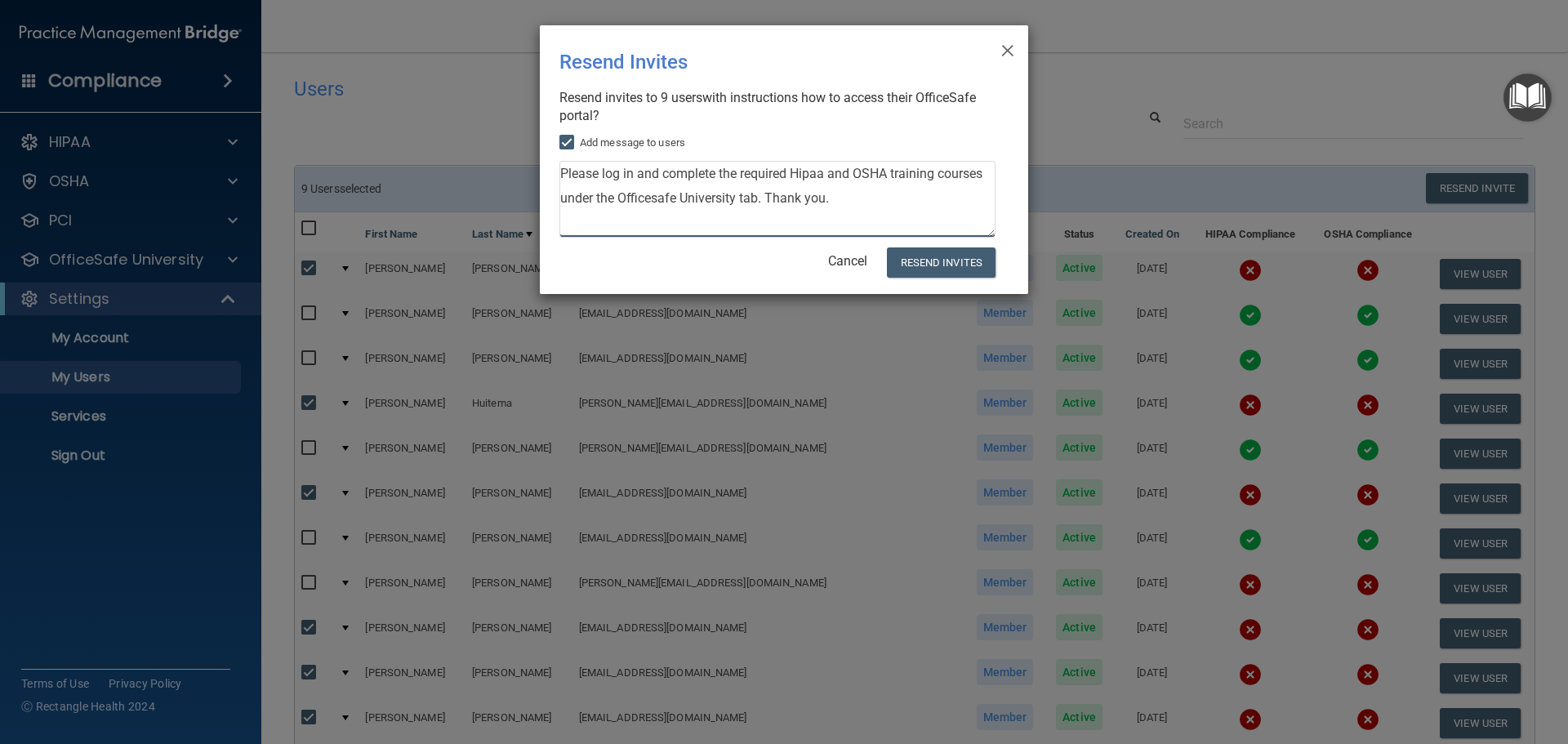
click at [566, 176] on textarea "Please log in and complete the required Hipaa and OSHA training courses under t…" at bounding box center [778, 200] width 436 height 77
drag, startPoint x: 561, startPoint y: 174, endPoint x: 857, endPoint y: 211, distance: 298.3
click at [857, 211] on textarea "Please log in and complete the required Hipaa and OSHA training courses under t…" at bounding box center [778, 200] width 436 height 77
click at [896, 210] on textarea "Please log in and complete the required Hipaa and OSHA training courses under t…" at bounding box center [778, 200] width 436 height 77
type textarea "Please log in and complete the required Hipaa and OSHA training courses under t…"
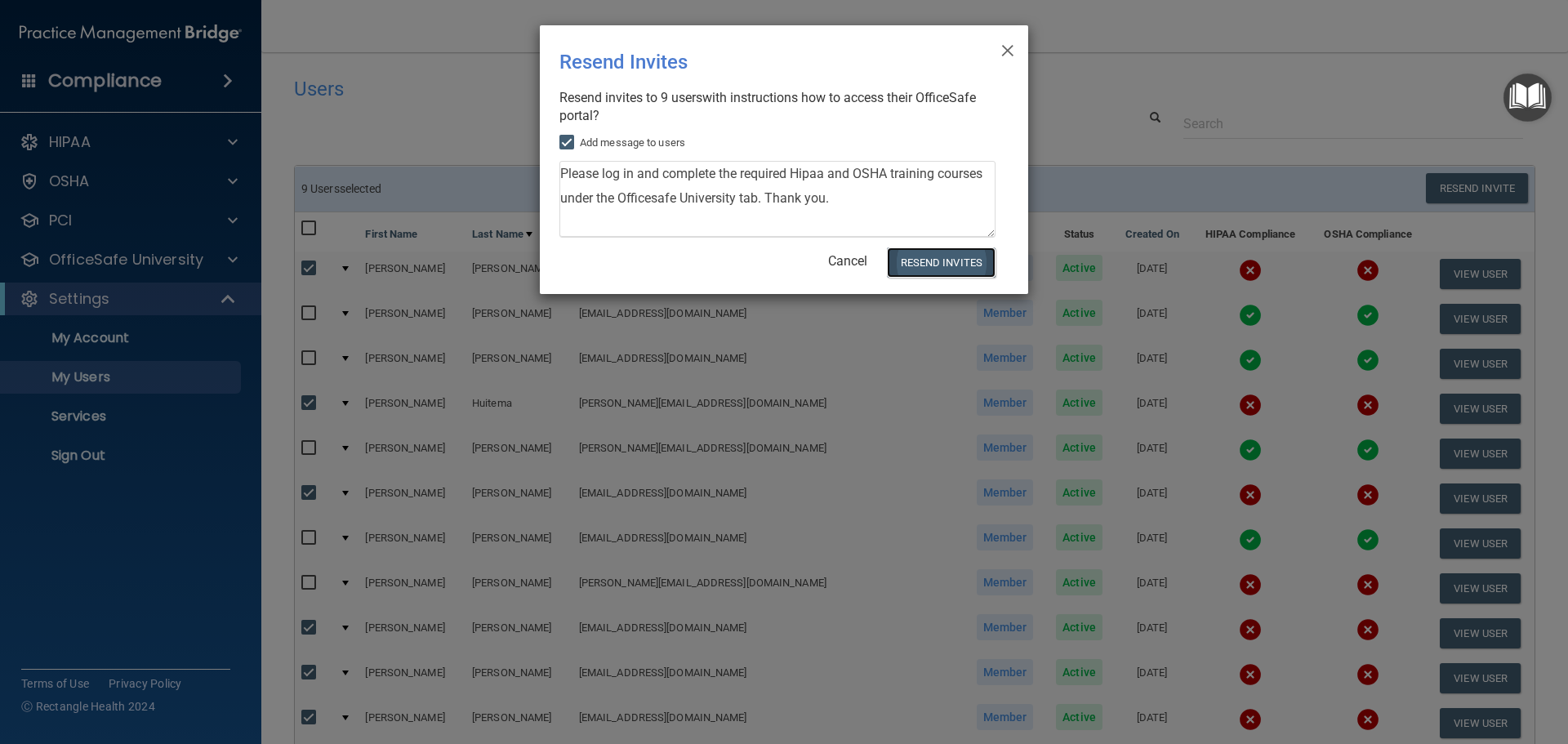
click at [933, 265] on button "Resend Invites" at bounding box center [941, 262] width 108 height 30
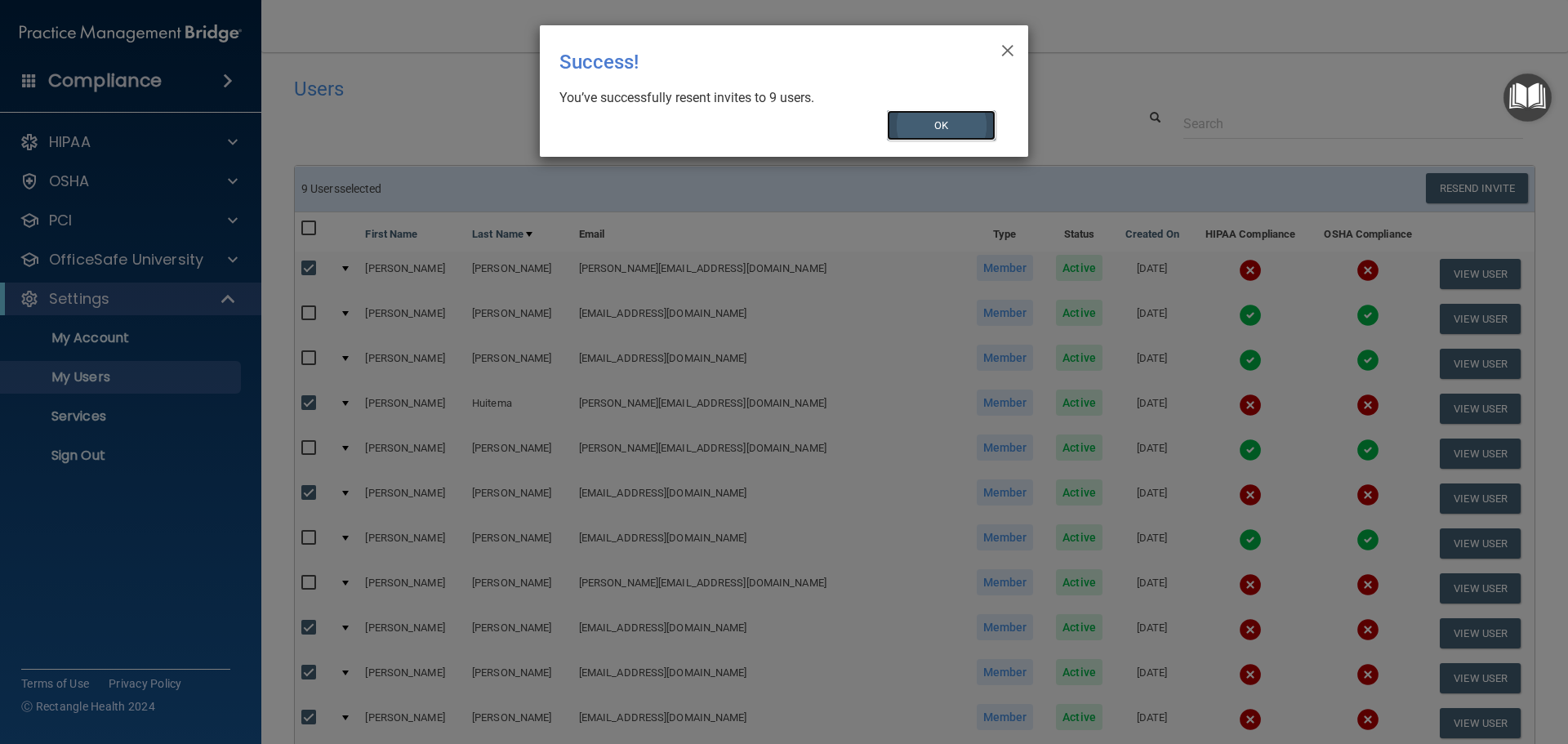
click at [940, 129] on button "OK" at bounding box center [941, 125] width 109 height 30
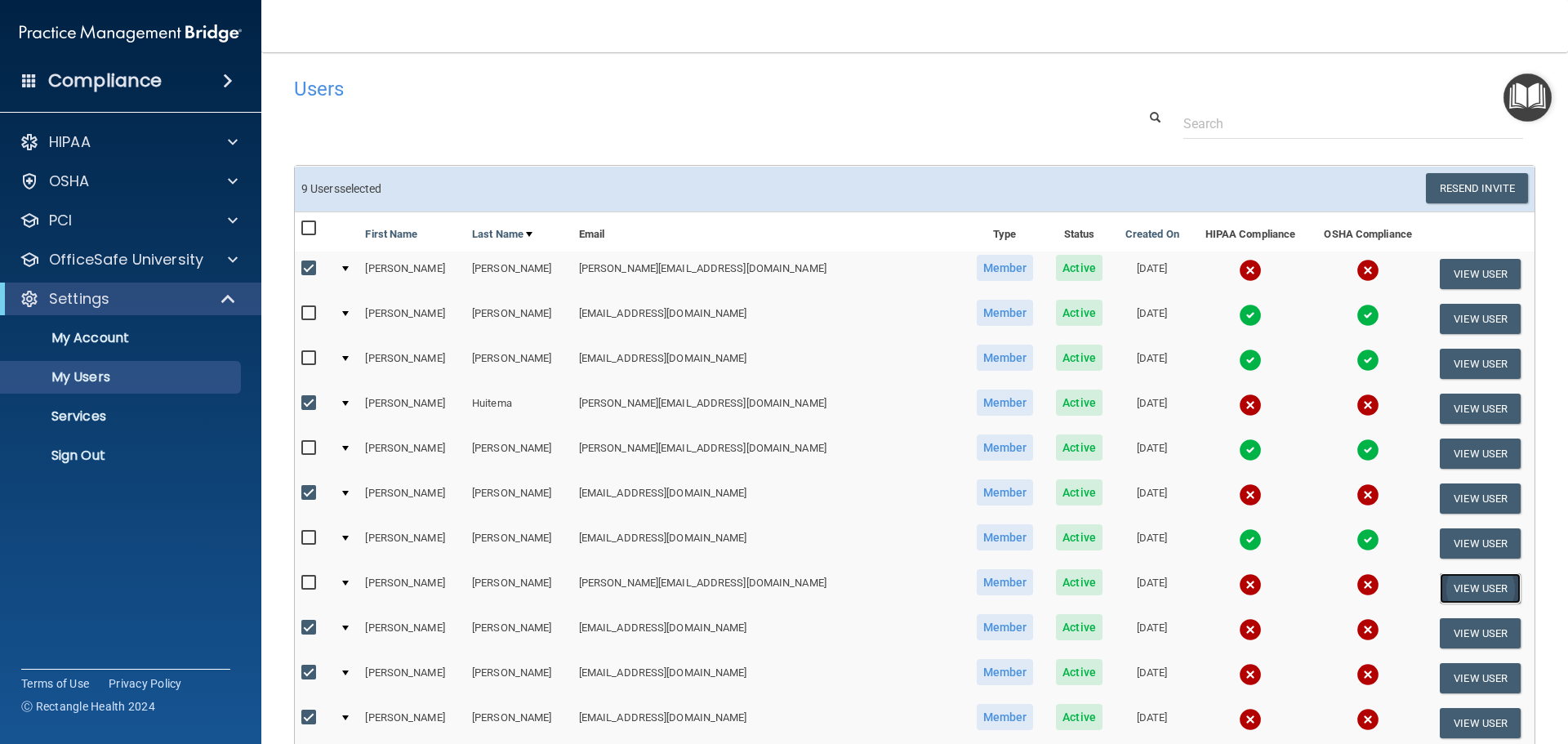
click at [1439, 588] on button "View User" at bounding box center [1480, 588] width 81 height 30
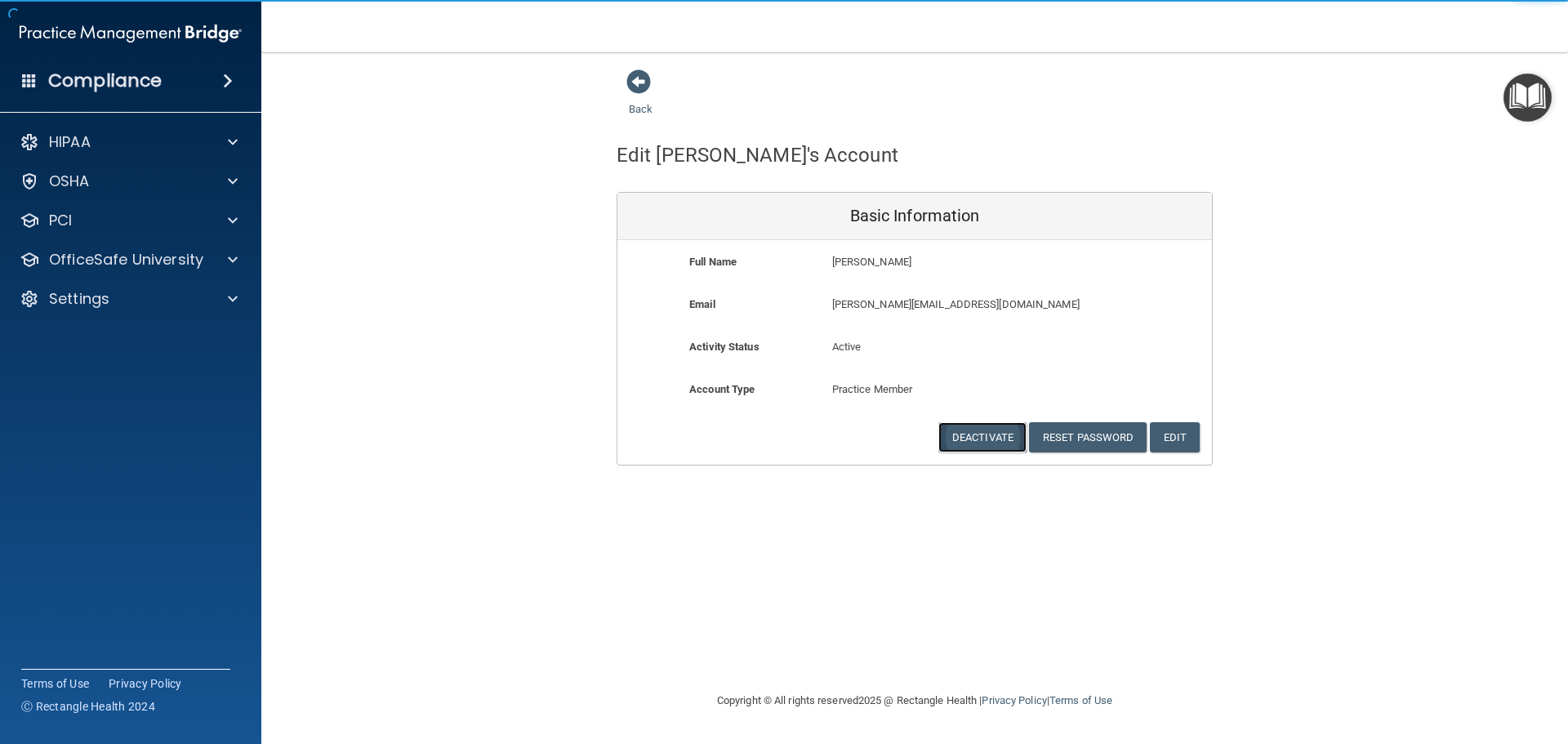
click at [999, 433] on button "Deactivate" at bounding box center [982, 436] width 88 height 30
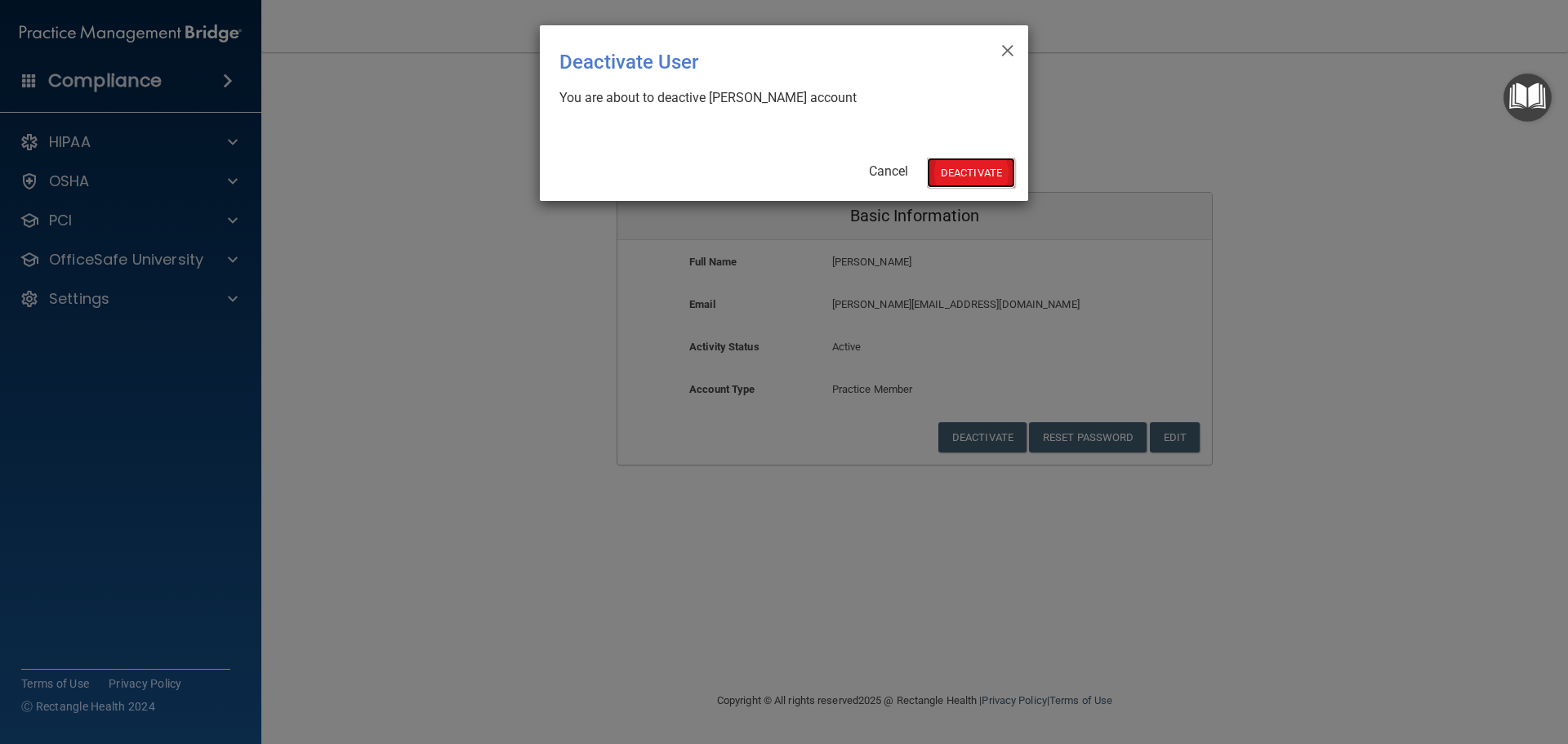
click at [965, 173] on button "Deactivate" at bounding box center [971, 172] width 88 height 30
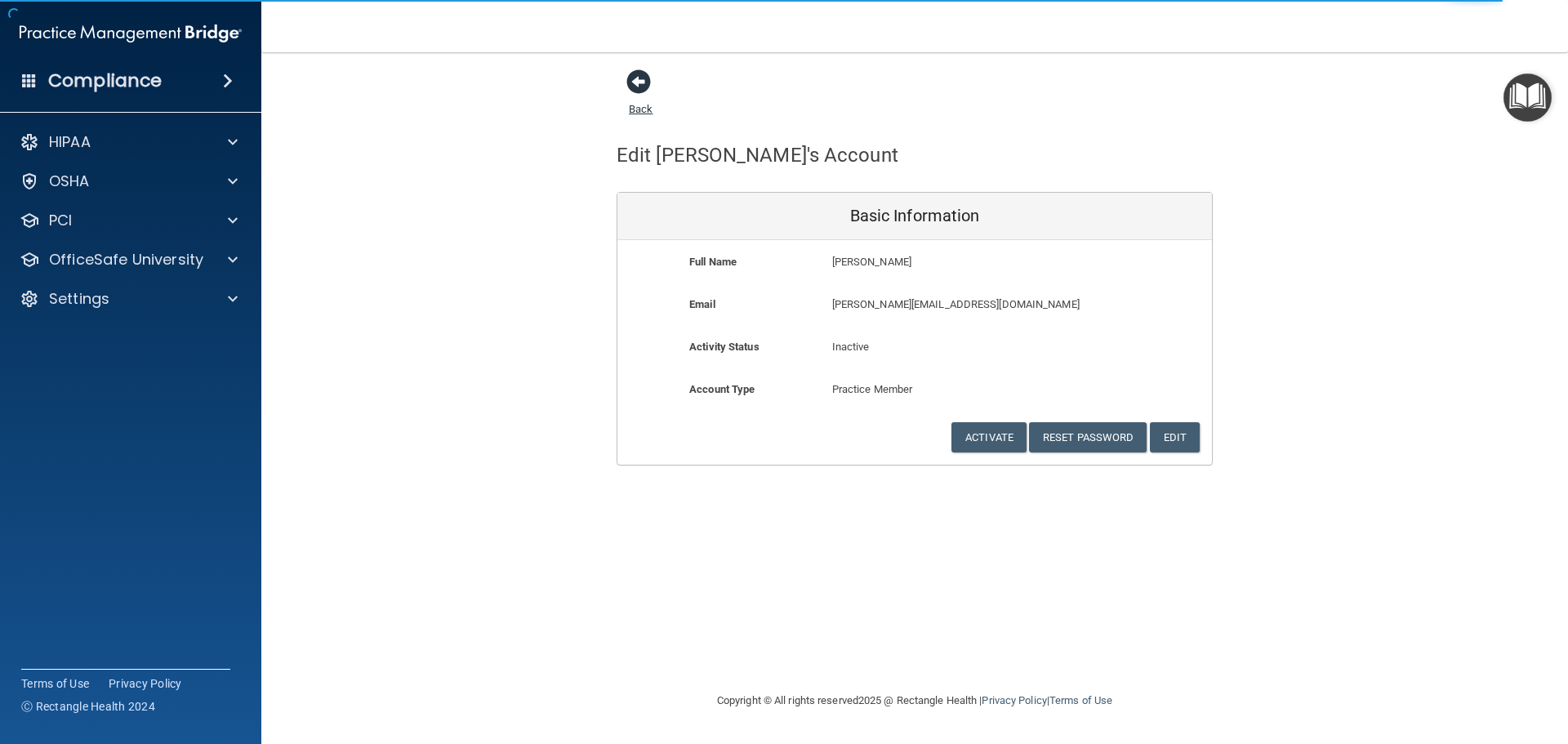
click at [642, 110] on link "Back" at bounding box center [641, 99] width 24 height 31
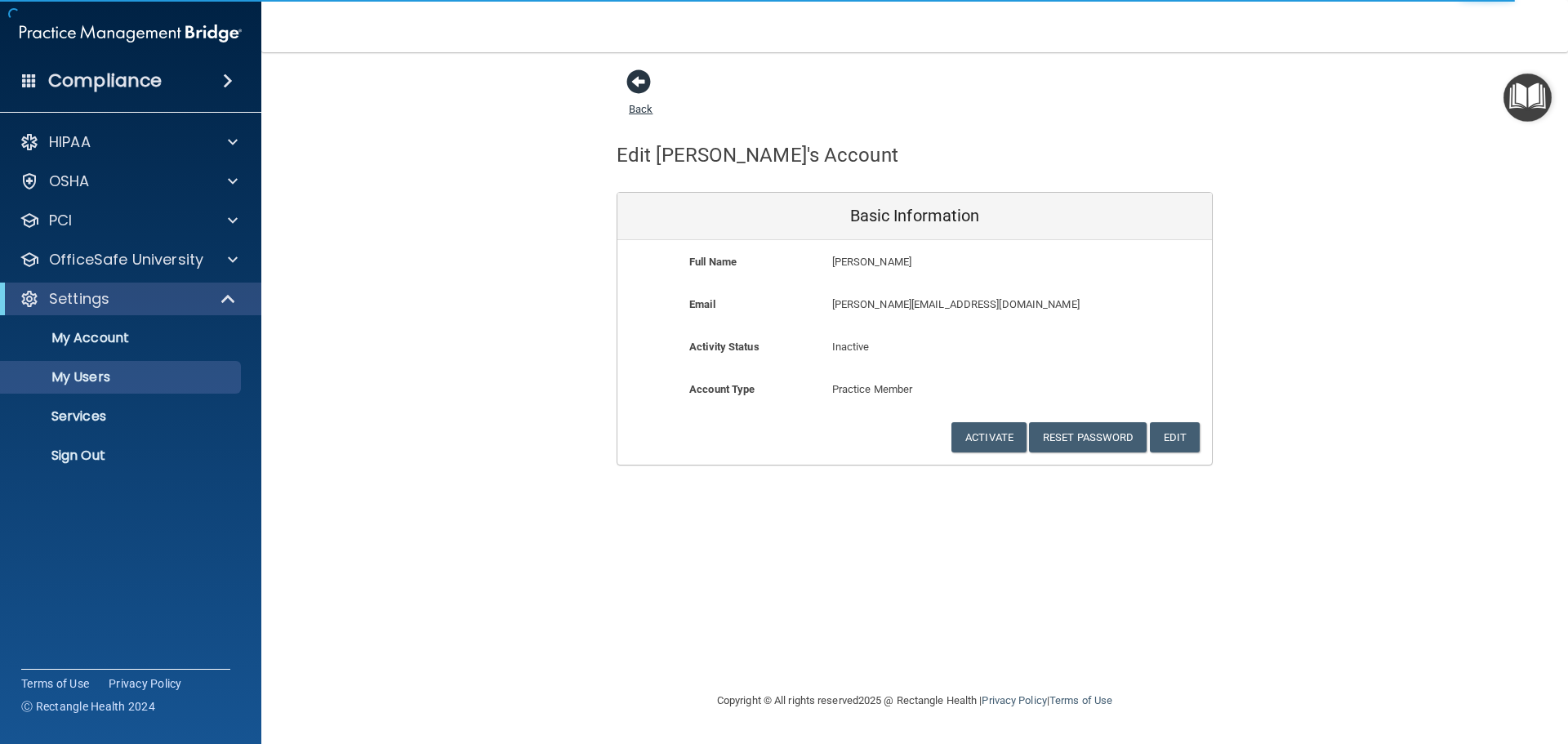
select select "20"
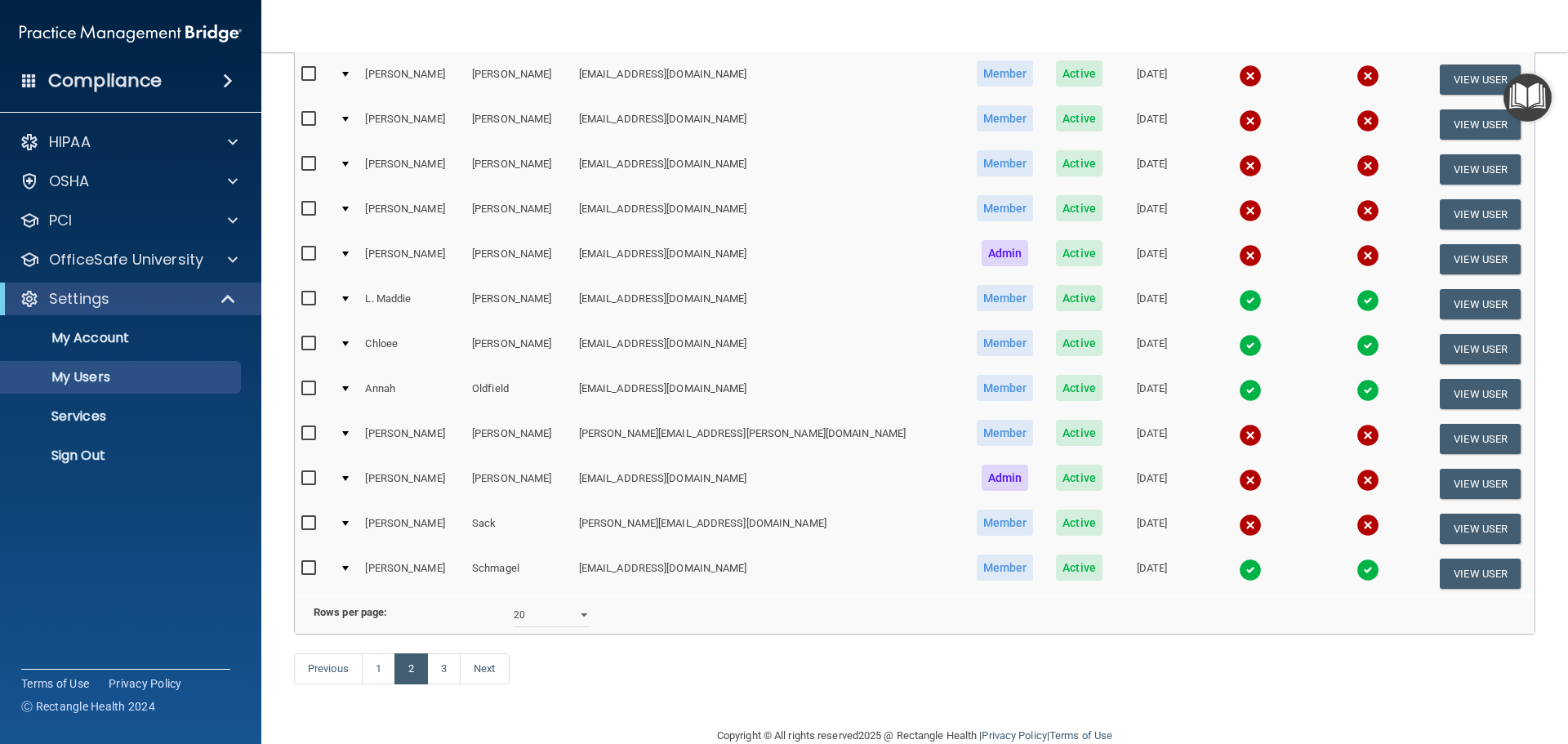
scroll to position [571, 0]
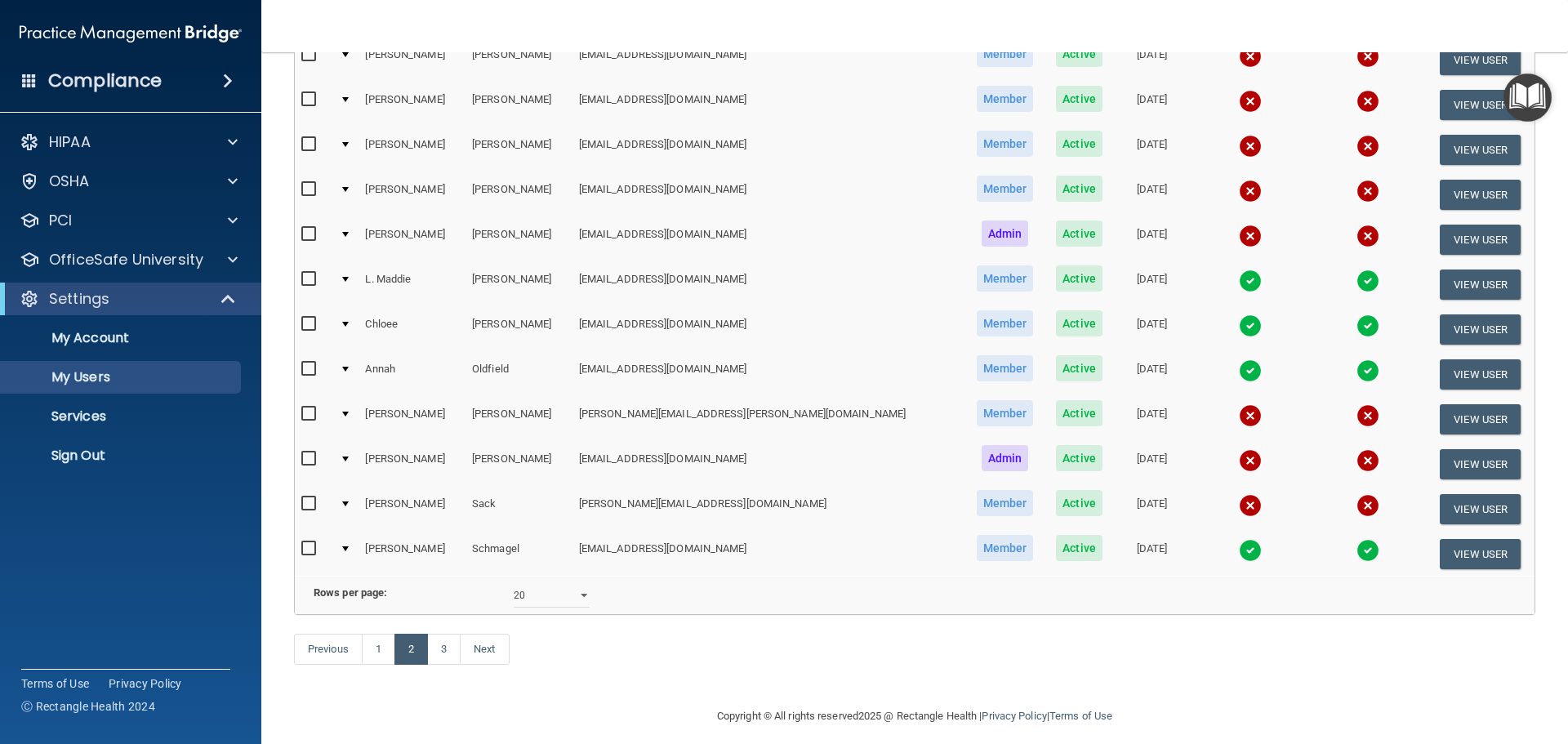
click at [305, 412] on input "checkbox" at bounding box center [311, 414] width 19 height 13
checkbox input "true"
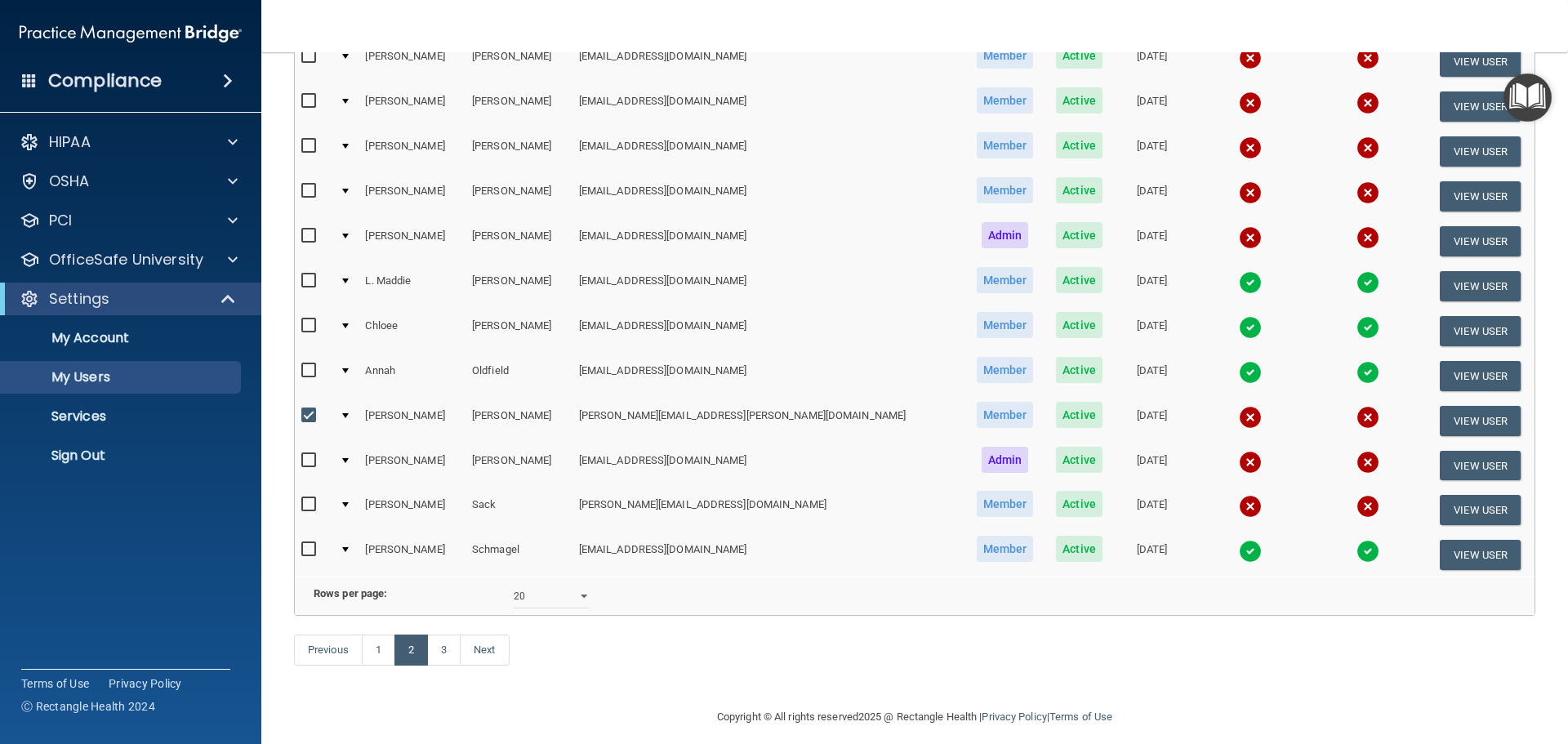
scroll to position [573, 0]
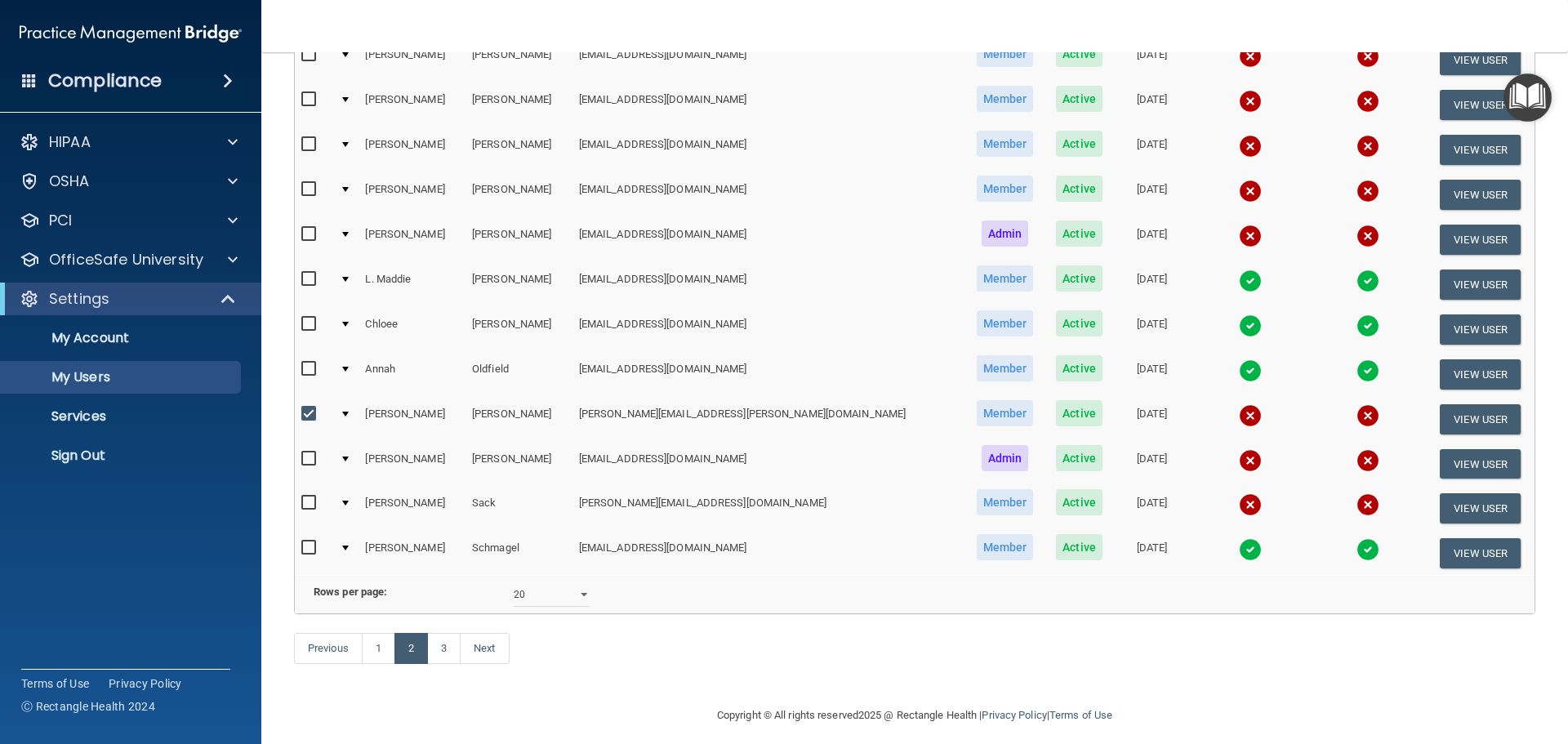
click at [311, 503] on input "checkbox" at bounding box center [311, 502] width 19 height 13
checkbox input "true"
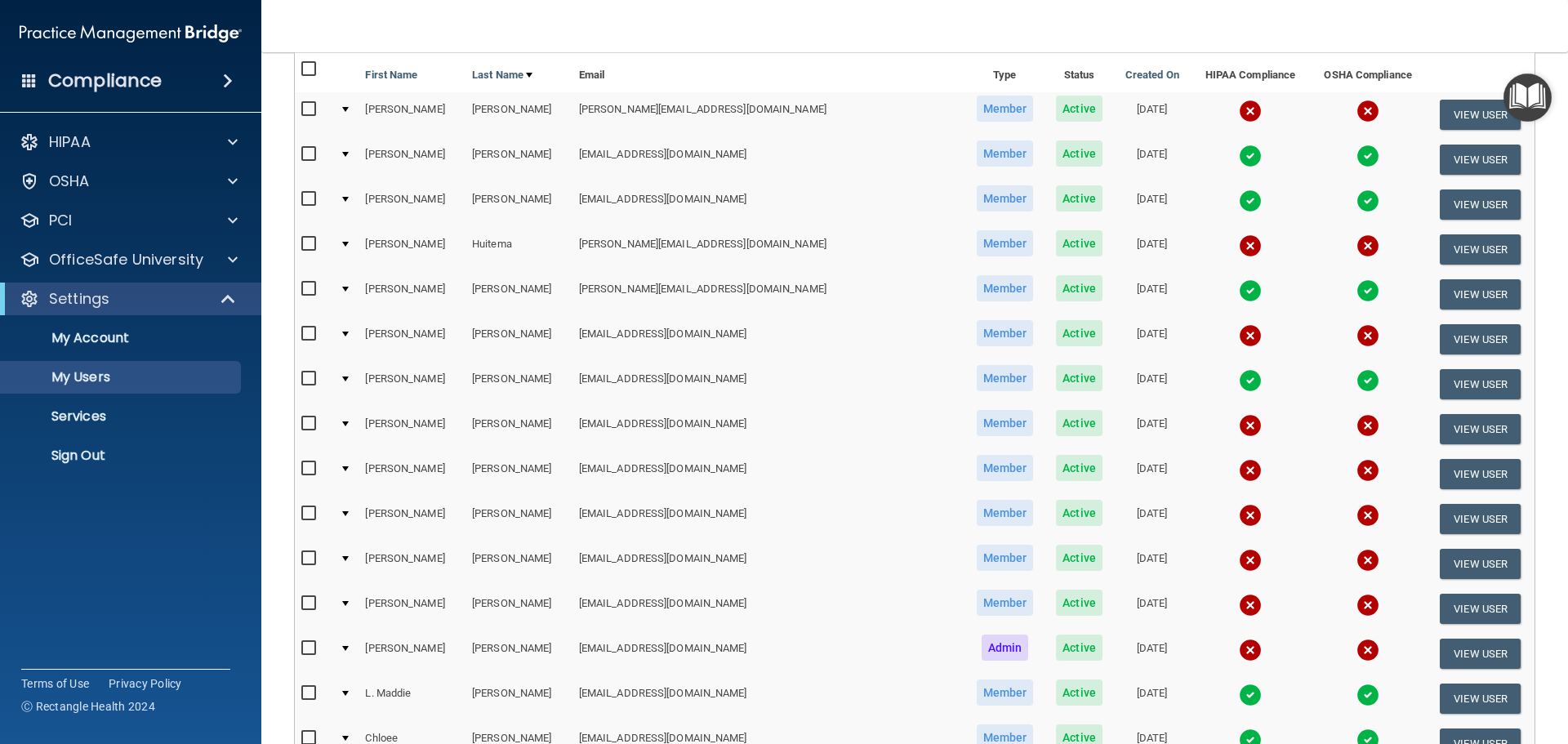
scroll to position [2, 0]
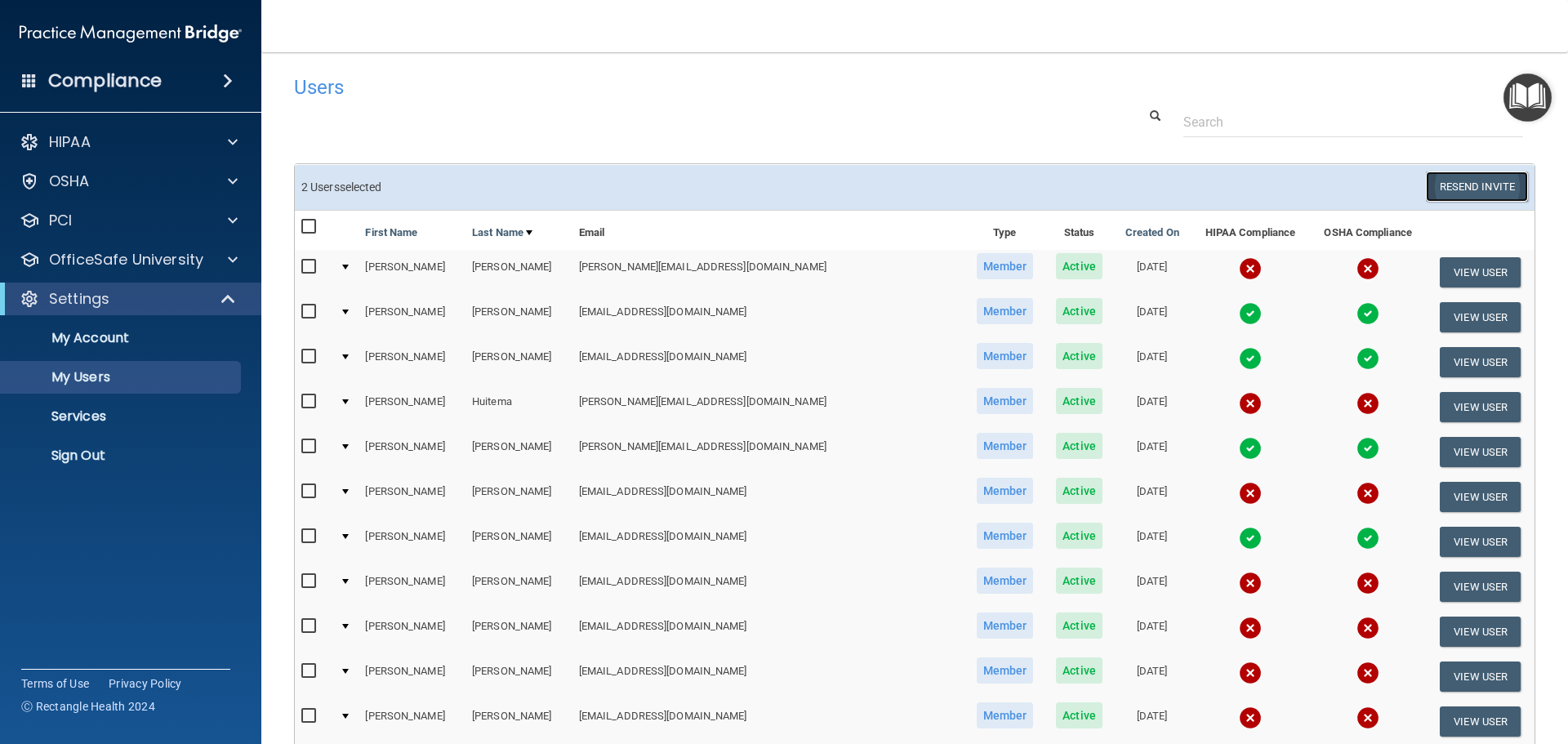
click at [1443, 186] on button "Resend Invite" at bounding box center [1477, 186] width 102 height 30
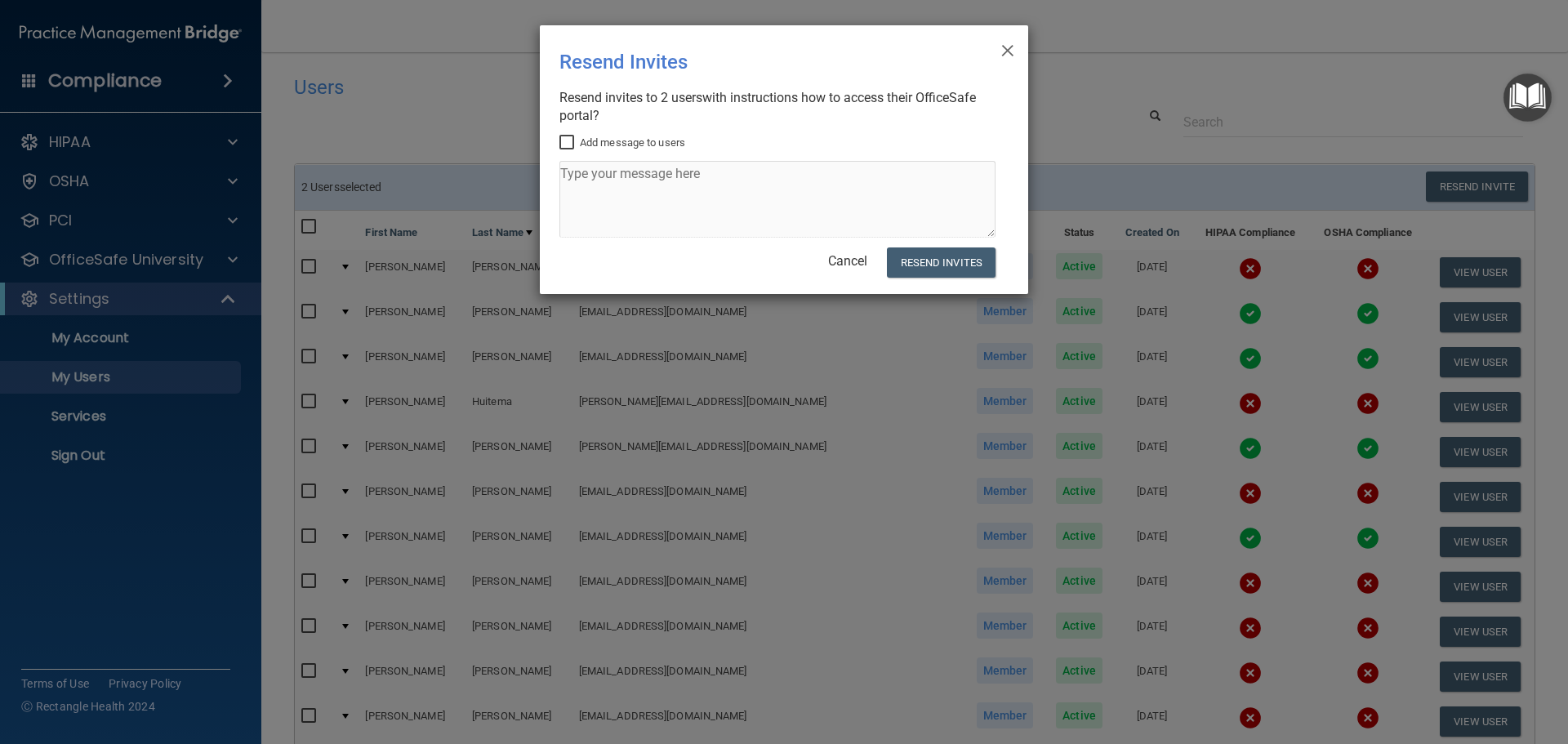
click at [571, 143] on input "Add message to users" at bounding box center [568, 143] width 19 height 13
checkbox input "true"
click at [606, 187] on textarea at bounding box center [778, 200] width 436 height 77
paste textarea "Please log in and complete the required Hipaa and OSHA training courses under t…"
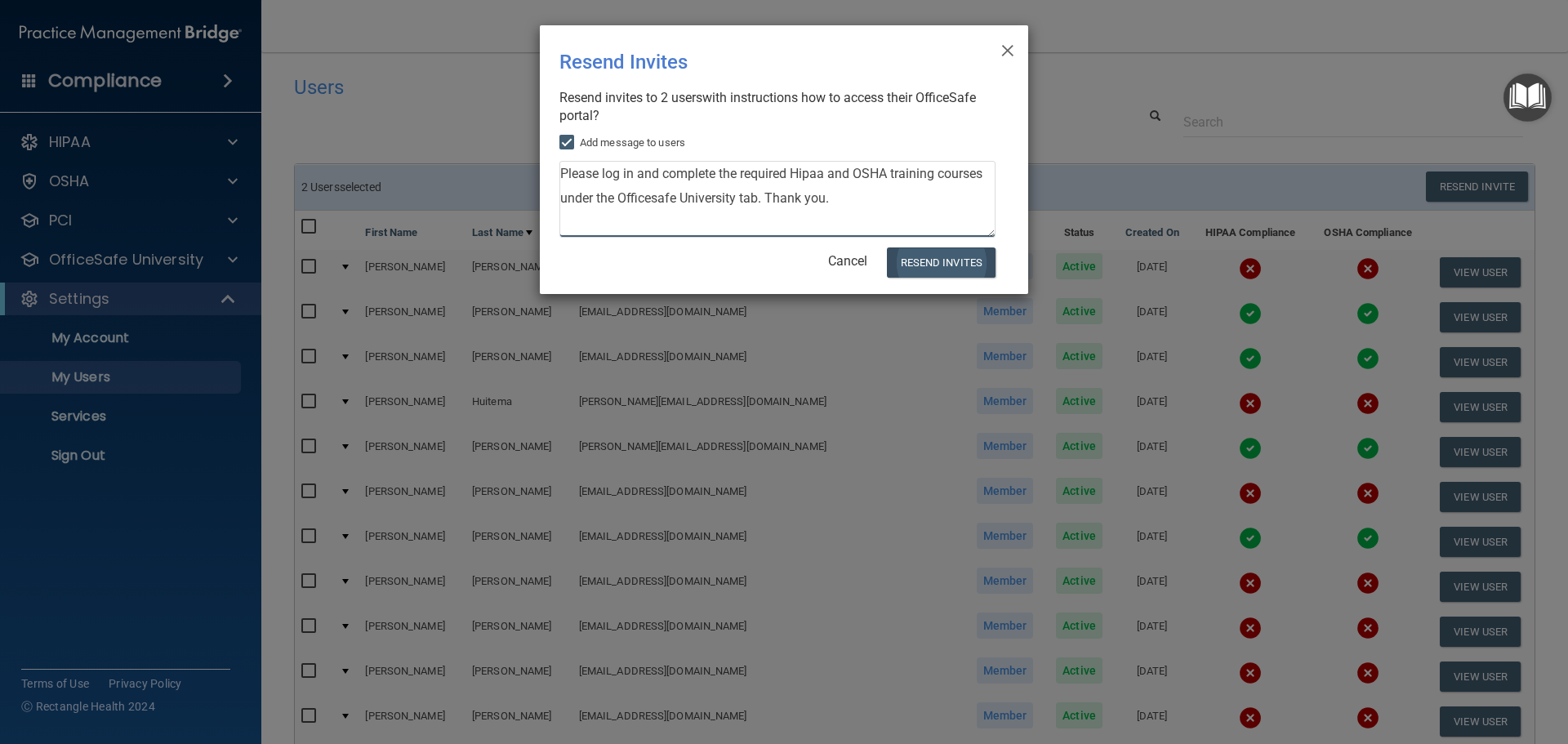
type textarea "Please log in and complete the required Hipaa and OSHA training courses under t…"
click at [948, 266] on button "Resend Invites" at bounding box center [941, 262] width 108 height 30
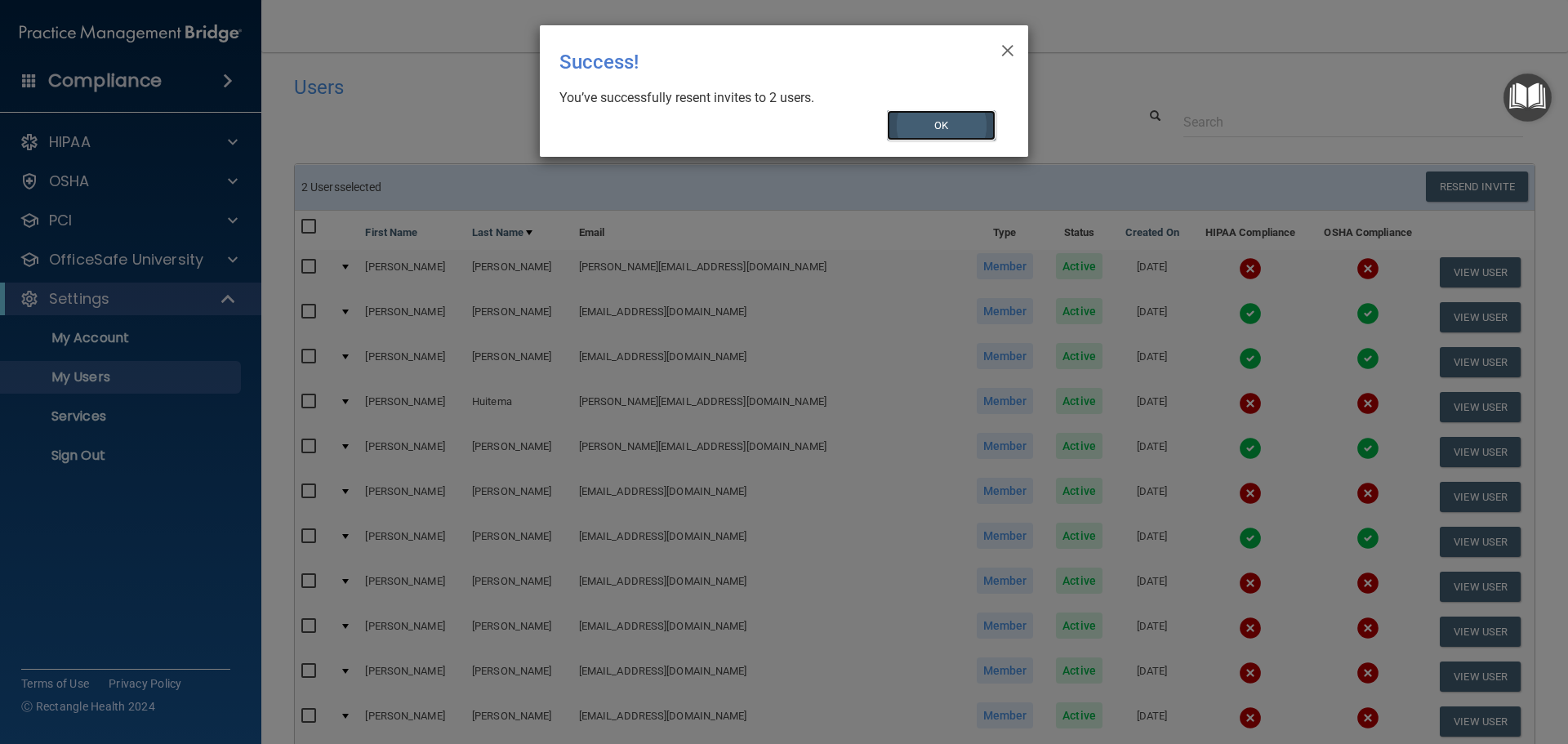
click at [929, 124] on button "OK" at bounding box center [941, 125] width 109 height 30
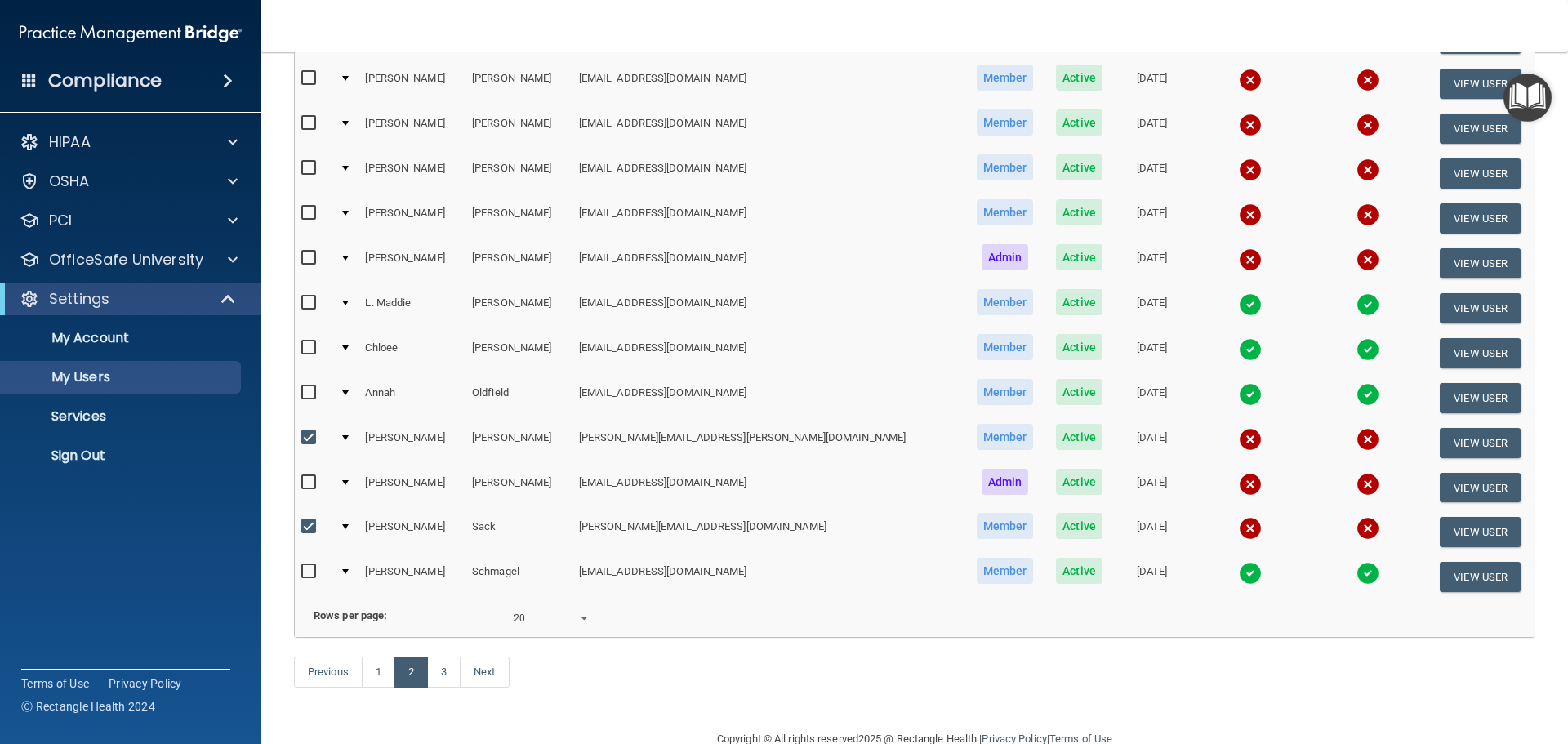
scroll to position [608, 0]
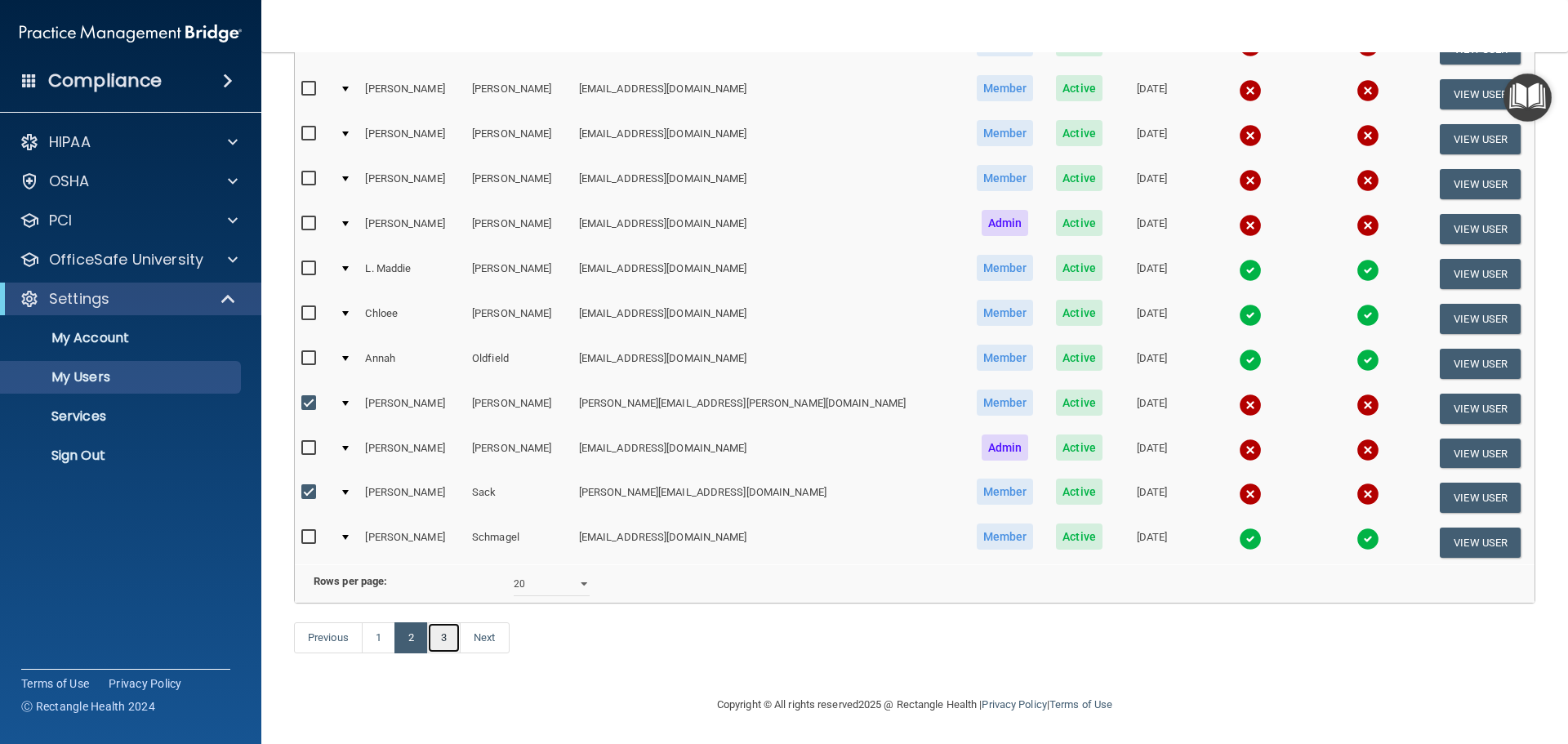
click at [446, 639] on link "3" at bounding box center [443, 638] width 33 height 31
select select "20"
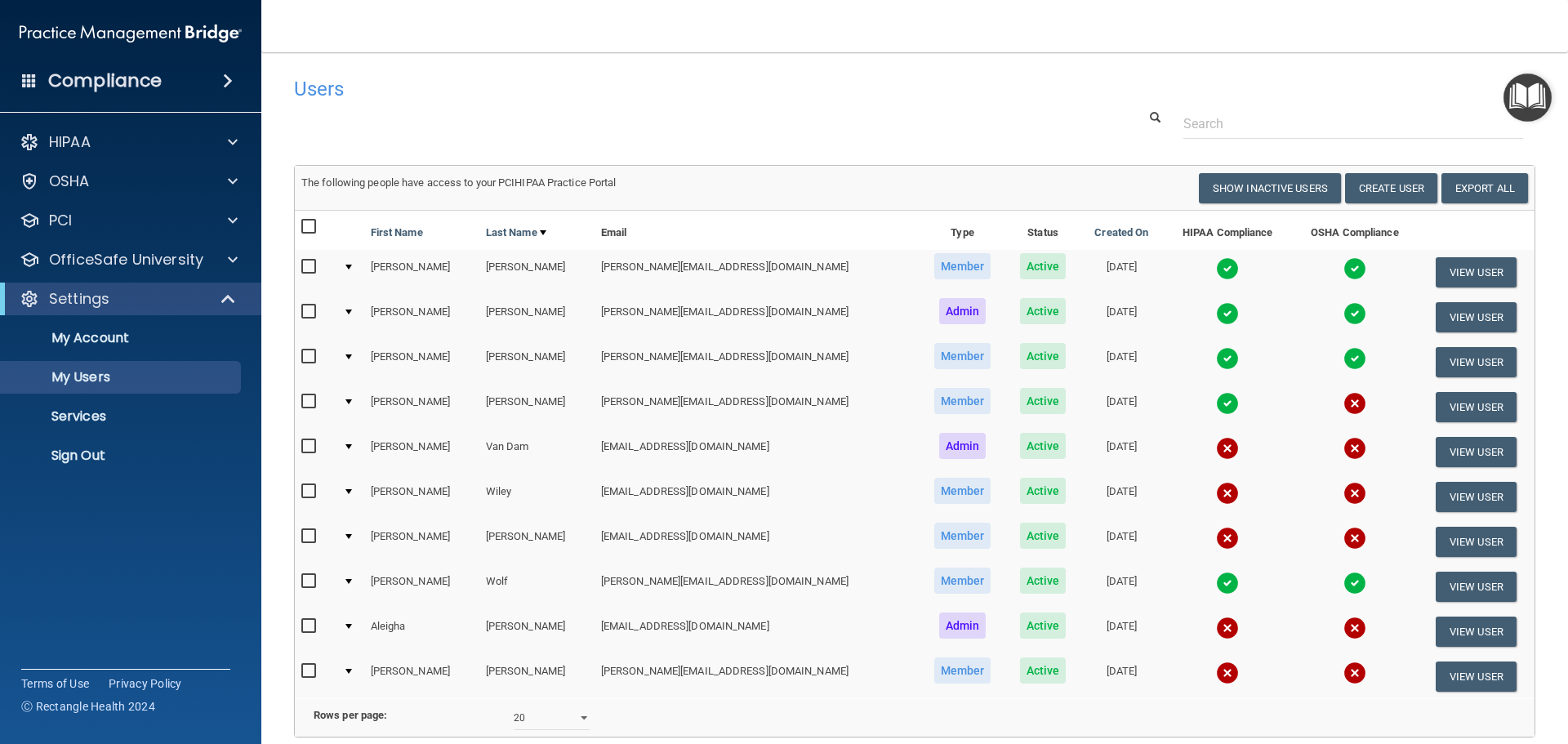
click at [308, 400] on input "checkbox" at bounding box center [311, 401] width 19 height 13
checkbox input "true"
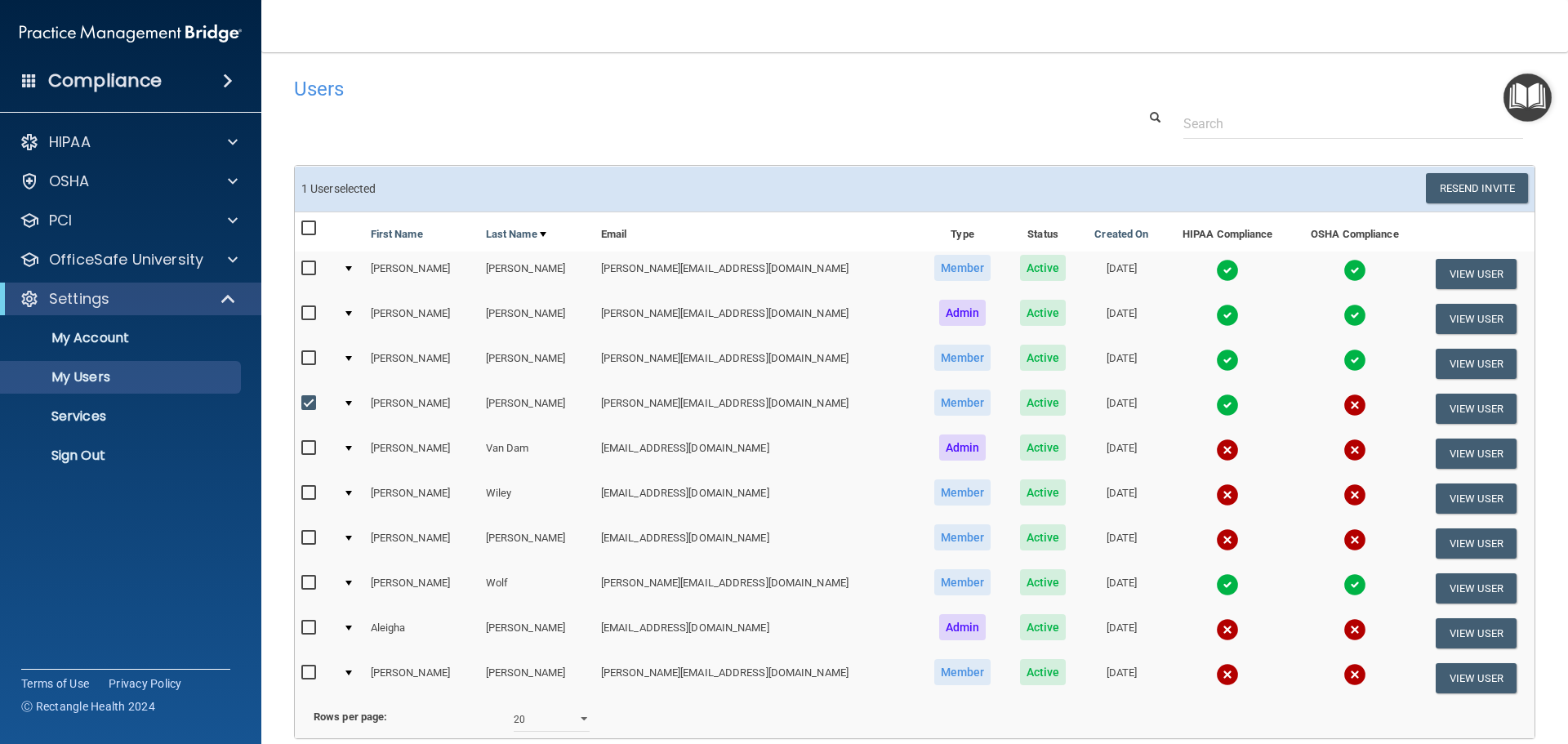
click at [304, 448] on input "checkbox" at bounding box center [311, 447] width 19 height 13
checkbox input "true"
click at [305, 493] on input "checkbox" at bounding box center [311, 492] width 19 height 13
checkbox input "true"
click at [307, 532] on input "checkbox" at bounding box center [311, 538] width 19 height 13
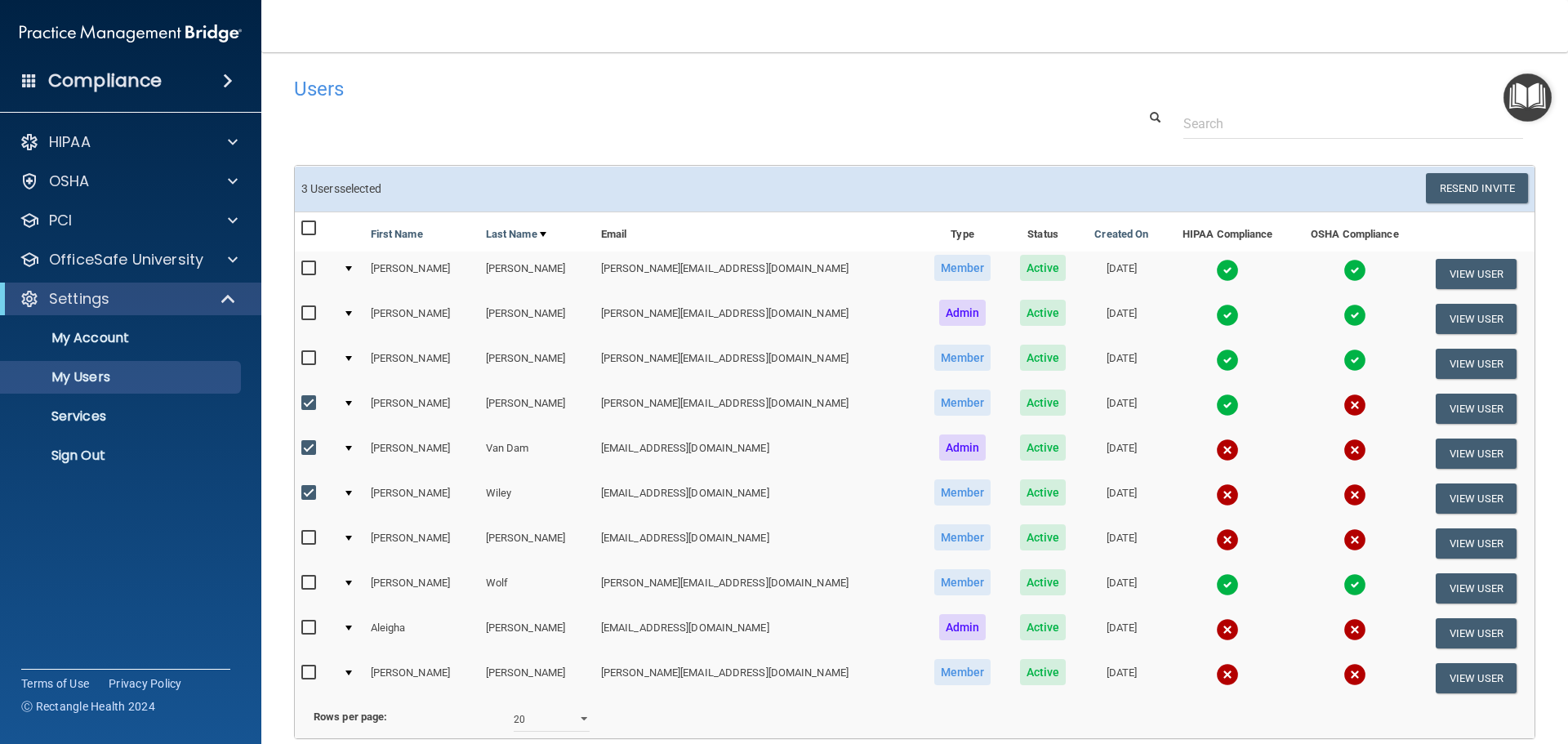
checkbox input "true"
click at [311, 630] on input "checkbox" at bounding box center [311, 627] width 19 height 13
checkbox input "true"
click at [309, 672] on input "checkbox" at bounding box center [311, 672] width 19 height 13
checkbox input "true"
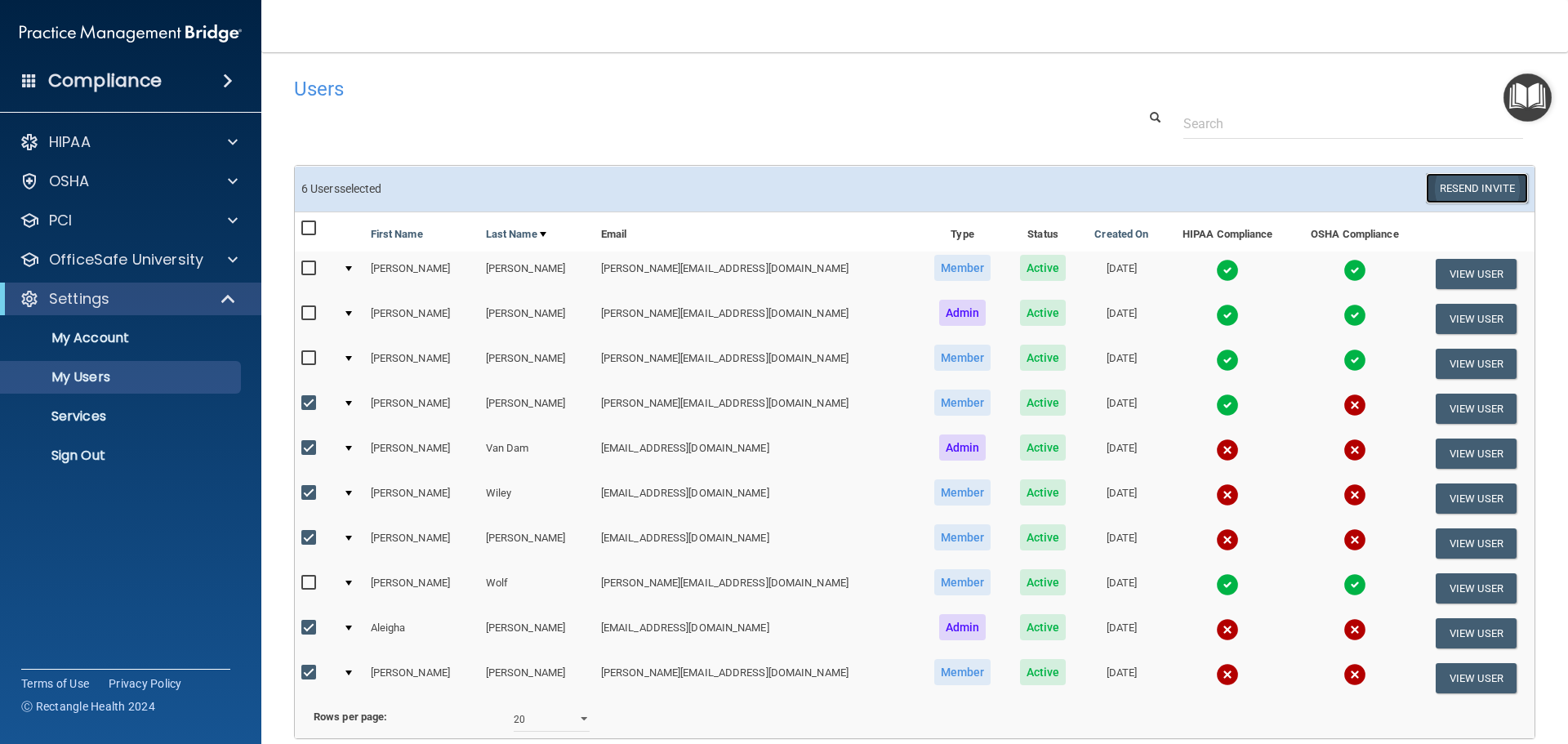
click at [1449, 193] on button "Resend Invite" at bounding box center [1477, 188] width 102 height 30
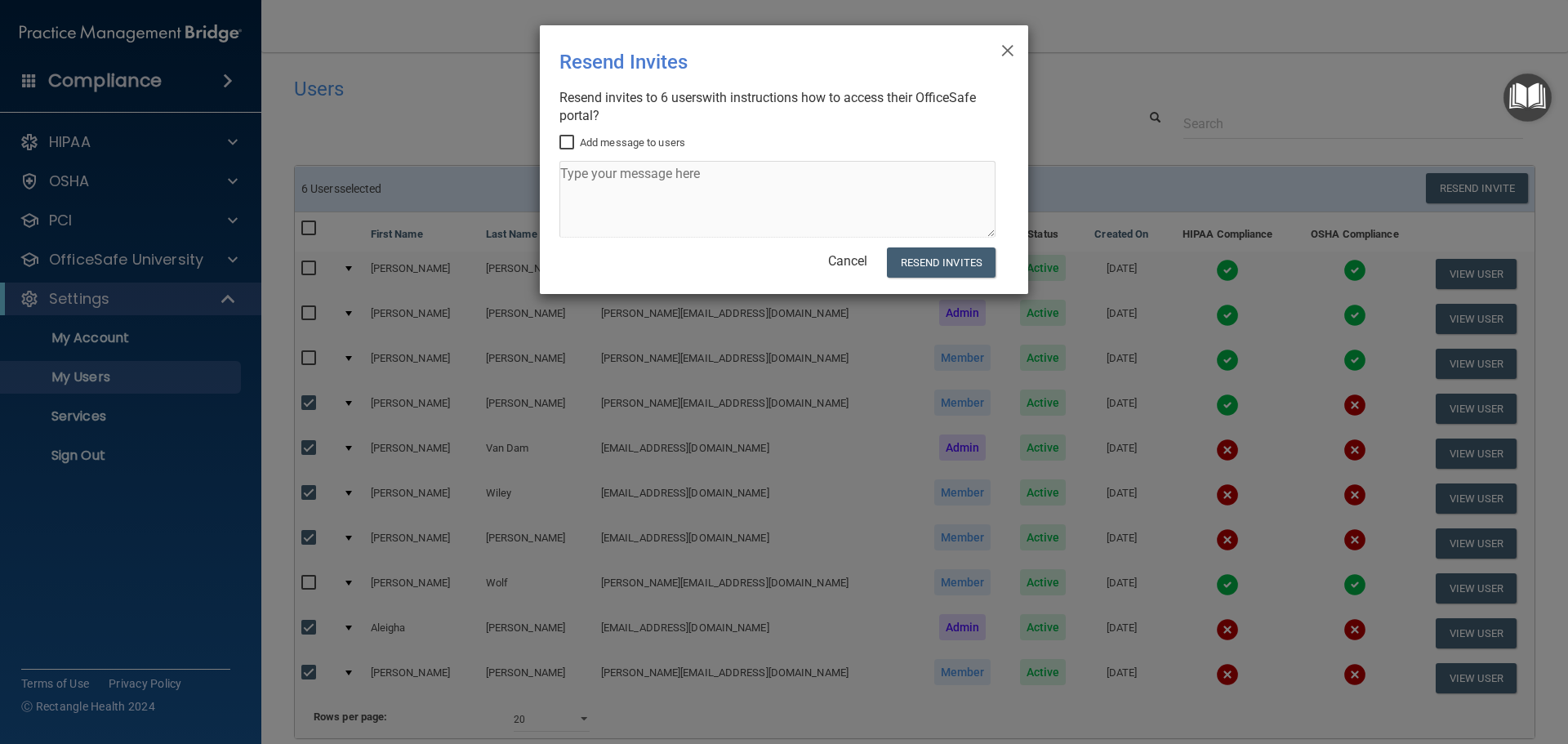
click at [572, 140] on input "Add message to users" at bounding box center [568, 143] width 19 height 13
checkbox input "true"
click at [598, 175] on textarea at bounding box center [778, 200] width 436 height 77
paste textarea "Please log in and complete the required Hipaa and OSHA training courses under t…"
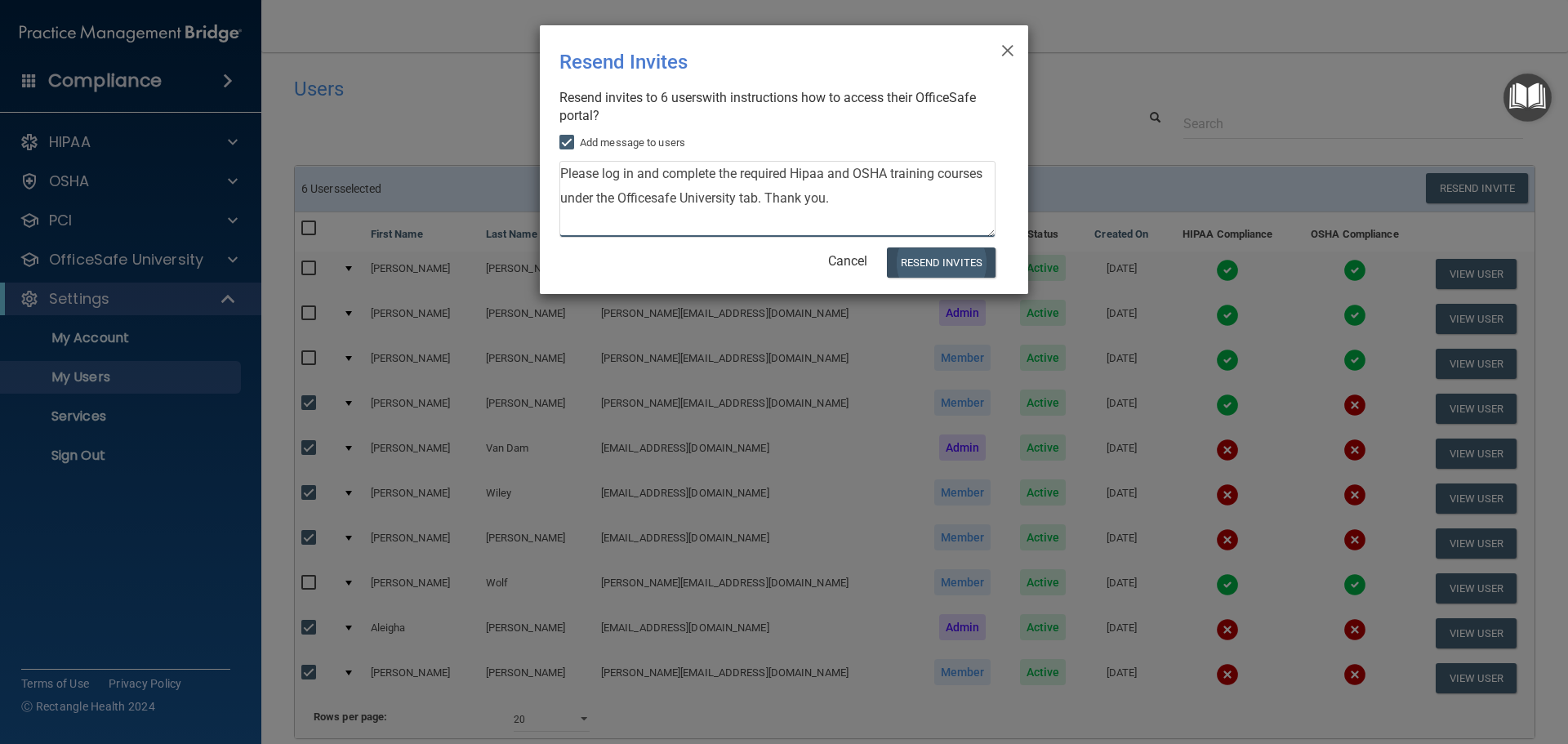
type textarea "Please log in and complete the required Hipaa and OSHA training courses under t…"
click at [933, 262] on button "Resend Invites" at bounding box center [941, 262] width 108 height 30
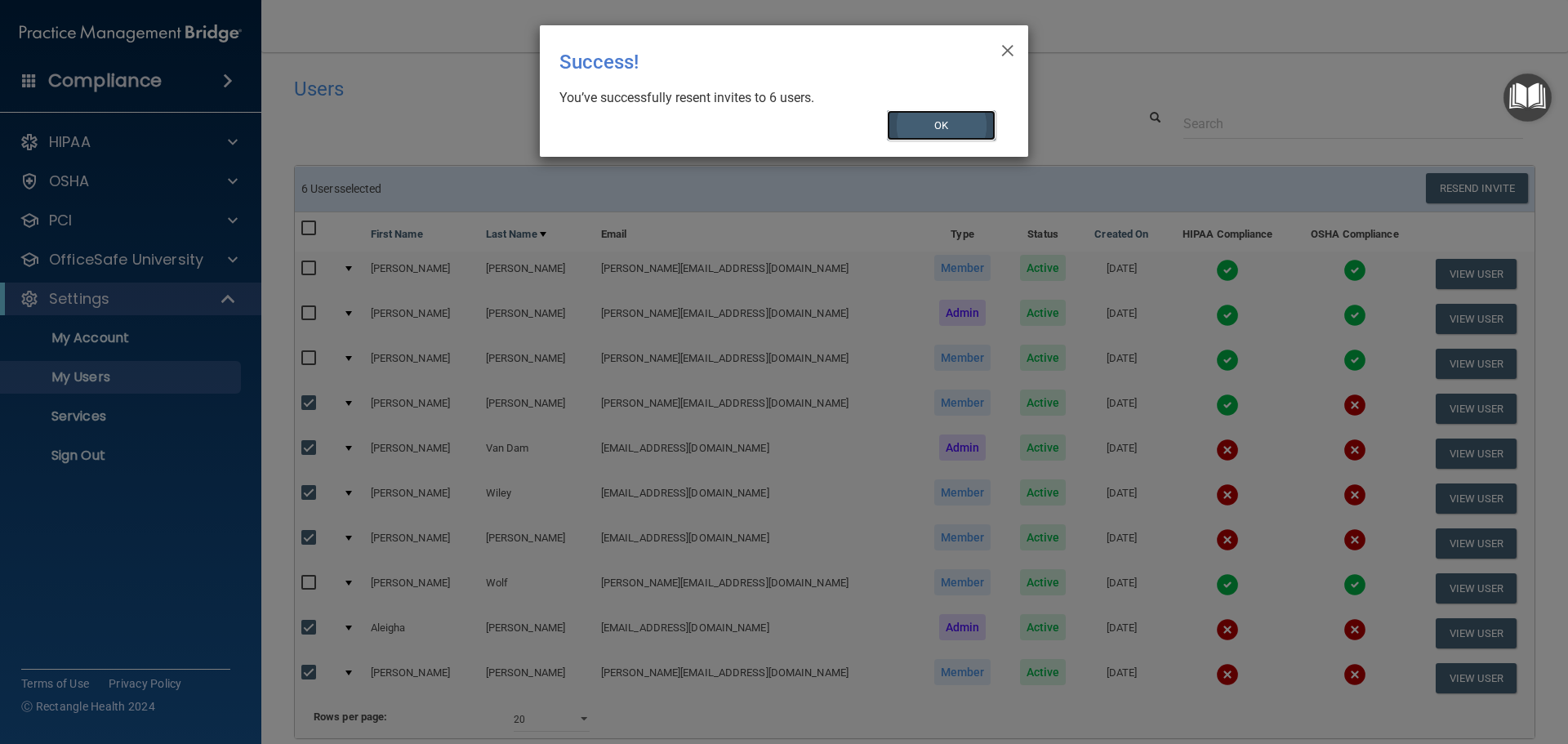
click at [957, 123] on button "OK" at bounding box center [941, 125] width 109 height 30
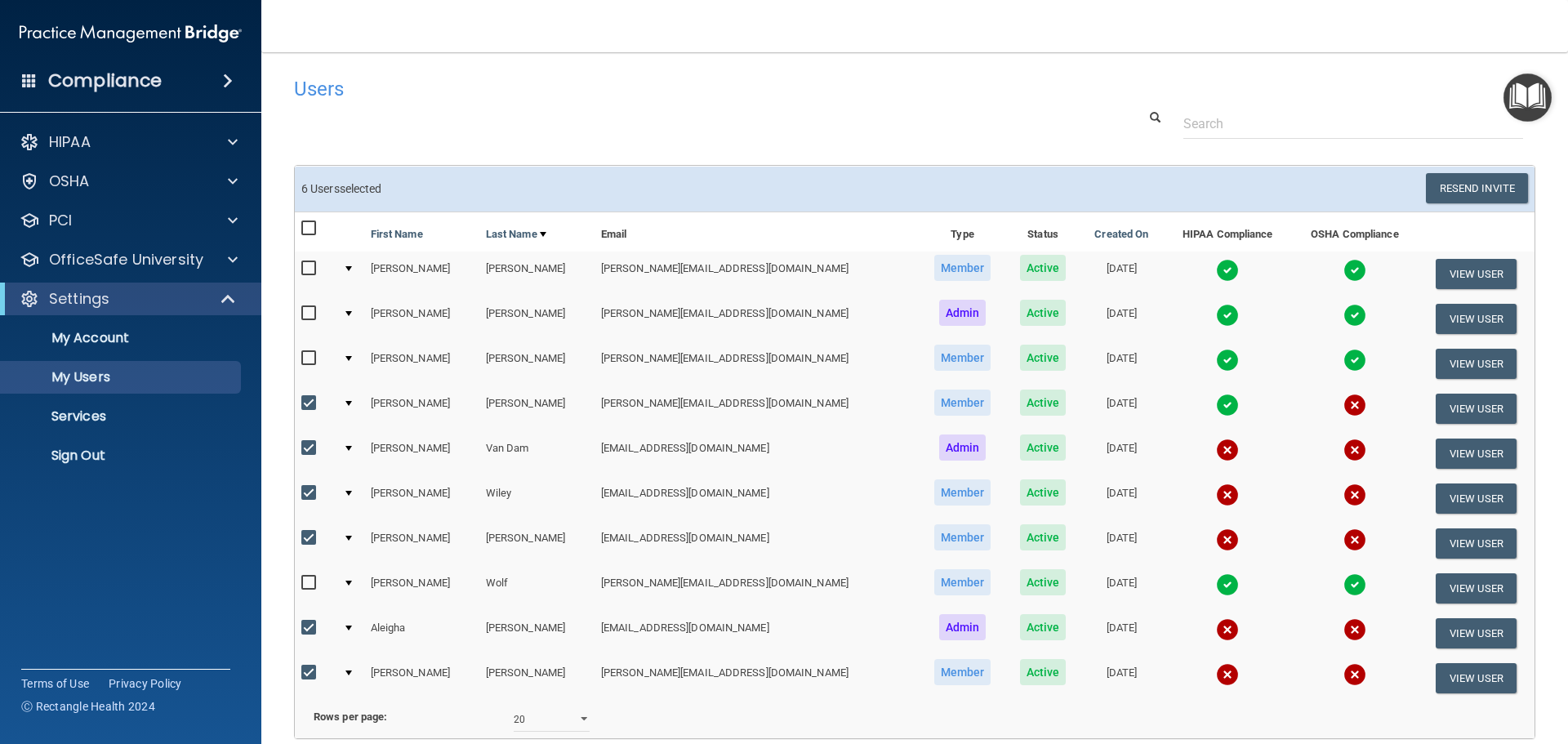
scroll to position [82, 0]
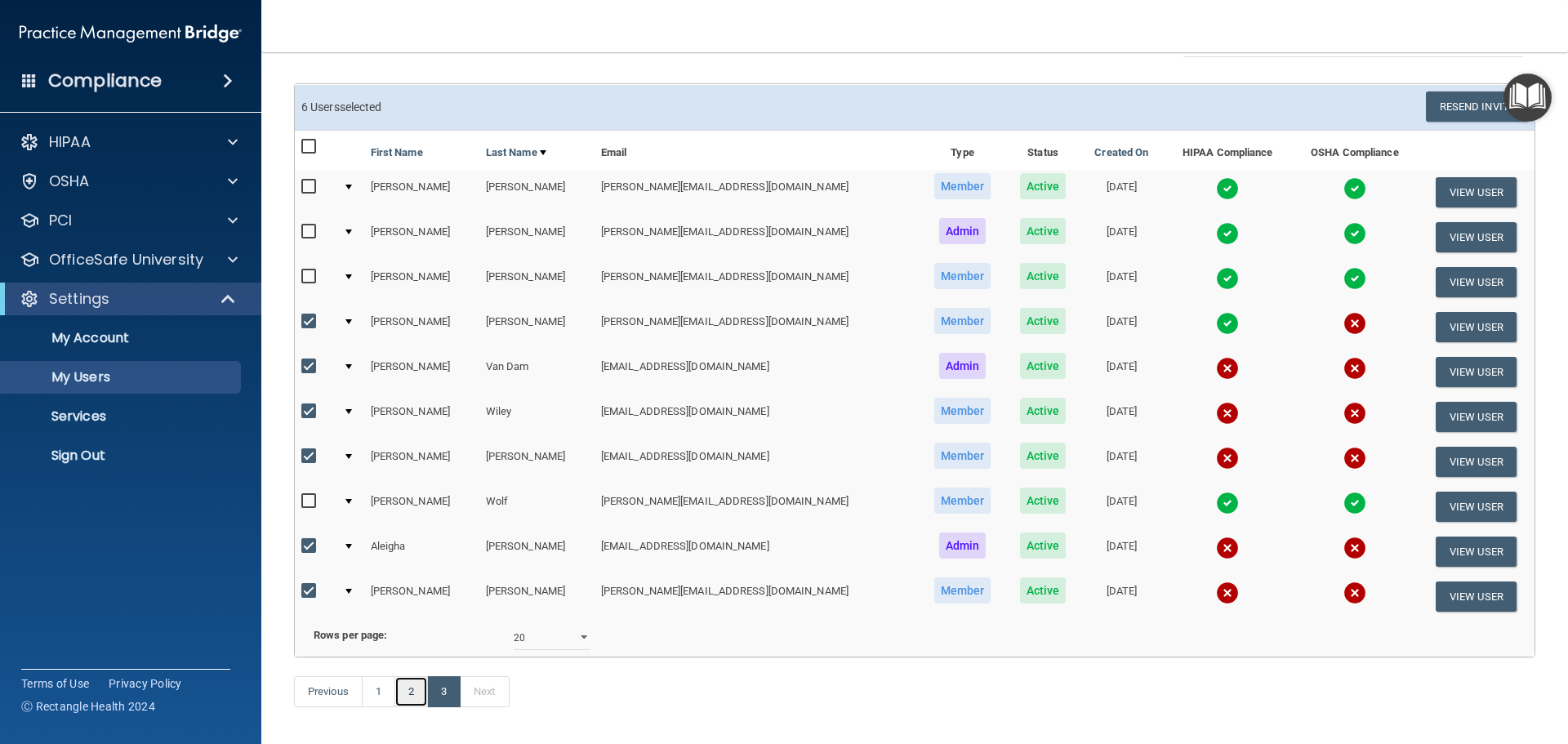
click at [409, 707] on link "2" at bounding box center [411, 692] width 33 height 31
select select "20"
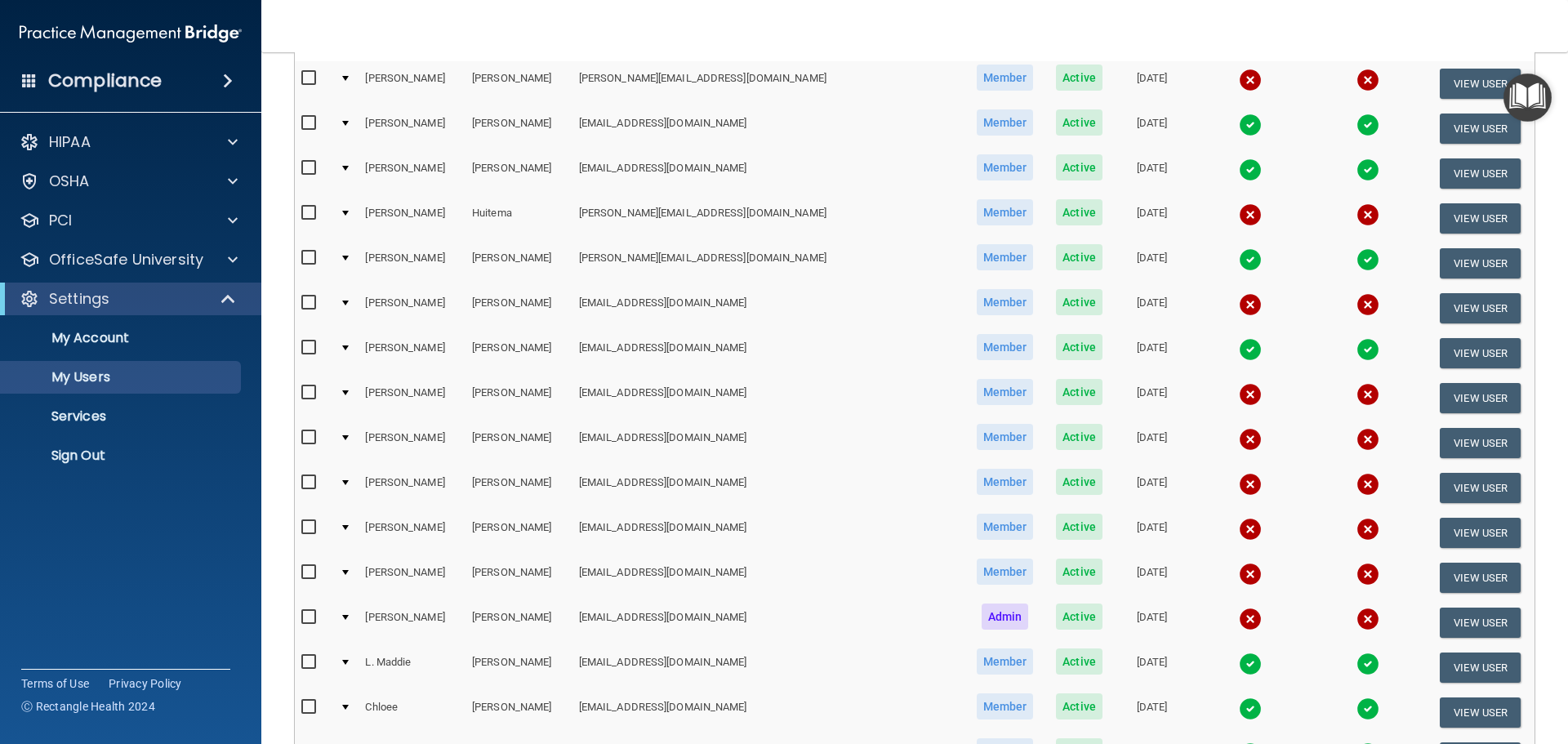
scroll to position [82, 0]
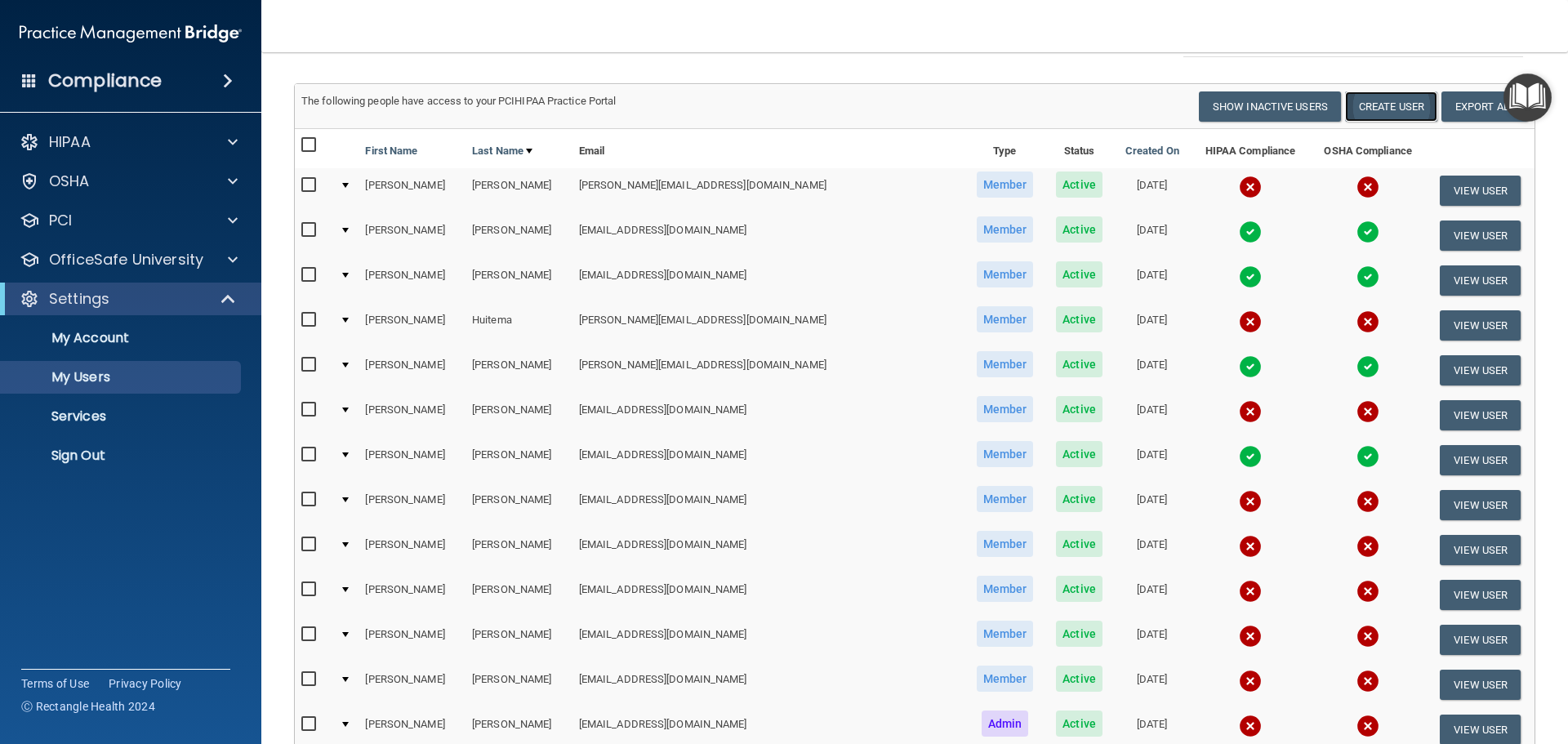
click at [1376, 99] on button "Create User" at bounding box center [1391, 106] width 92 height 30
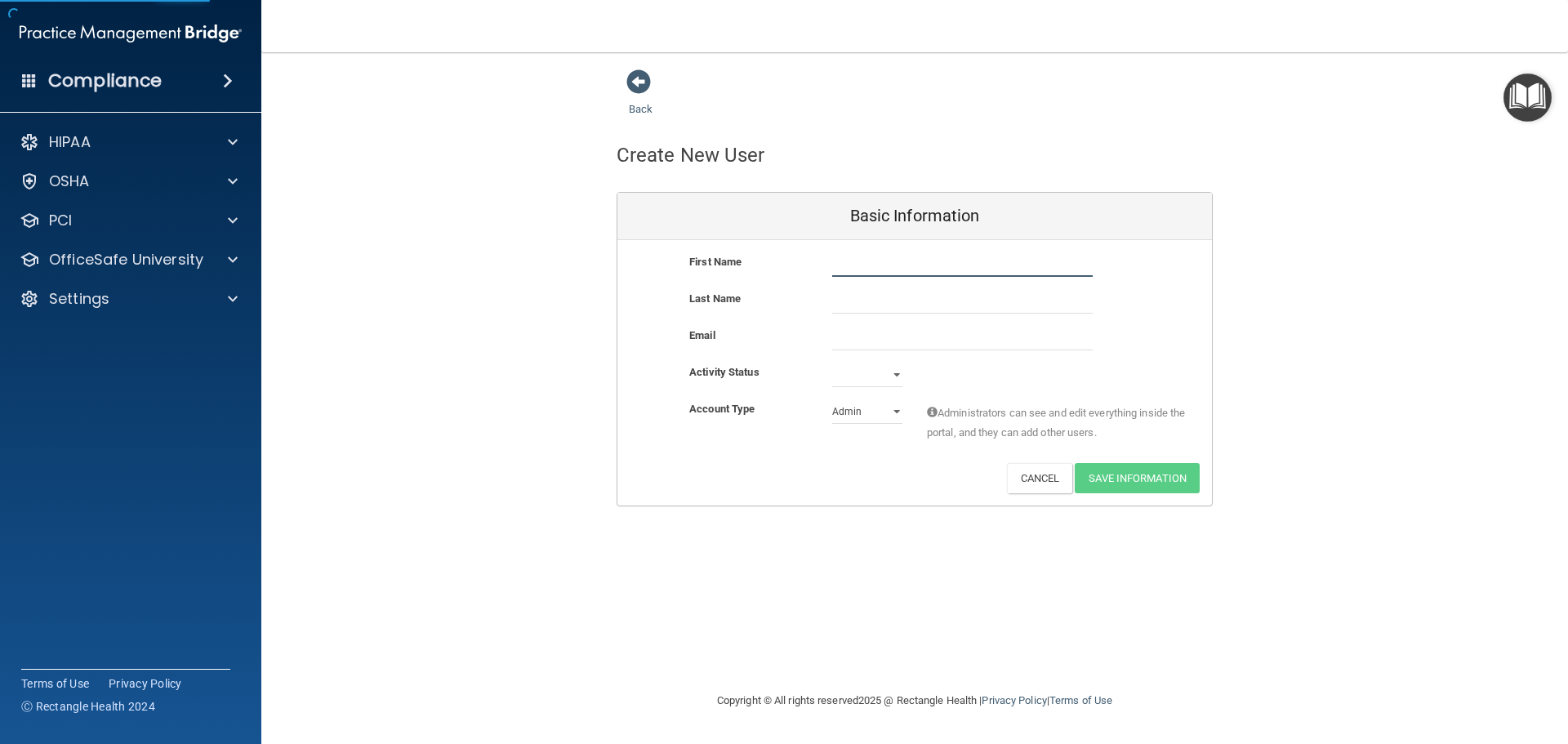
click at [896, 273] on input "text" at bounding box center [961, 264] width 261 height 25
type input "Melissa"
type input "Senftner"
click at [869, 330] on input "email" at bounding box center [961, 337] width 261 height 25
click at [861, 345] on input "email" at bounding box center [961, 337] width 261 height 25
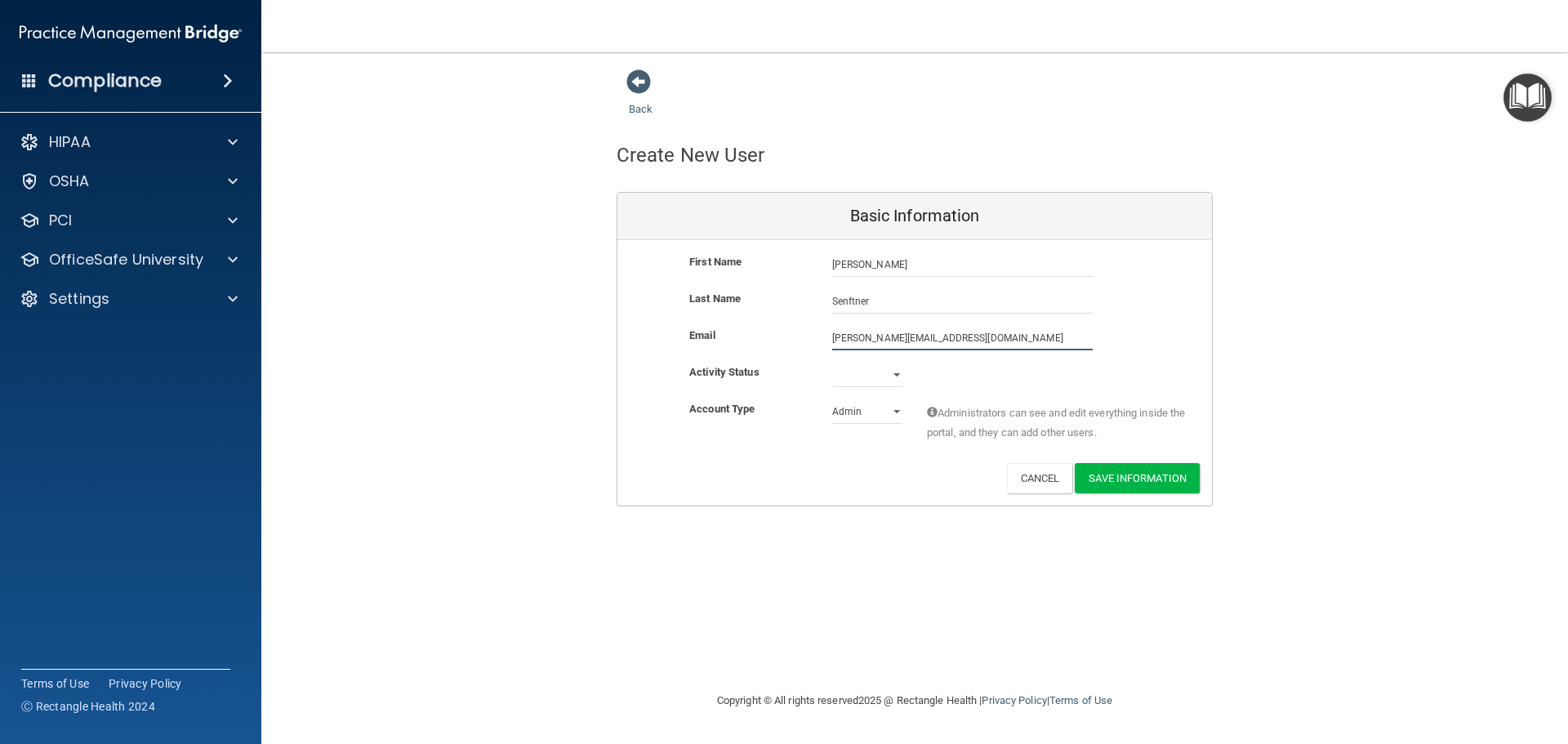
type input "melissas@bhoralsurgery.com"
click at [898, 373] on select "Active Inactive" at bounding box center [866, 374] width 70 height 25
select select "active"
click at [832, 363] on select "Active Inactive" at bounding box center [866, 374] width 70 height 25
click at [882, 412] on select "Admin Member" at bounding box center [866, 411] width 70 height 25
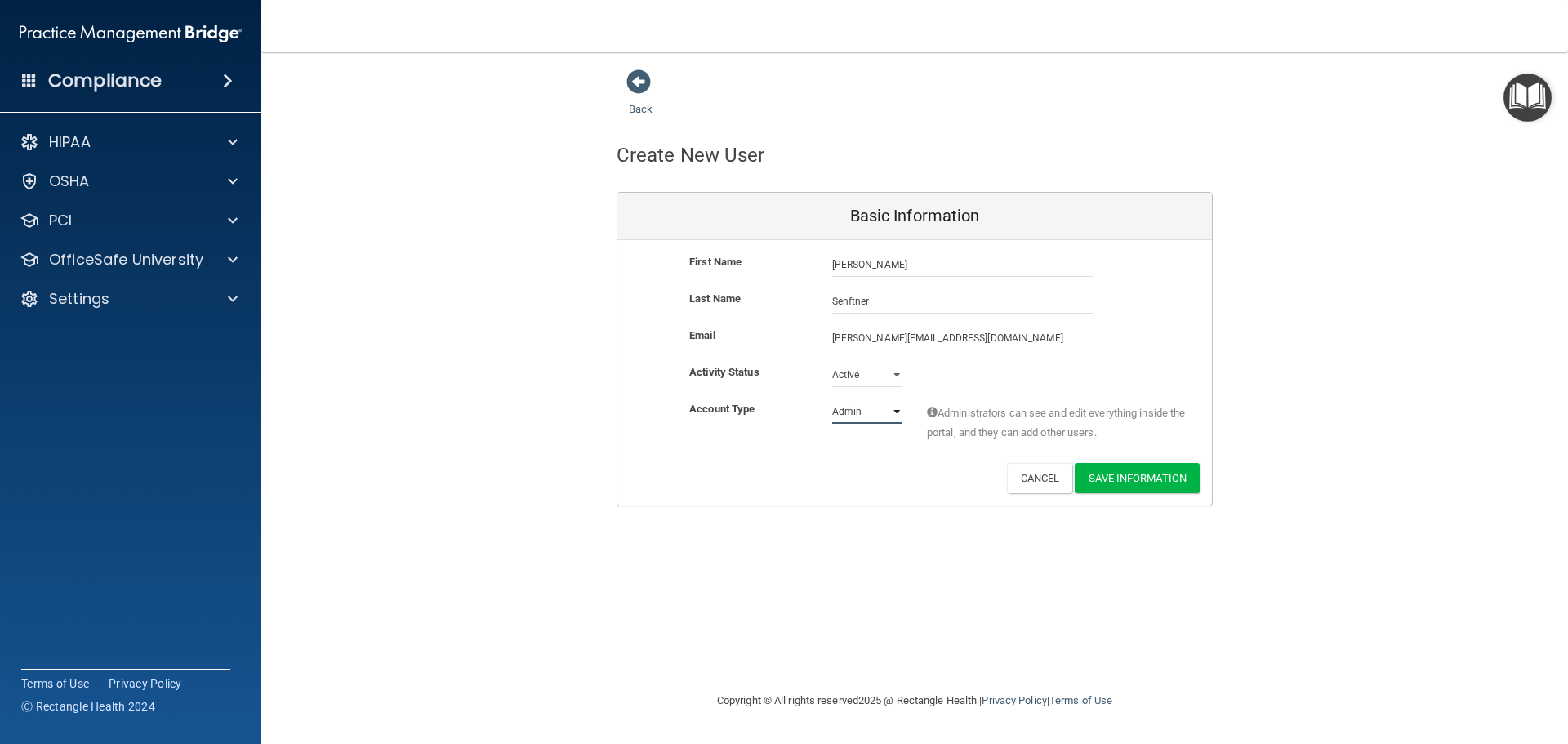
select select "practice_member"
click at [832, 399] on select "Admin Member" at bounding box center [866, 411] width 70 height 25
click at [1124, 479] on button "Save Information" at bounding box center [1136, 478] width 125 height 30
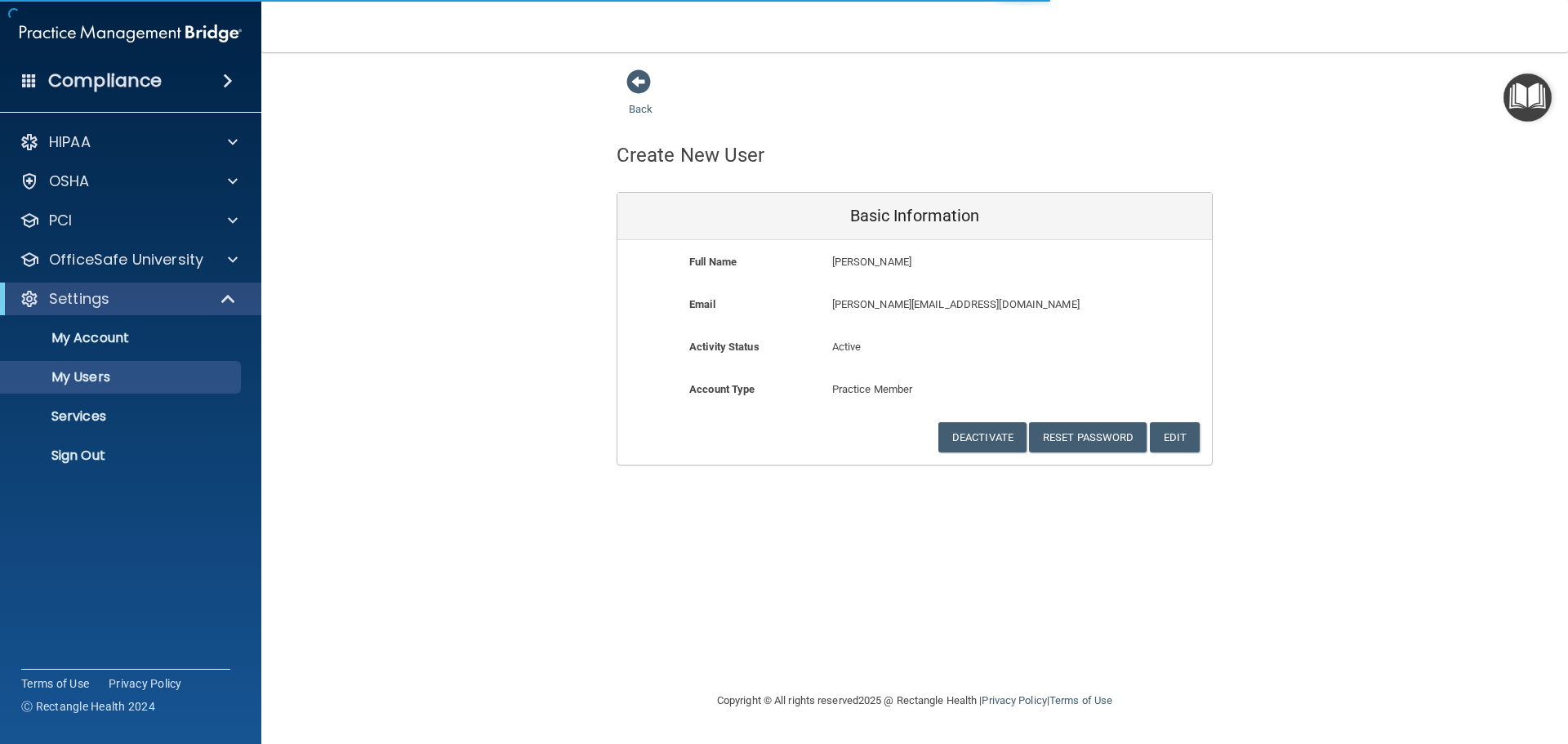
select select "20"
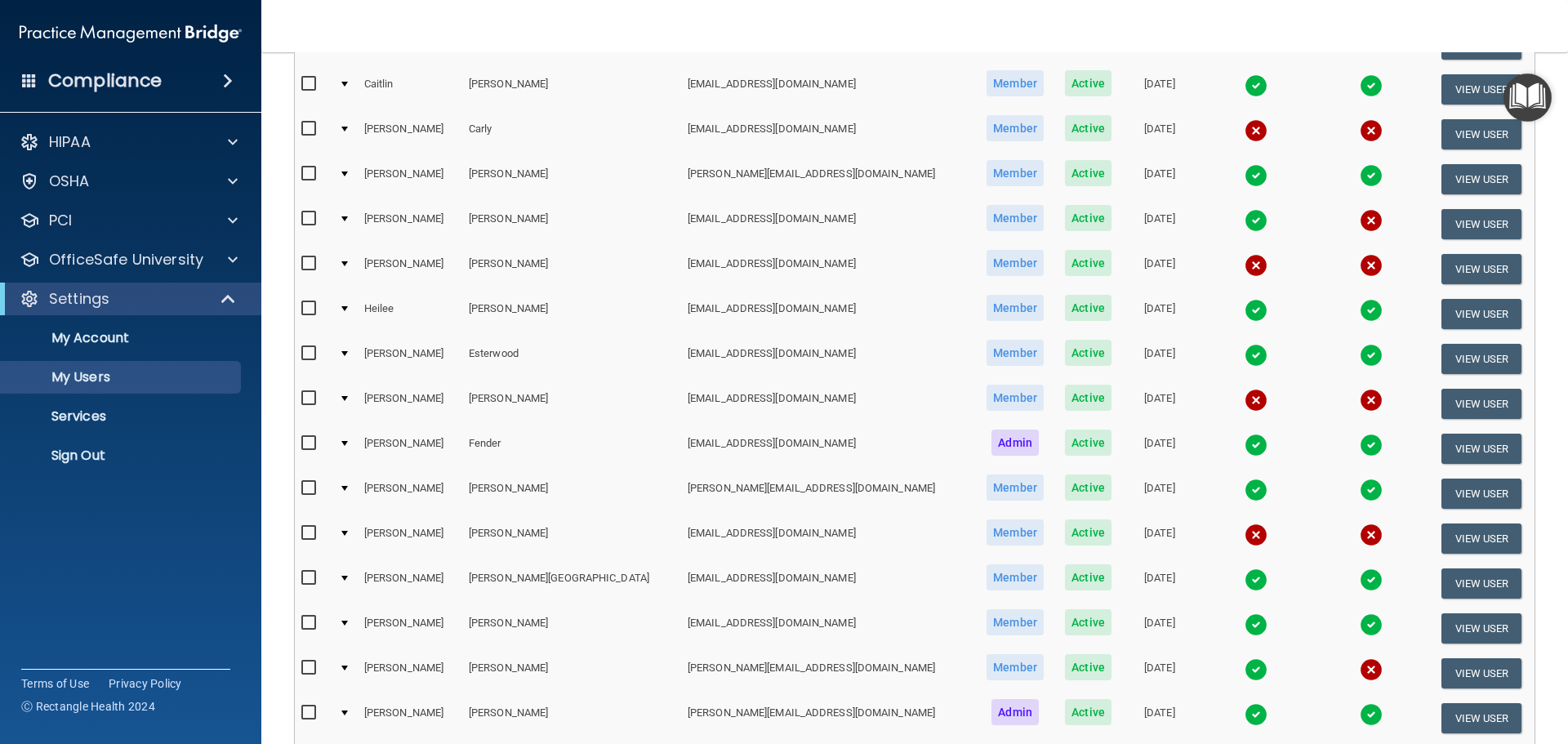
scroll to position [99, 0]
